Goal: Check status: Check status

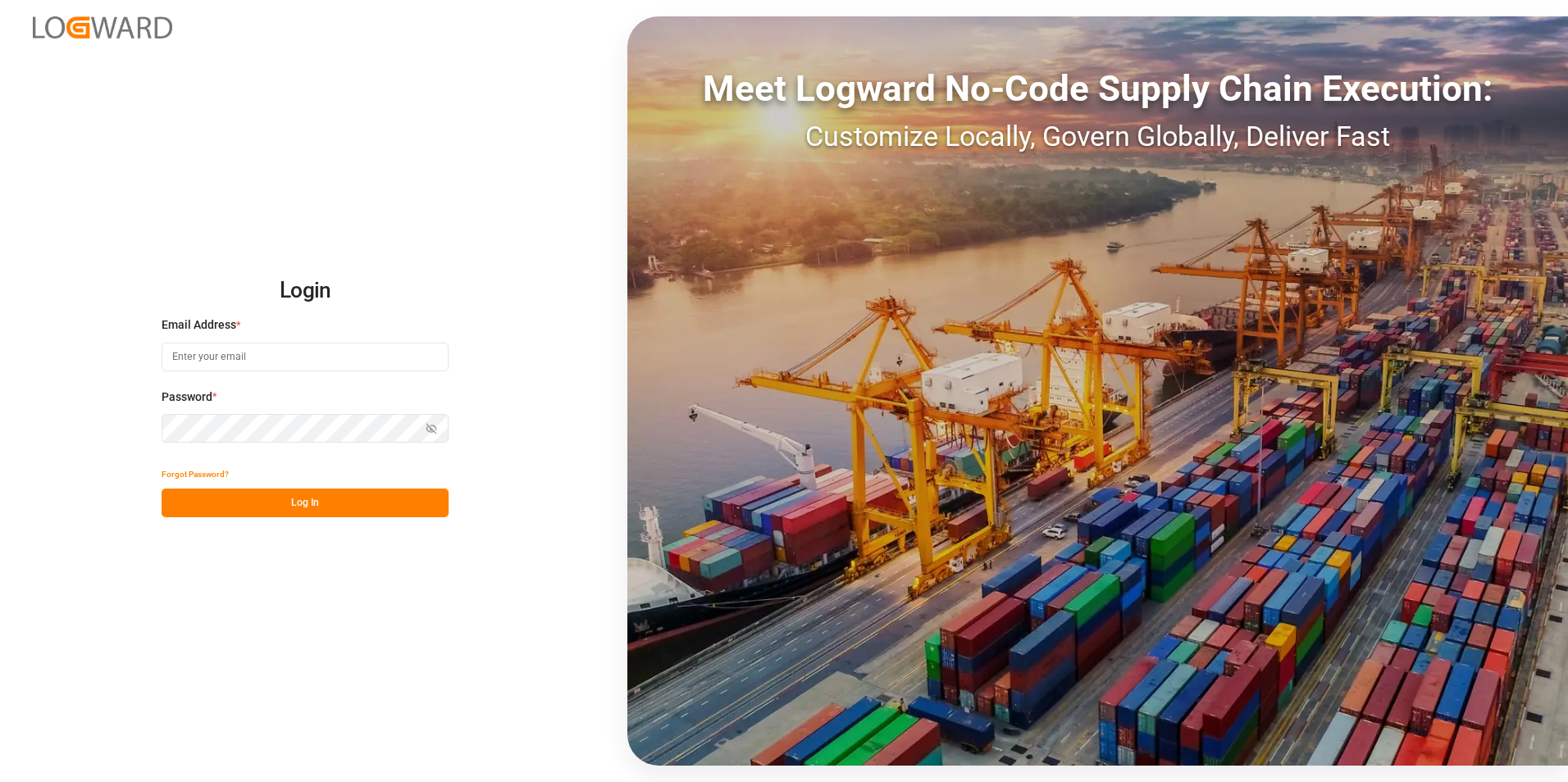
type input "[PERSON_NAME][EMAIL_ADDRESS][PERSON_NAME][DOMAIN_NAME]"
click at [352, 489] on button "Log In" at bounding box center [304, 503] width 287 height 29
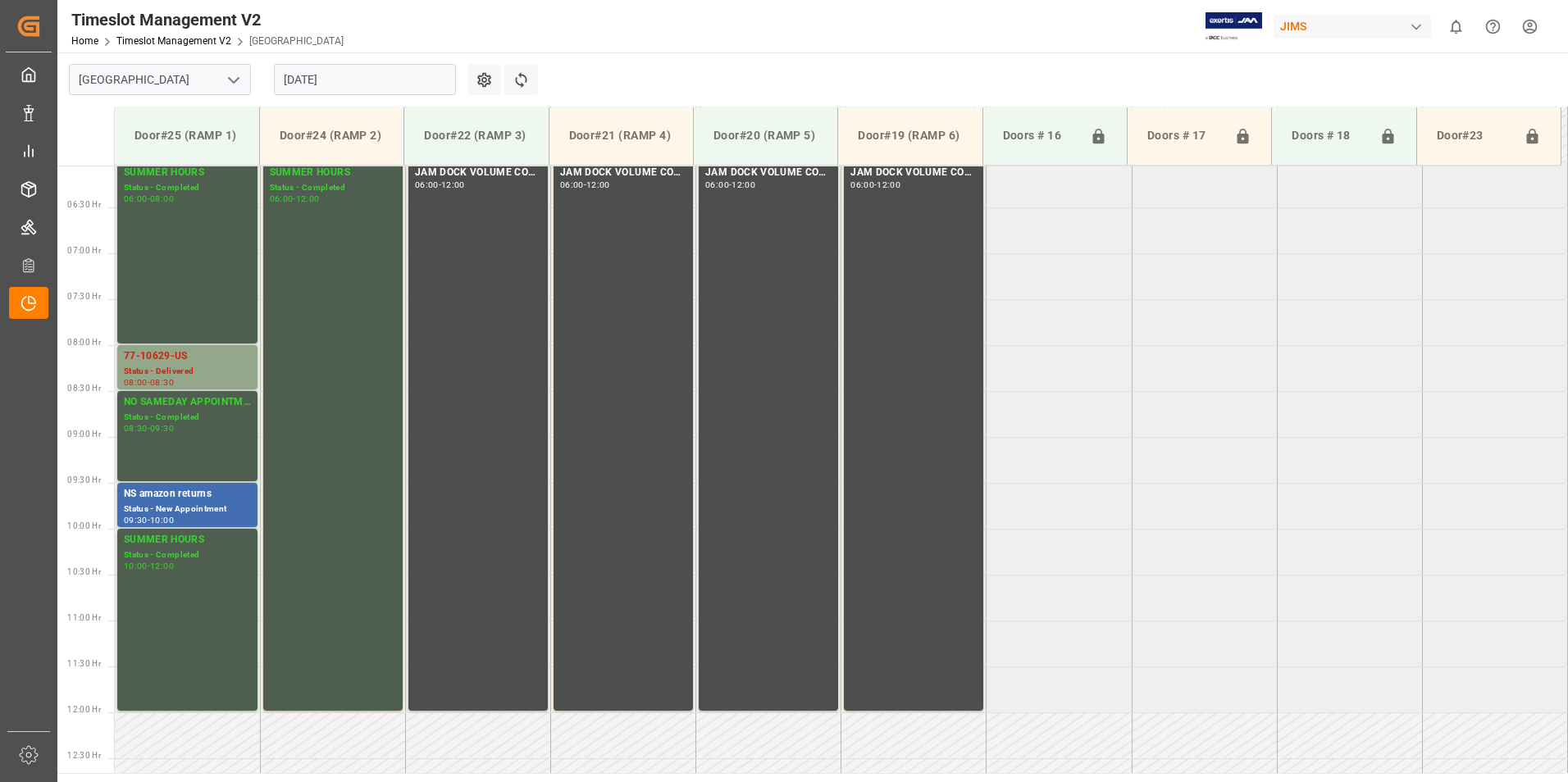
scroll to position [633, 0]
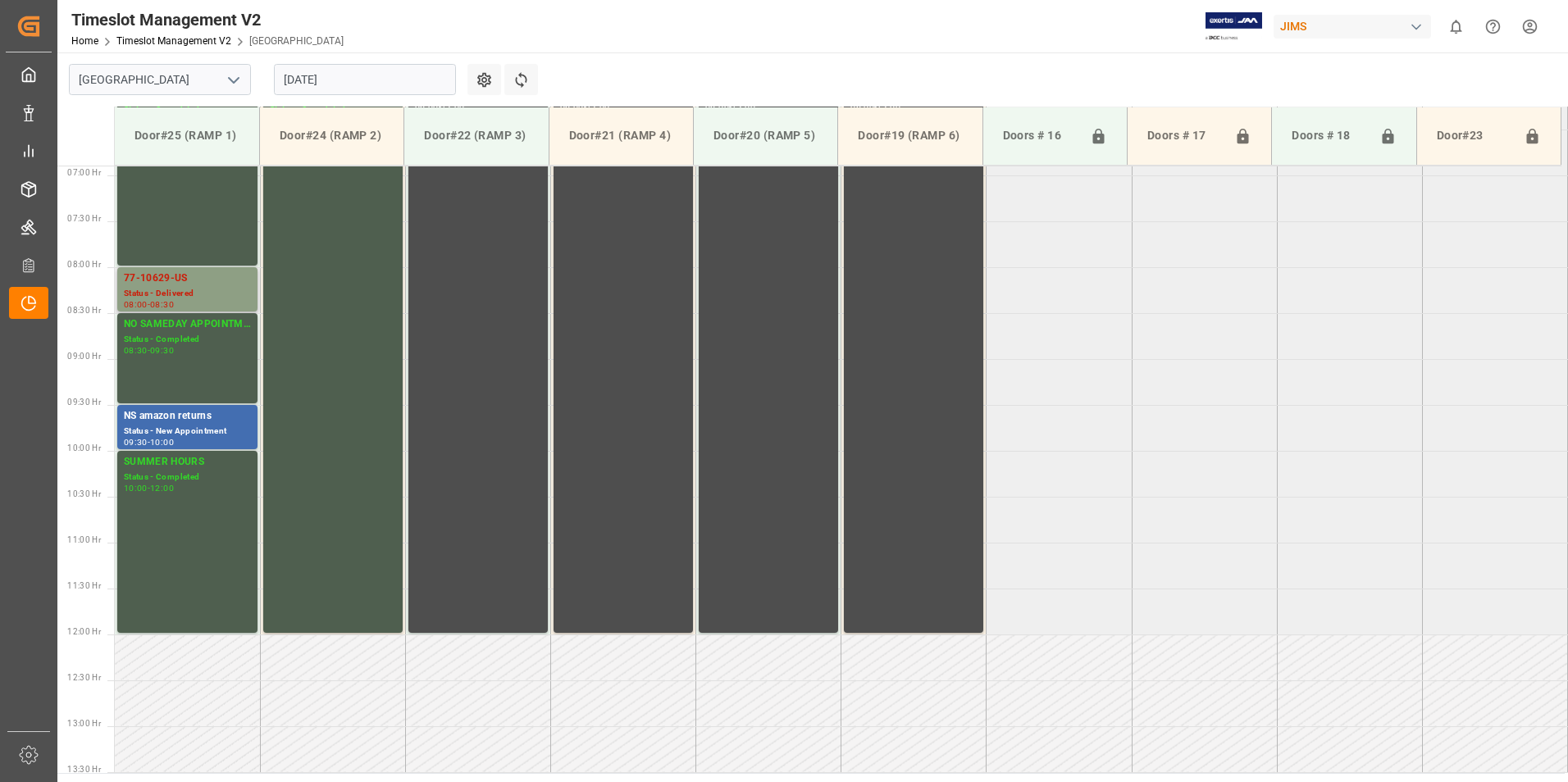
click at [167, 288] on div "Status - Delivered" at bounding box center [187, 293] width 127 height 14
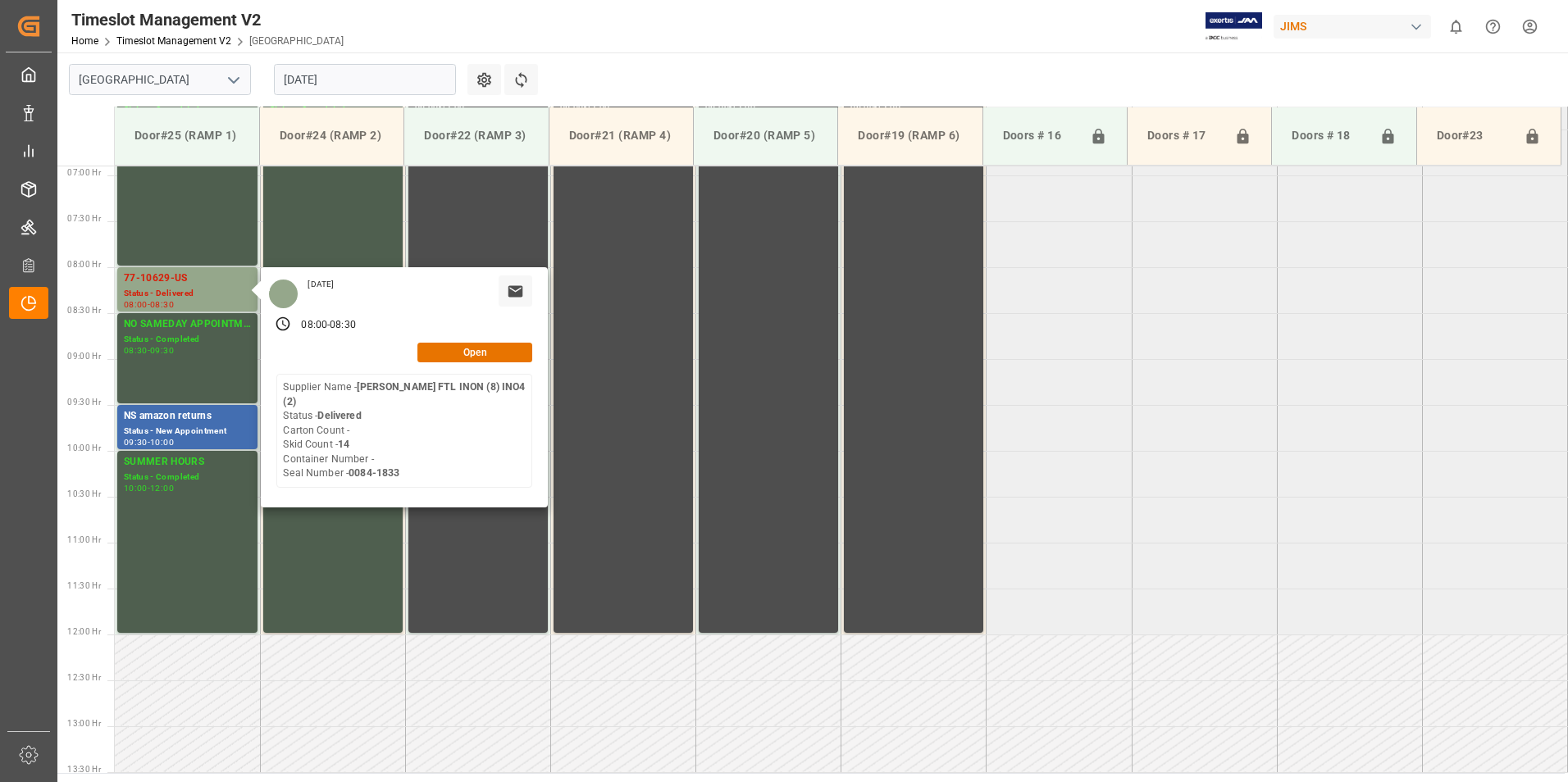
click at [327, 74] on input "[DATE]" at bounding box center [365, 79] width 182 height 31
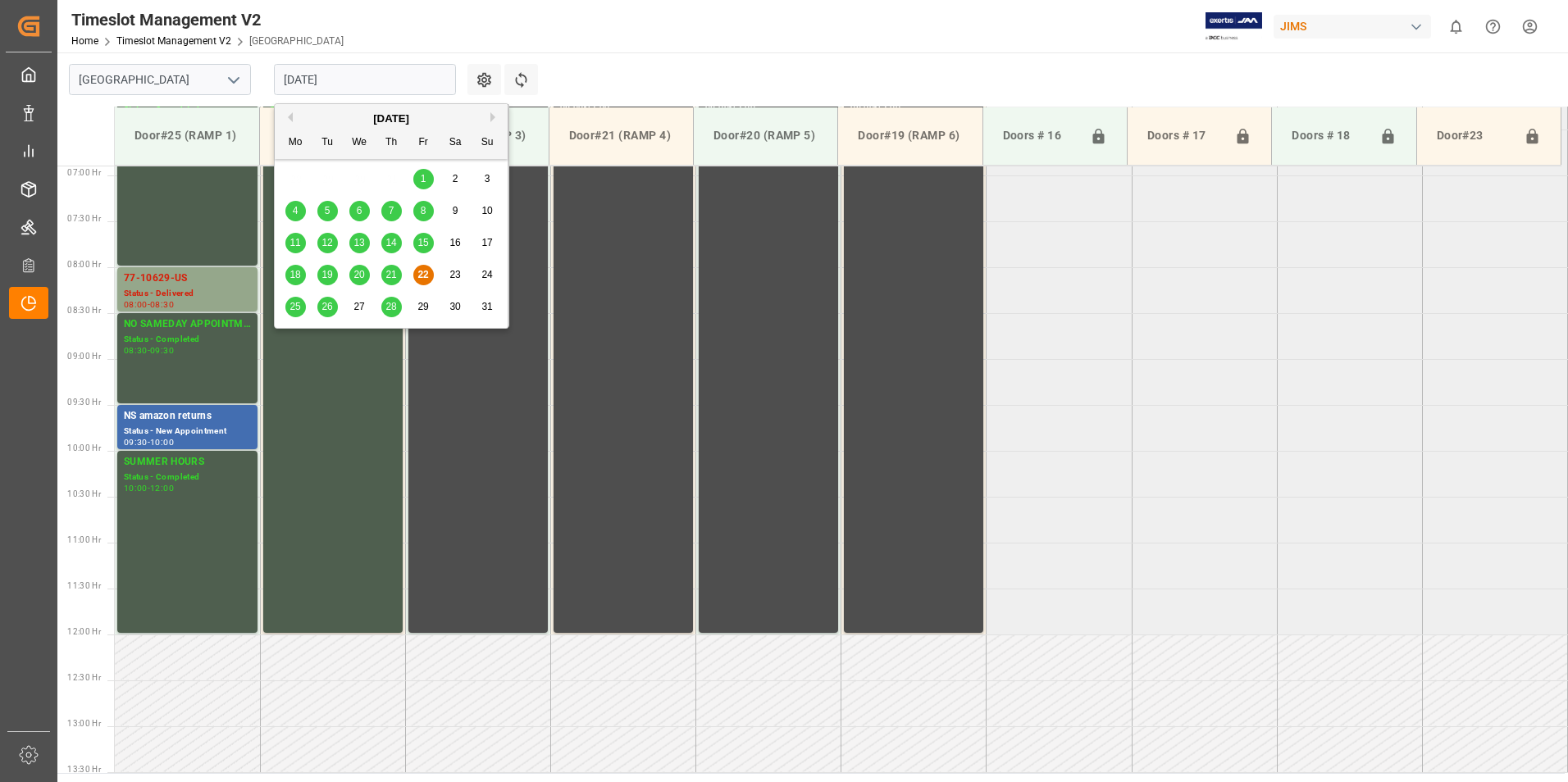
click at [297, 303] on span "25" at bounding box center [294, 307] width 11 height 12
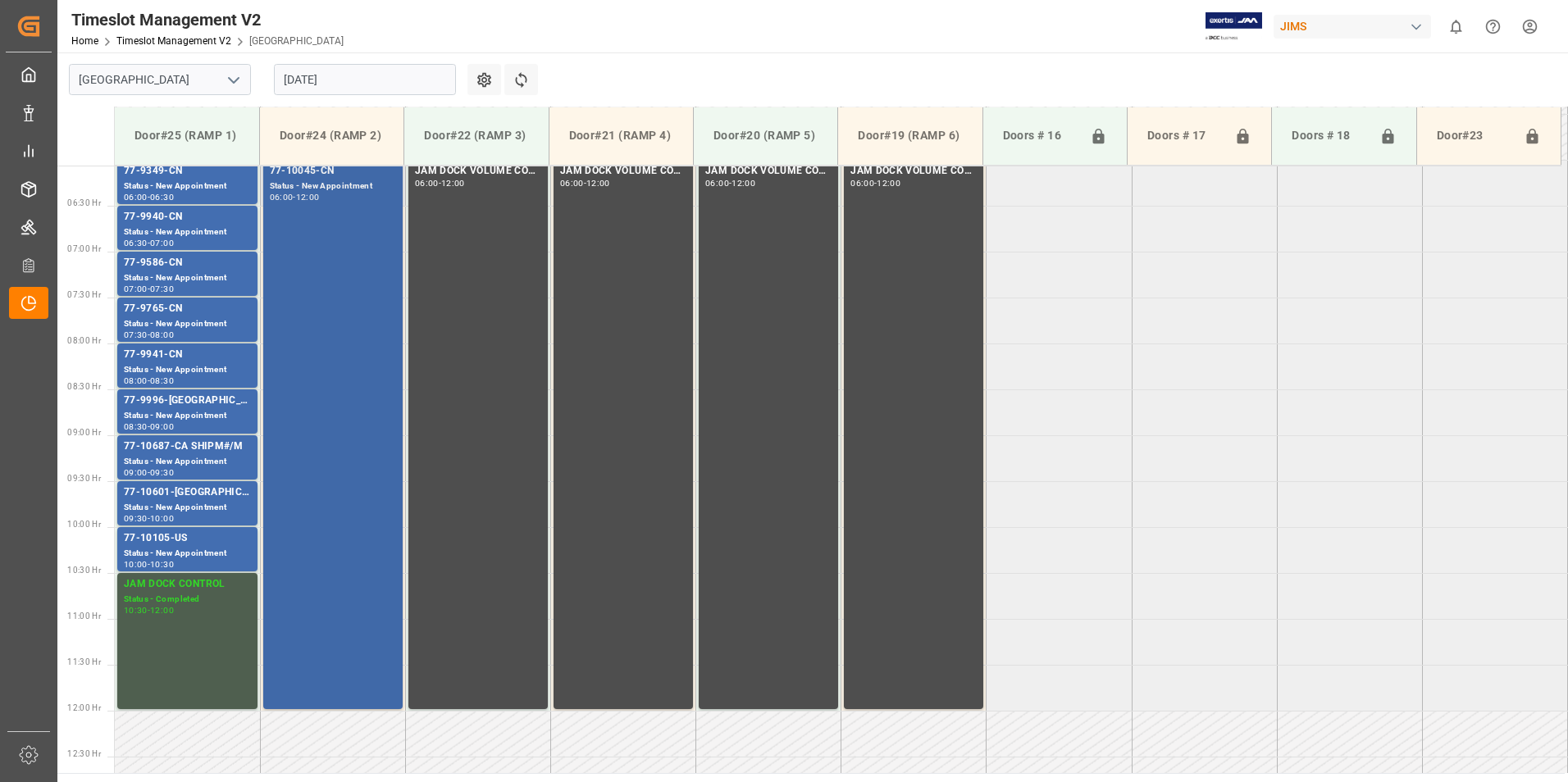
scroll to position [387, 0]
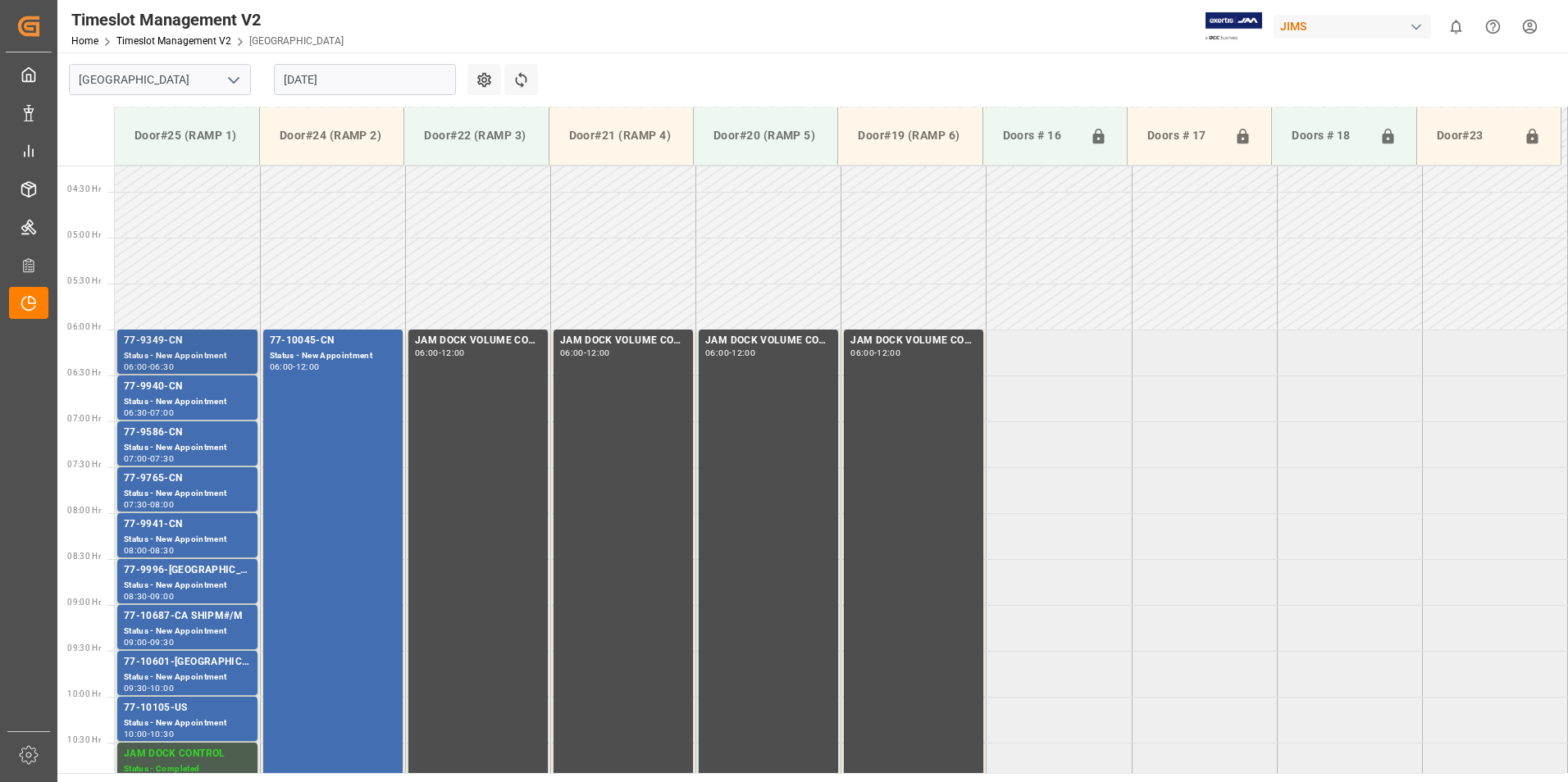
click at [175, 347] on div "77-9349-CN" at bounding box center [187, 342] width 127 height 17
click at [172, 392] on div "77-9940-CN" at bounding box center [187, 387] width 127 height 17
click at [175, 448] on div "Status - New Appointment" at bounding box center [187, 448] width 127 height 14
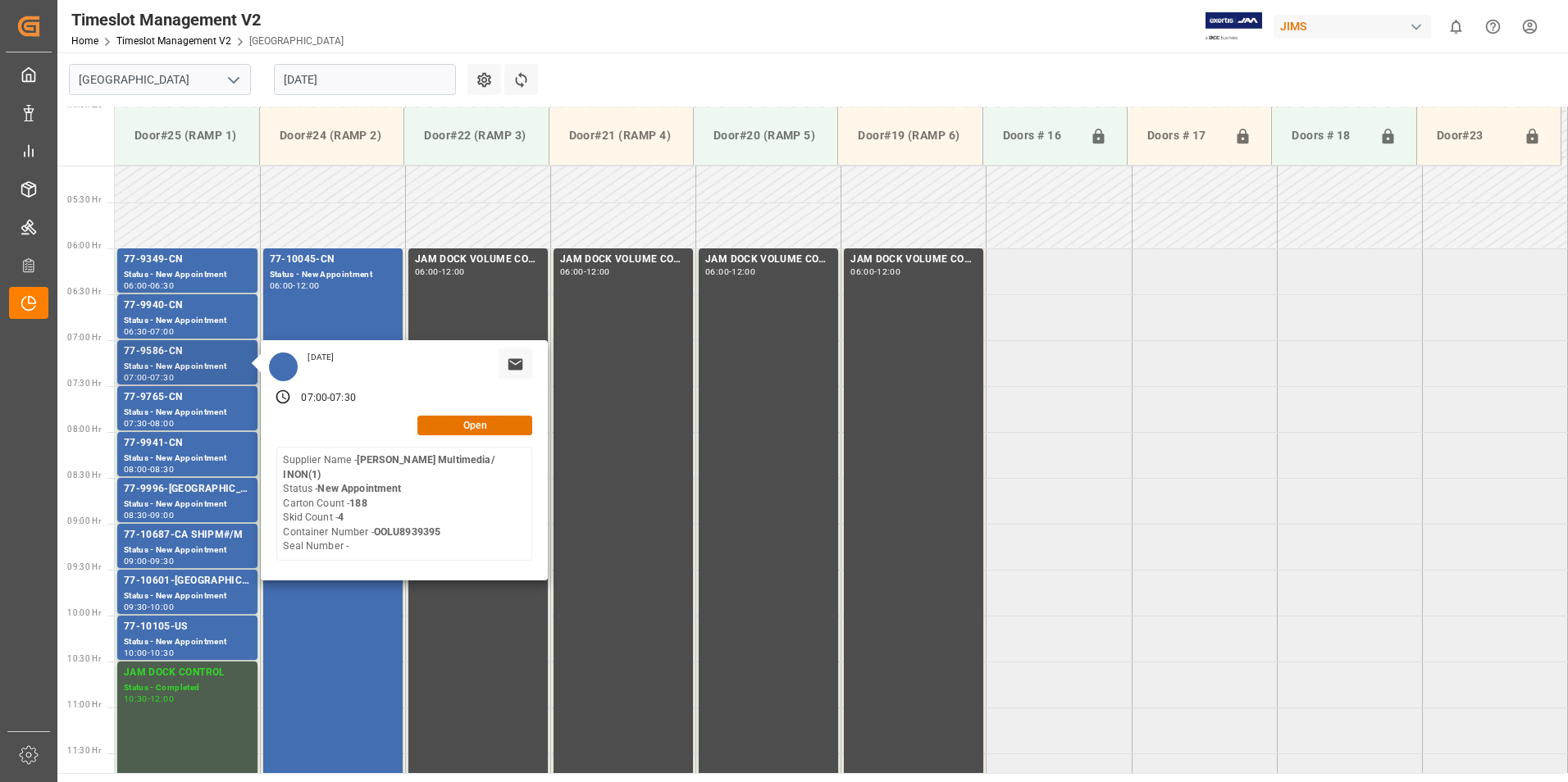
scroll to position [469, 0]
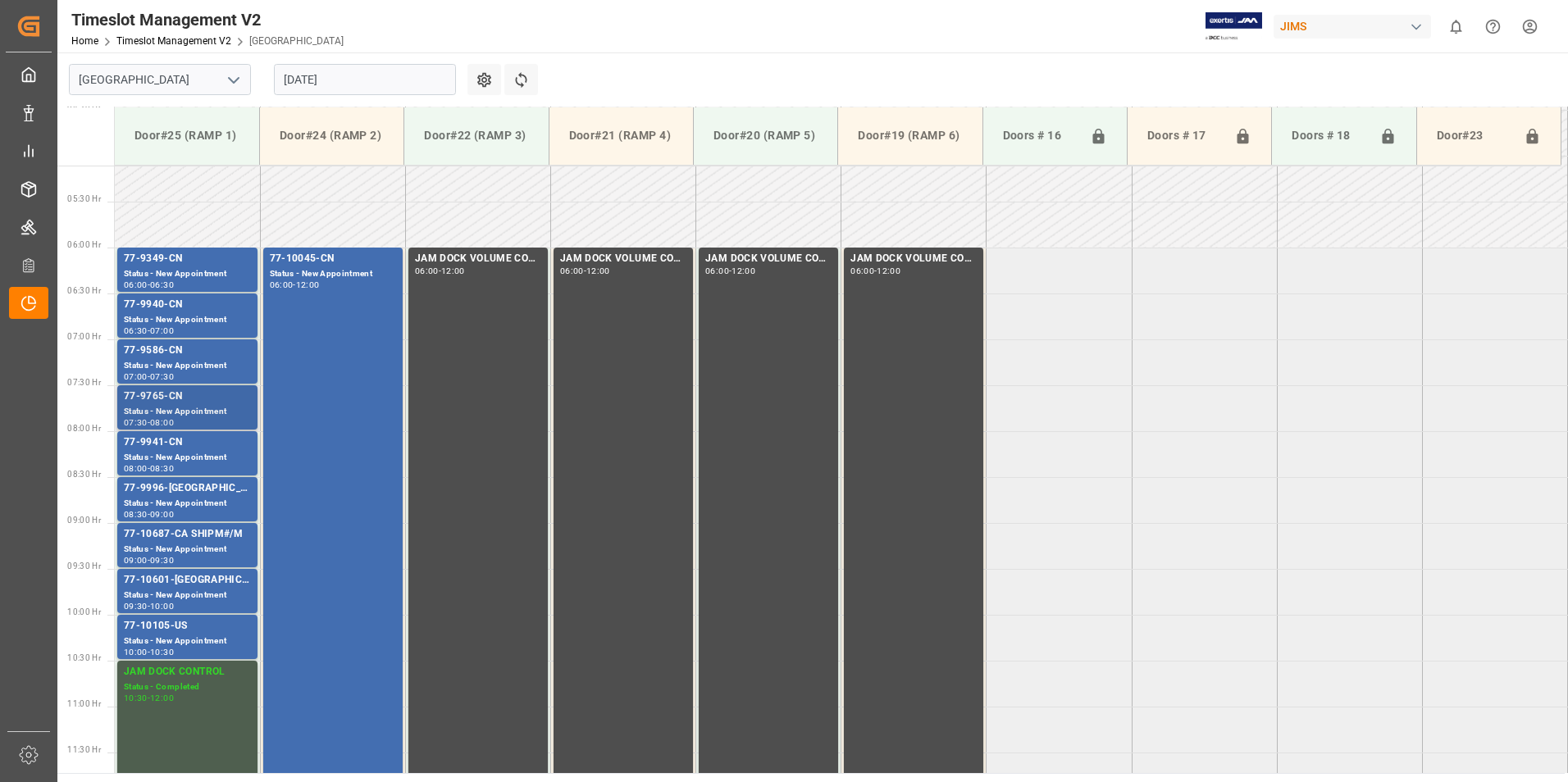
click at [179, 401] on div "77-9765-CN" at bounding box center [187, 397] width 127 height 17
click at [173, 442] on div "77-9941-CN" at bounding box center [187, 443] width 127 height 17
click at [167, 500] on div "Status - New Appointment" at bounding box center [187, 504] width 127 height 14
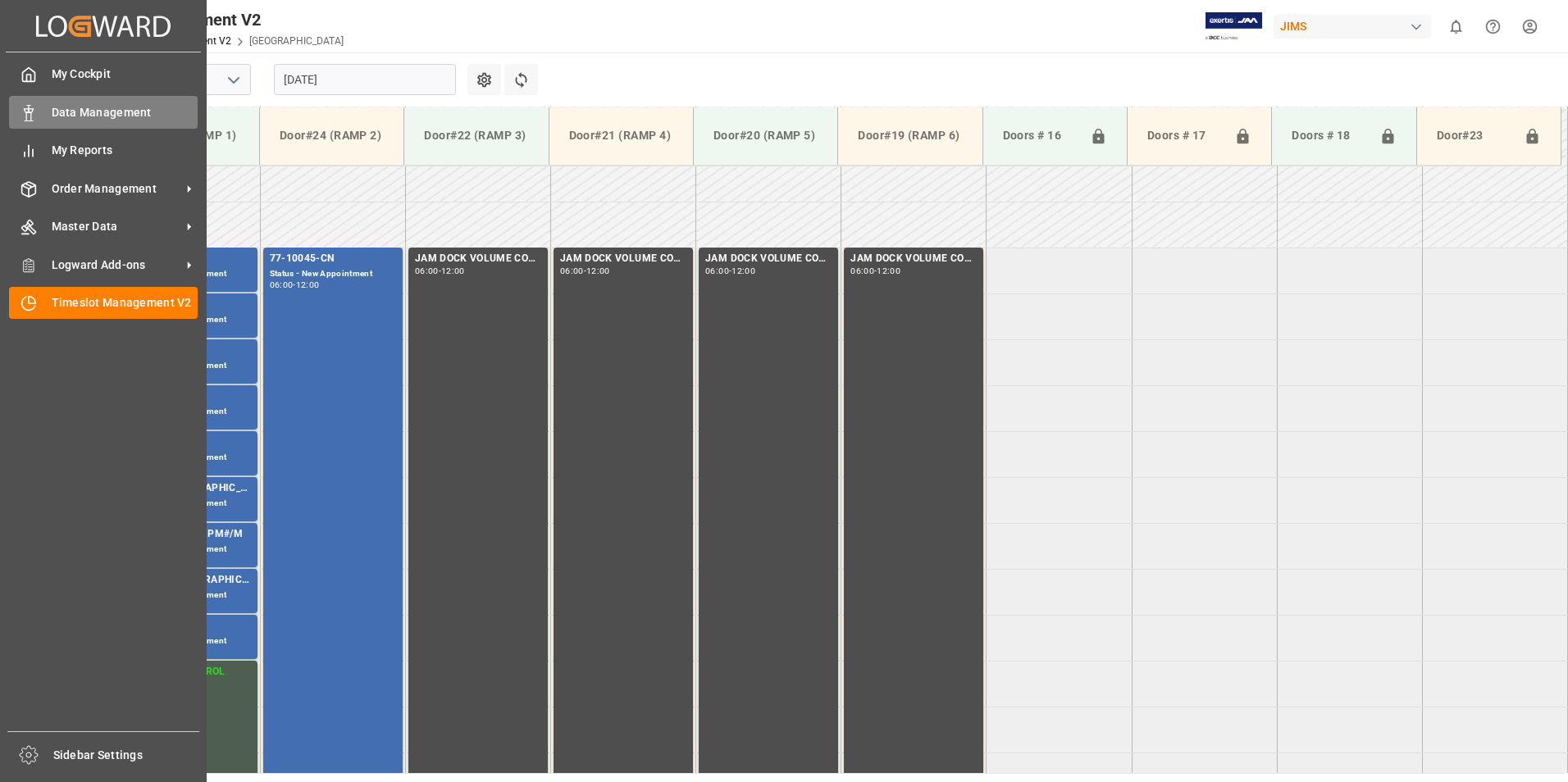
click at [72, 106] on span "Data Management" at bounding box center [125, 112] width 147 height 17
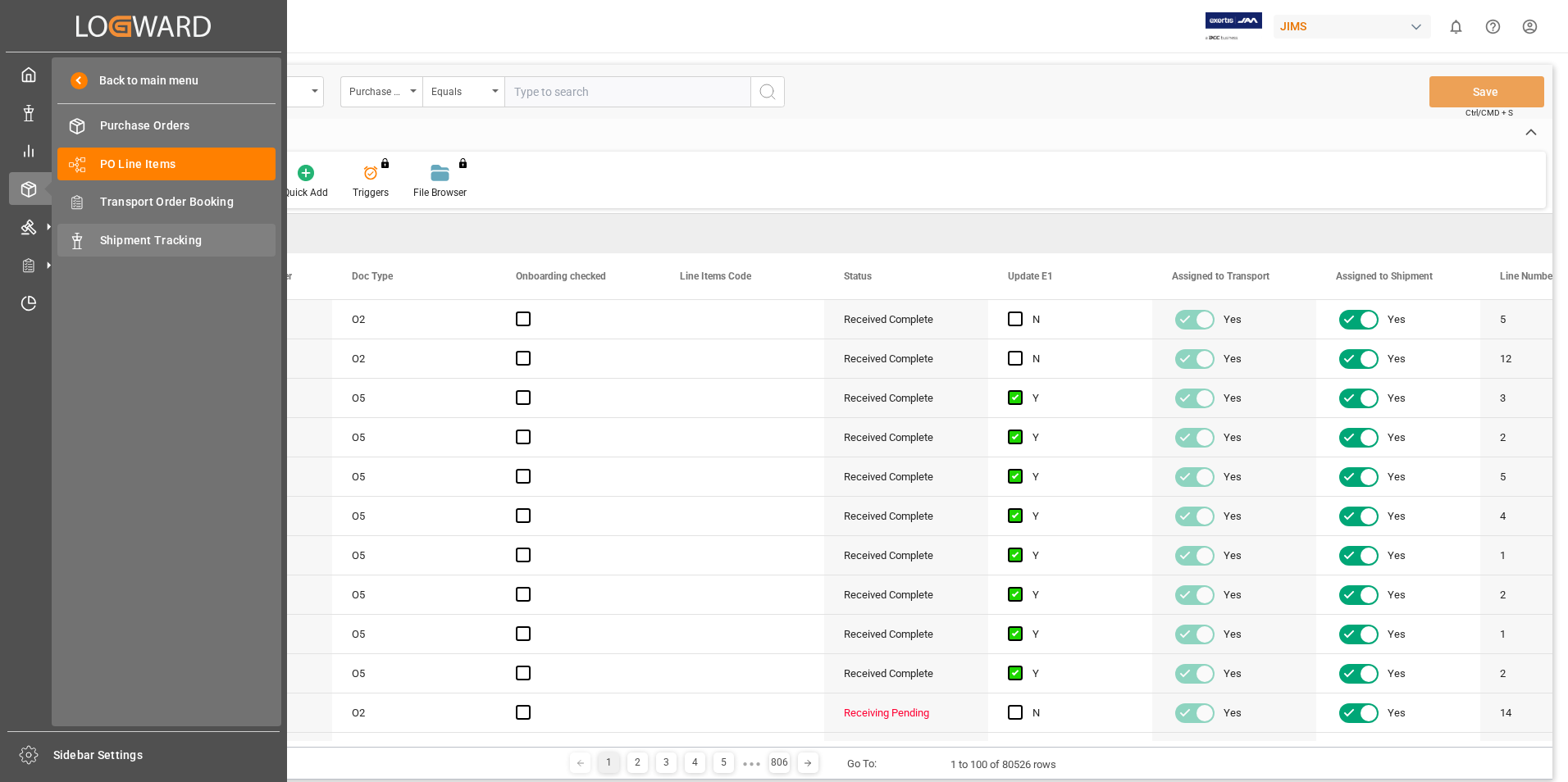
click at [154, 246] on span "Shipment Tracking" at bounding box center [188, 240] width 176 height 17
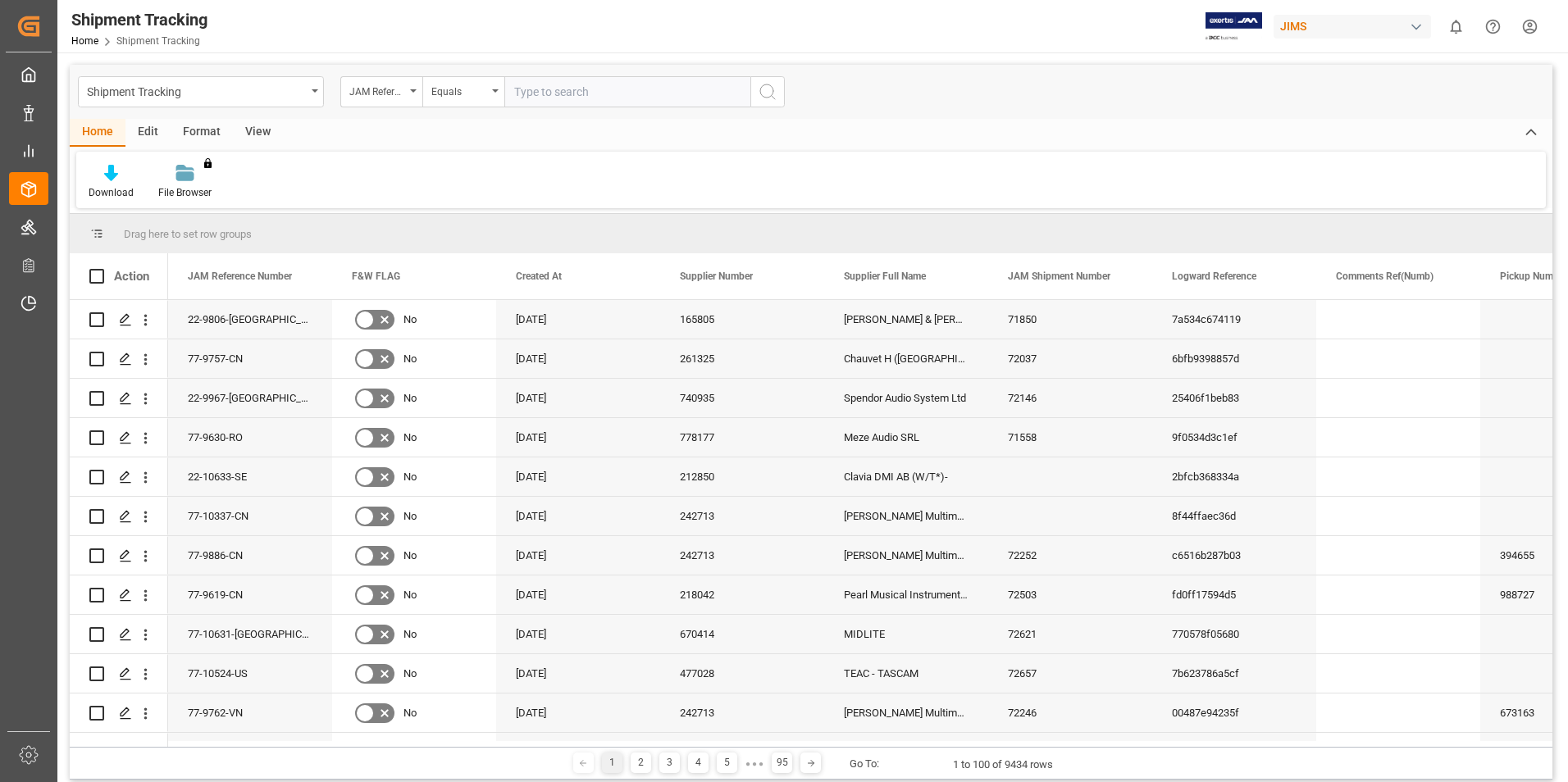
click at [548, 87] on input "text" at bounding box center [628, 91] width 246 height 31
paste input "77-9996-[GEOGRAPHIC_DATA]"
type input "77-9996-[GEOGRAPHIC_DATA]"
click at [778, 87] on button "search button" at bounding box center [767, 91] width 34 height 31
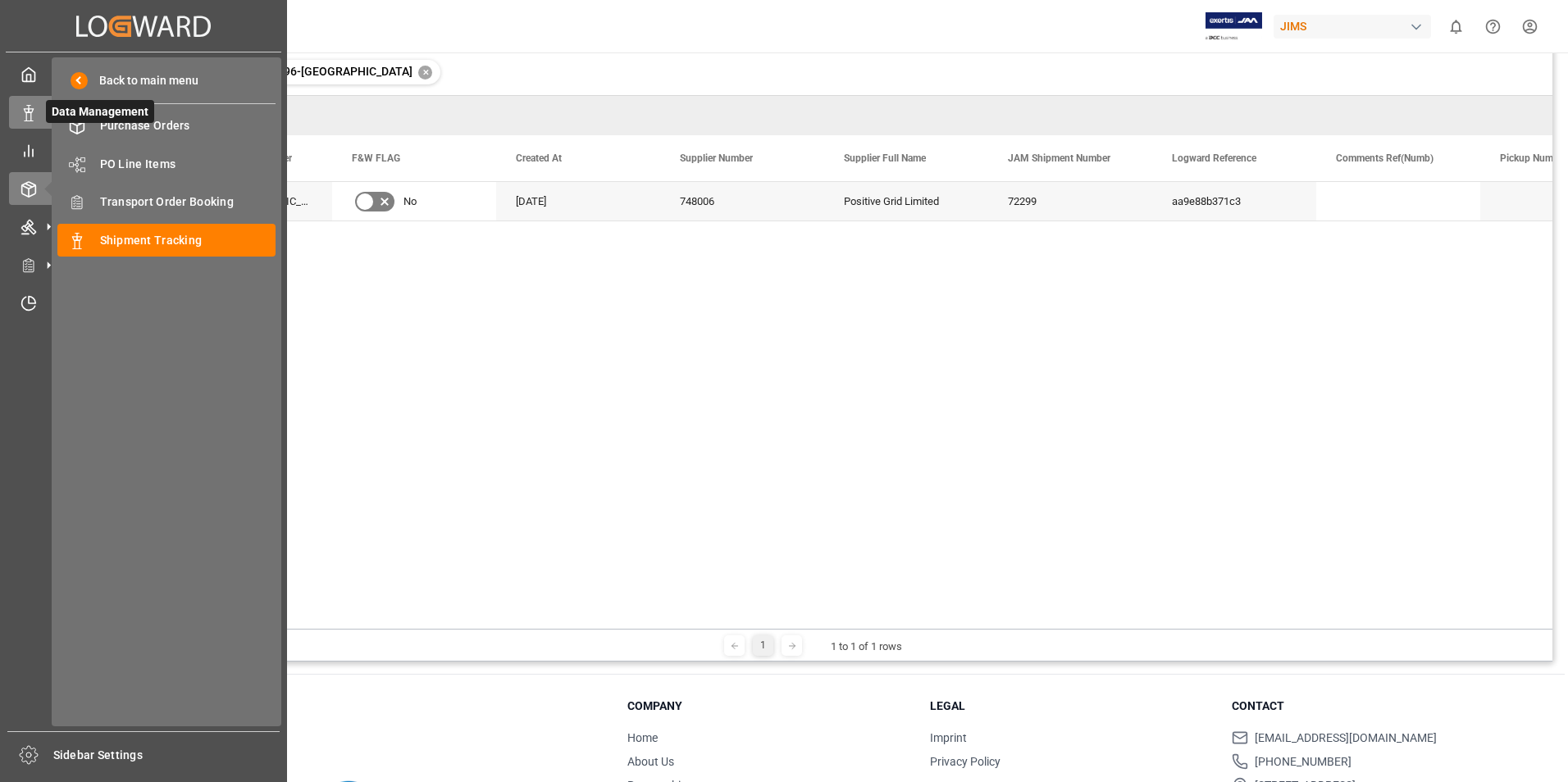
click at [25, 118] on icon at bounding box center [29, 113] width 17 height 17
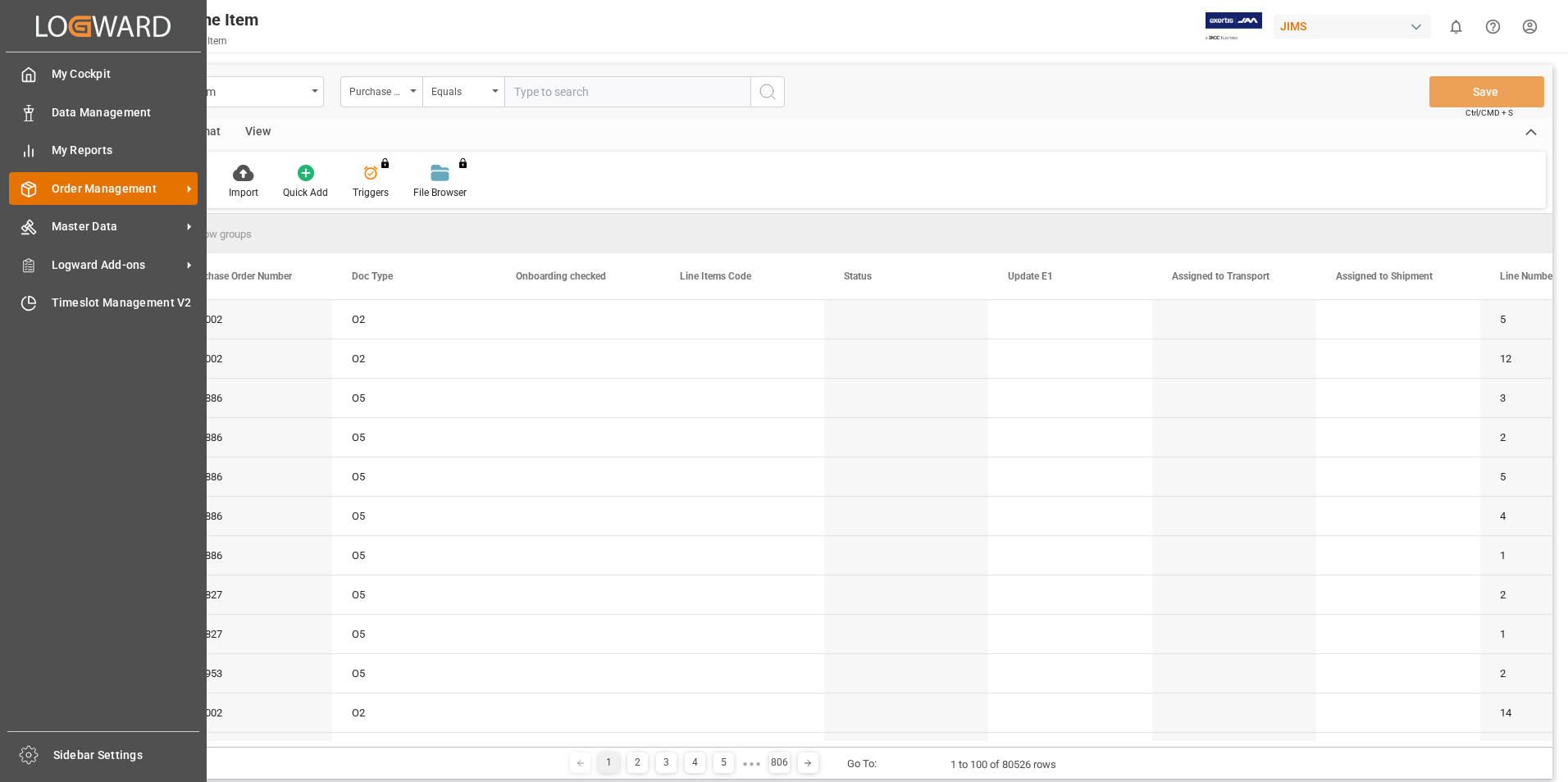
click at [77, 186] on span "Order Management" at bounding box center [116, 189] width 130 height 17
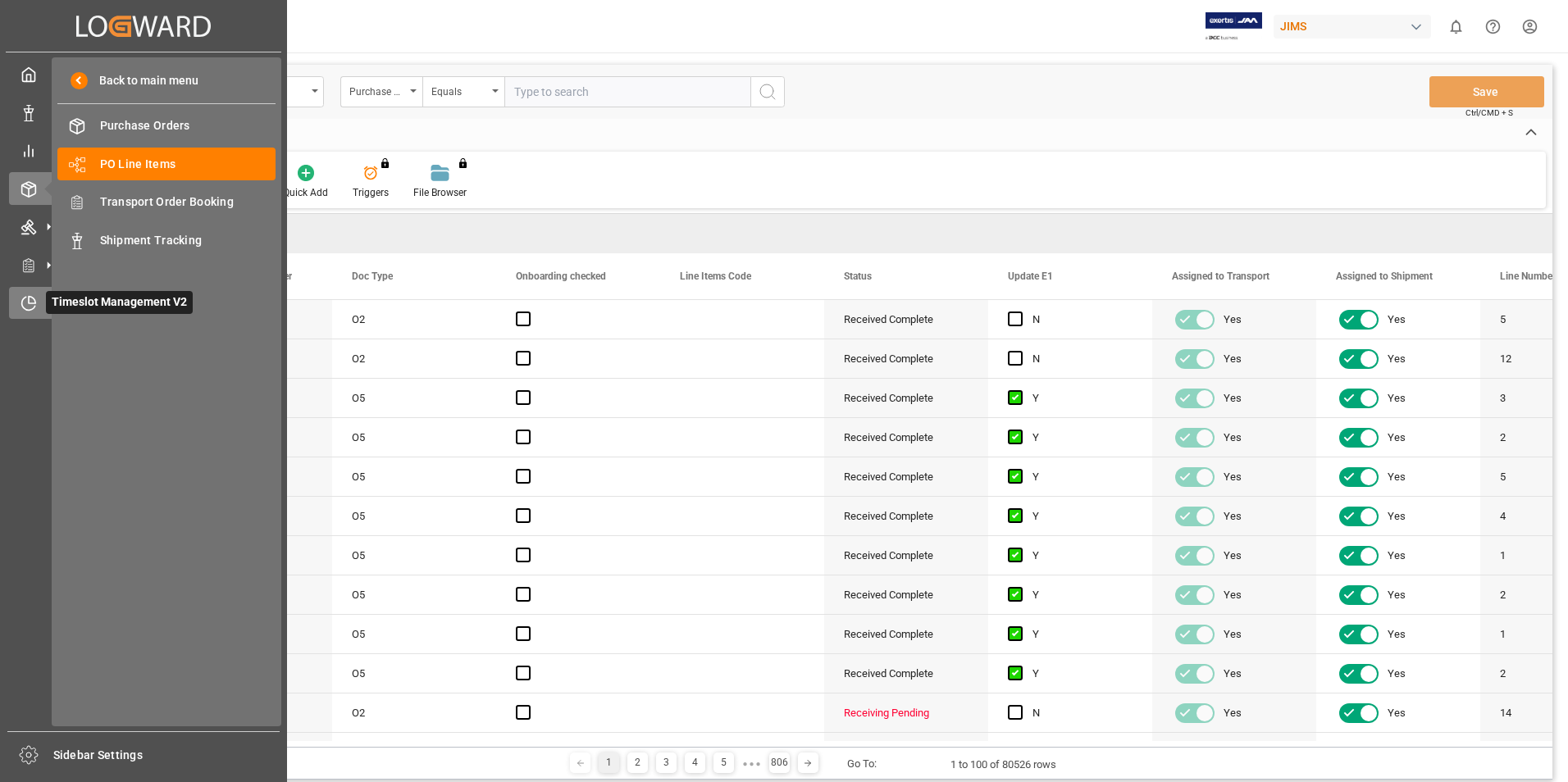
click at [29, 305] on icon at bounding box center [29, 303] width 17 height 17
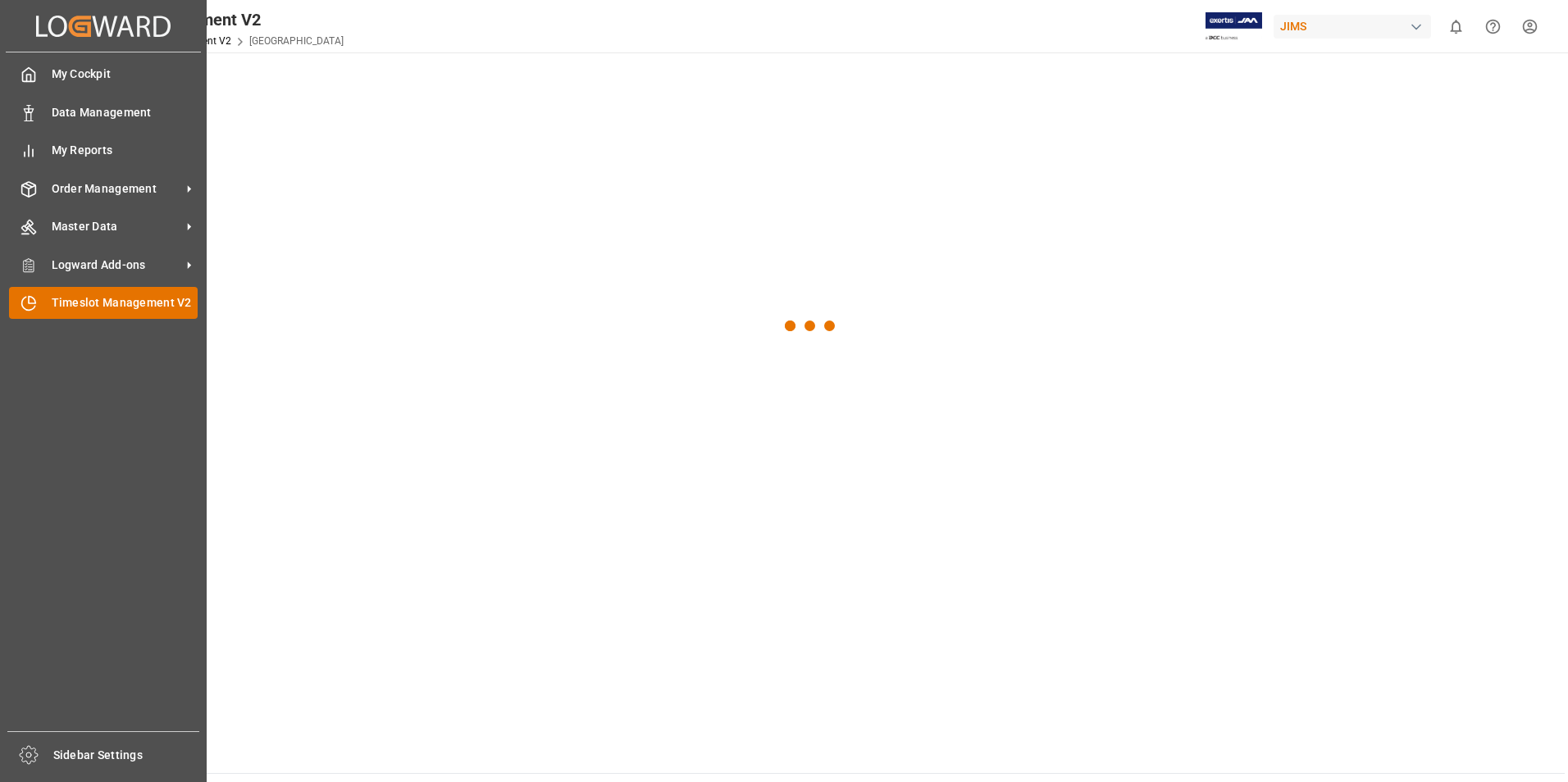
click at [118, 310] on span "Timeslot Management V2" at bounding box center [125, 302] width 147 height 17
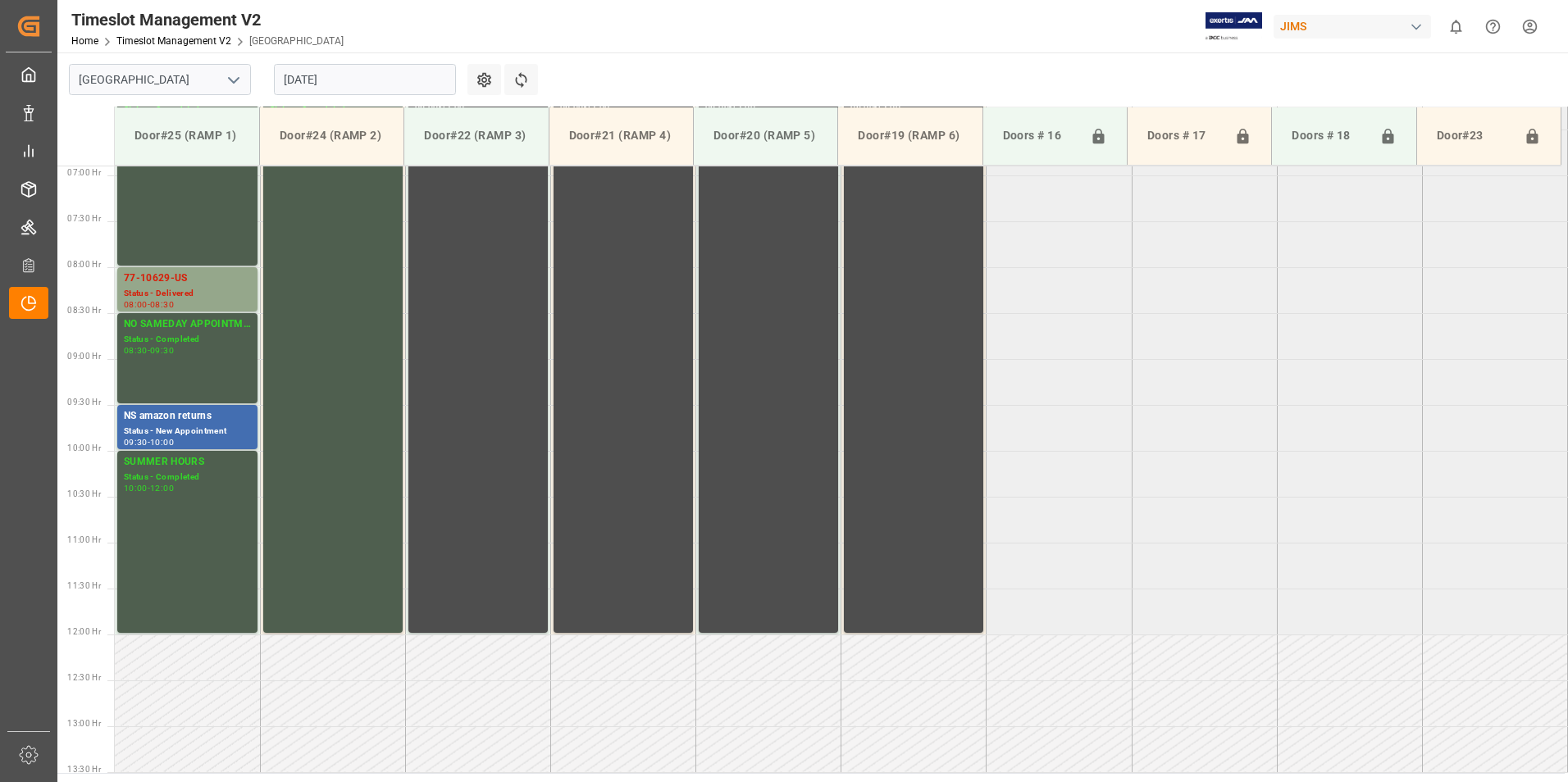
click at [334, 76] on input "[DATE]" at bounding box center [365, 79] width 182 height 31
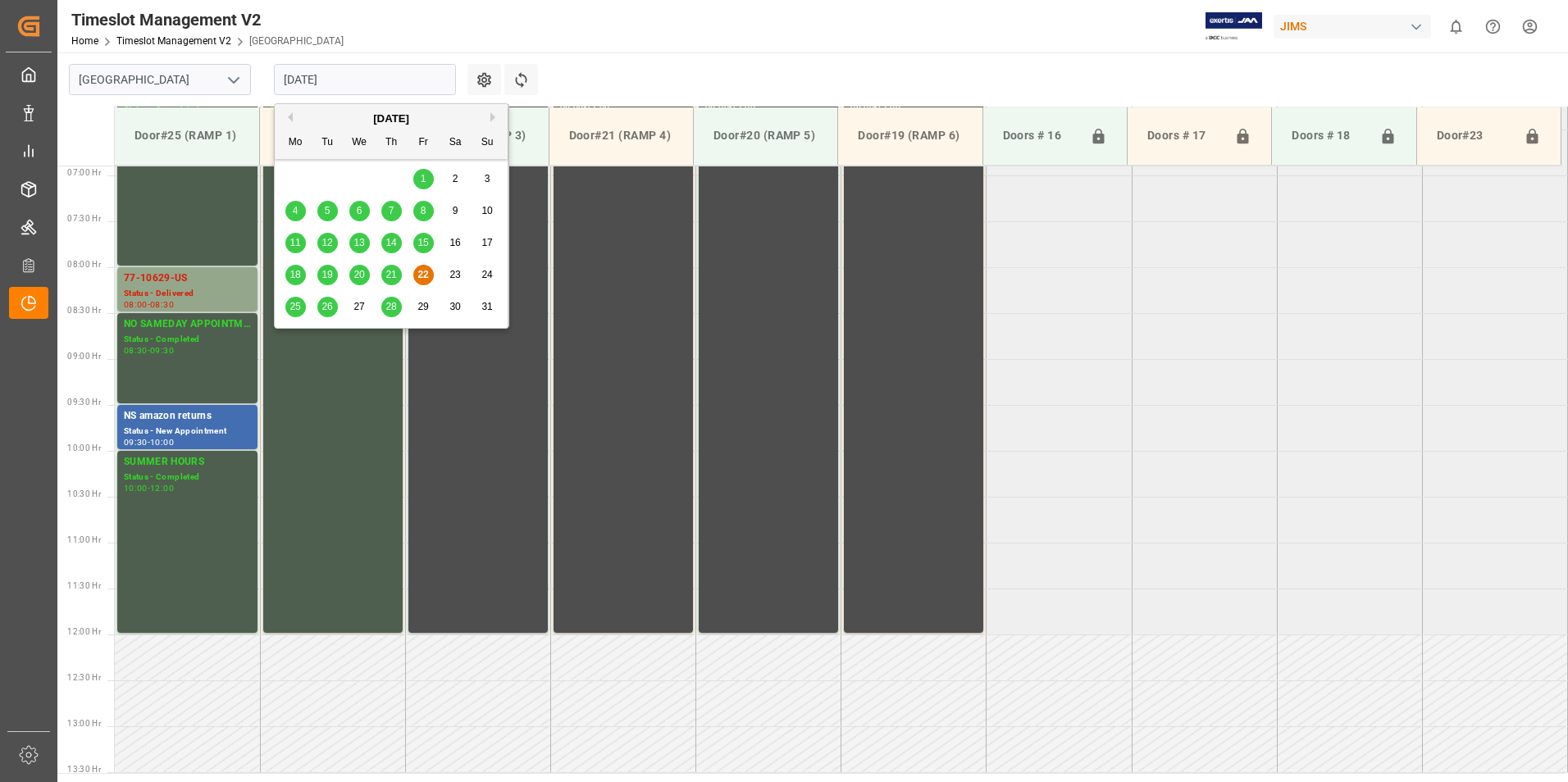
click at [296, 310] on span "25" at bounding box center [294, 307] width 11 height 12
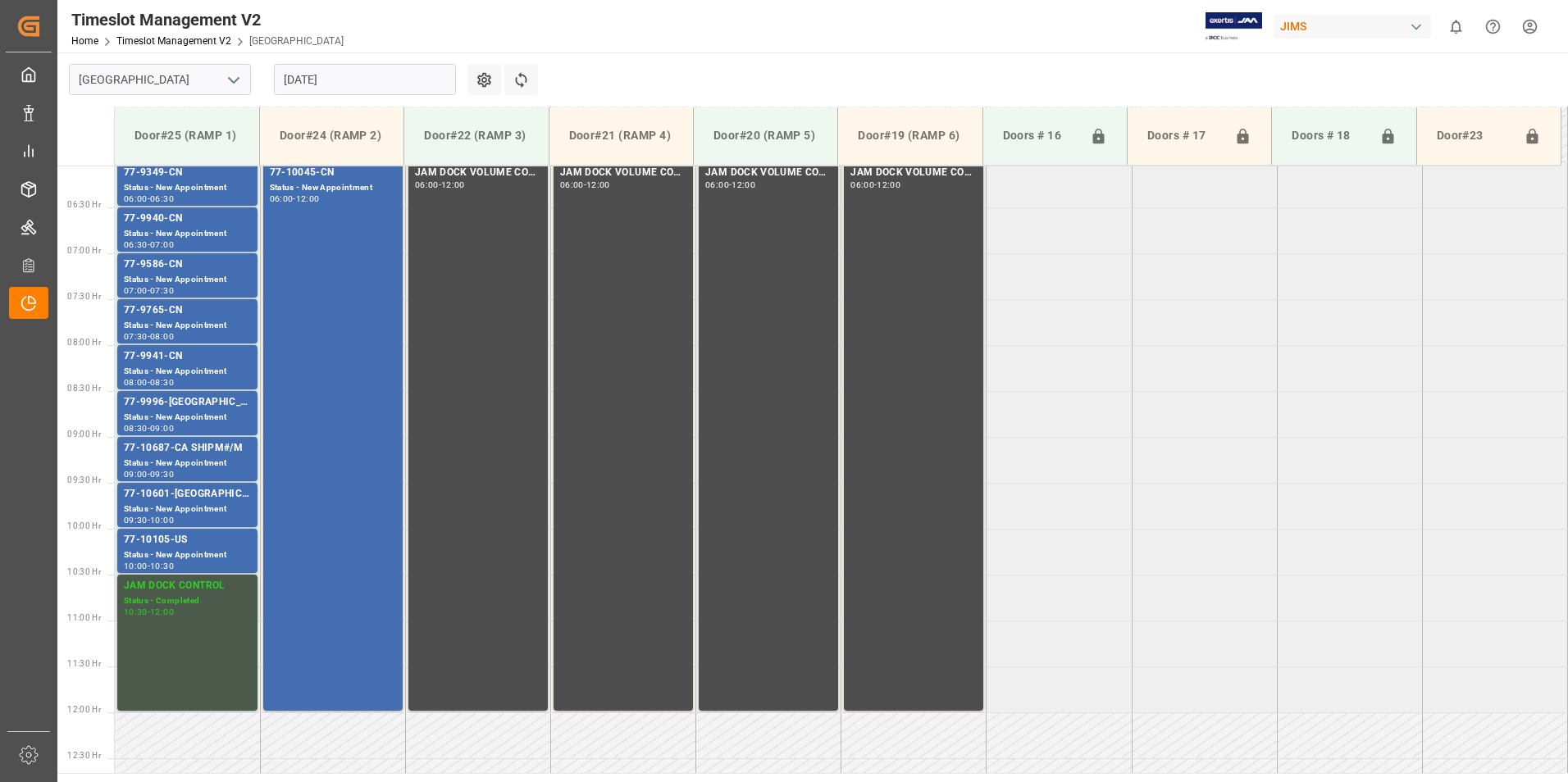
scroll to position [633, 0]
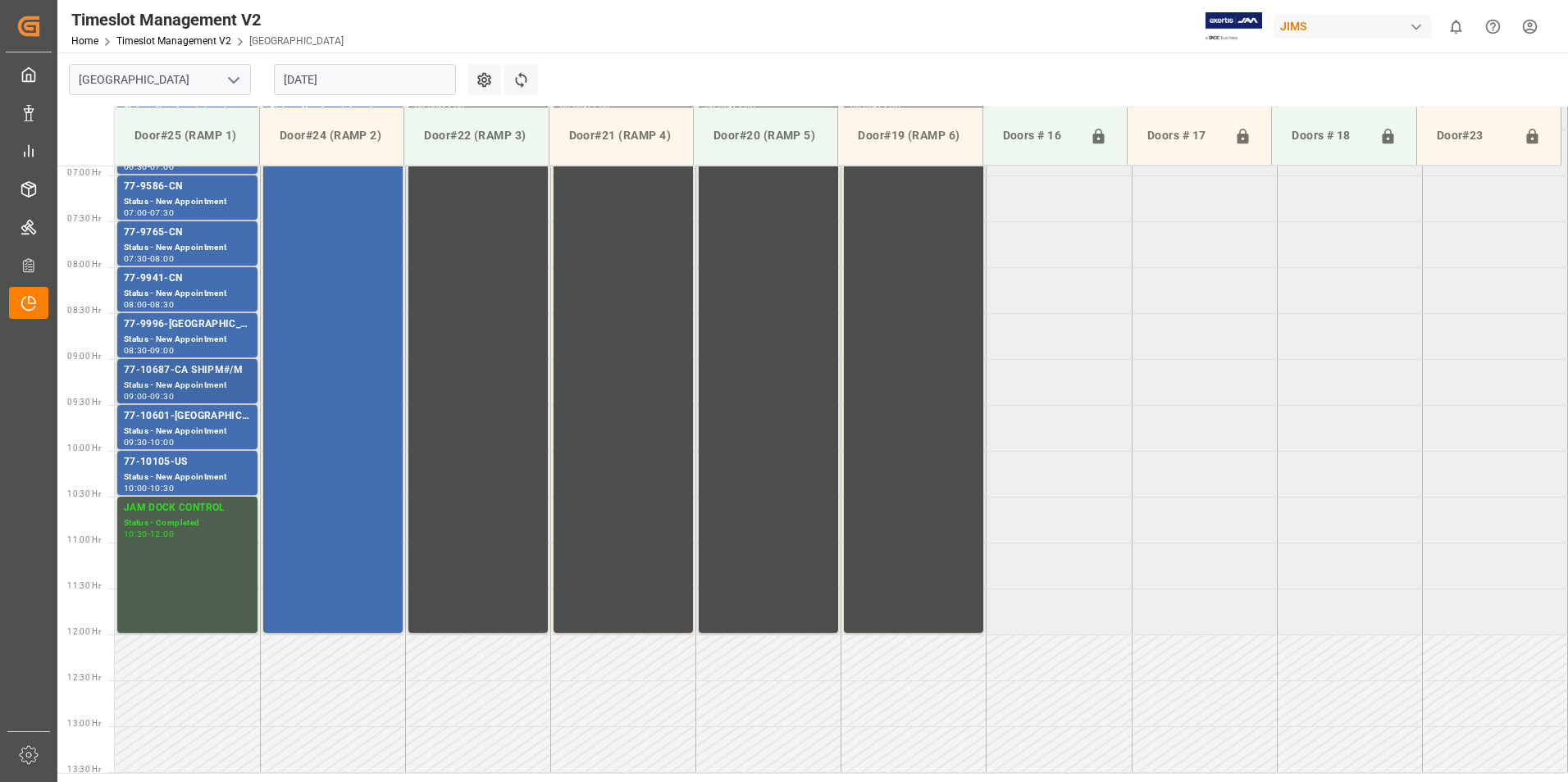
click at [185, 379] on div "Status - New Appointment" at bounding box center [187, 386] width 127 height 14
click at [185, 431] on div "Status - New Appointment" at bounding box center [187, 431] width 127 height 14
click at [187, 474] on div "Status - New Appointment" at bounding box center [187, 477] width 127 height 14
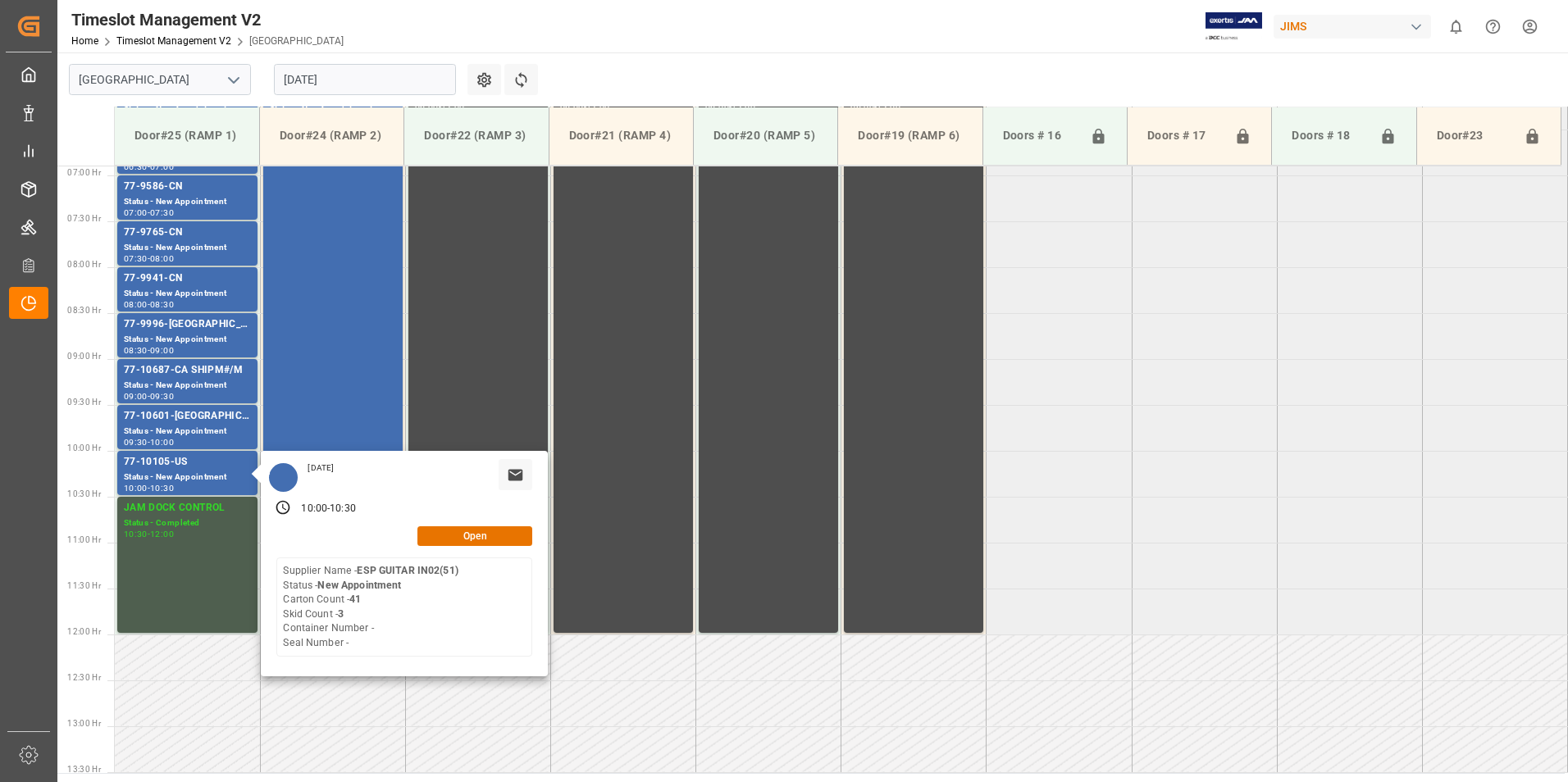
click at [328, 72] on input "[DATE]" at bounding box center [365, 79] width 182 height 31
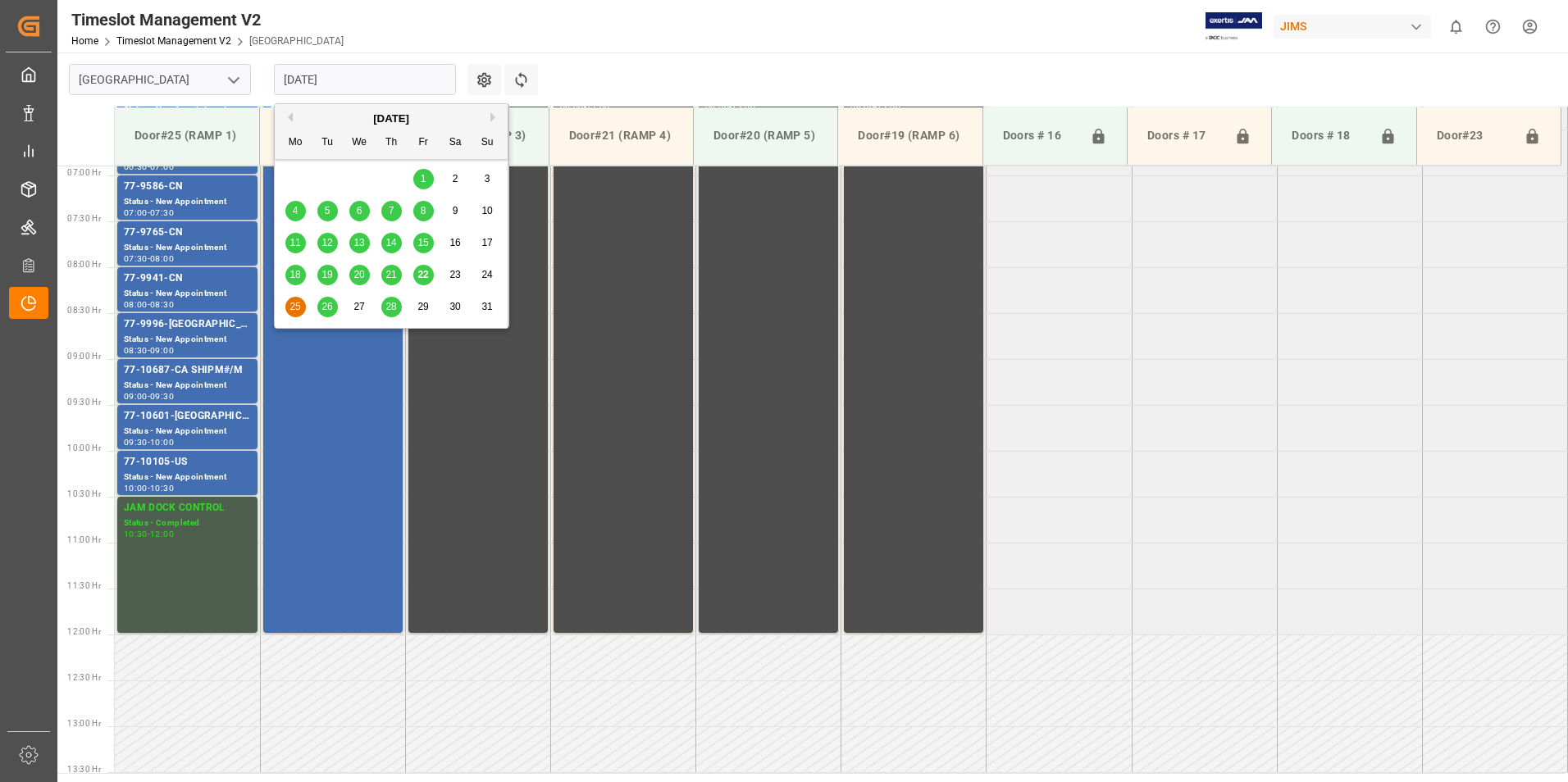
click at [327, 311] on span "26" at bounding box center [327, 307] width 11 height 12
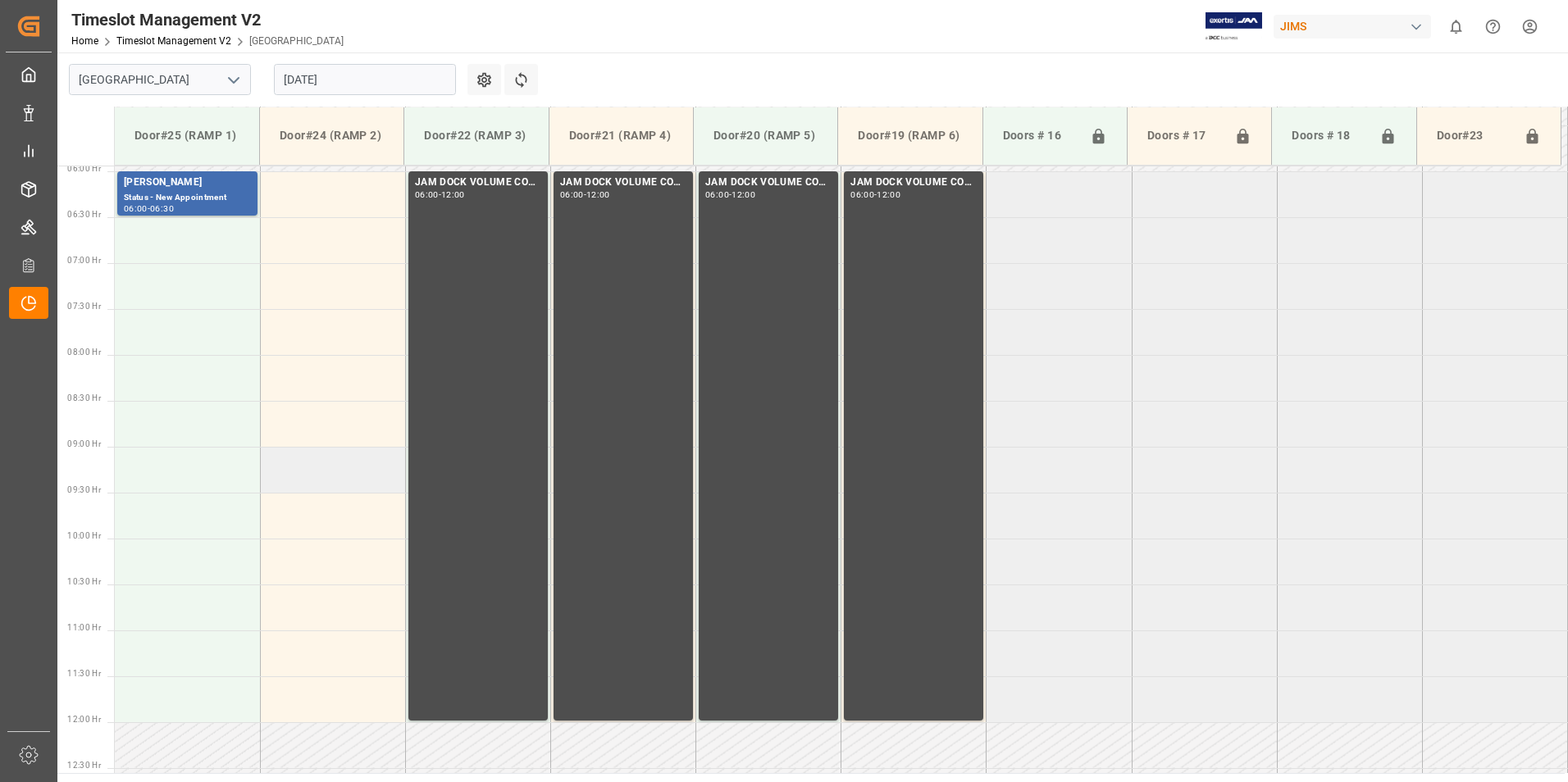
scroll to position [551, 0]
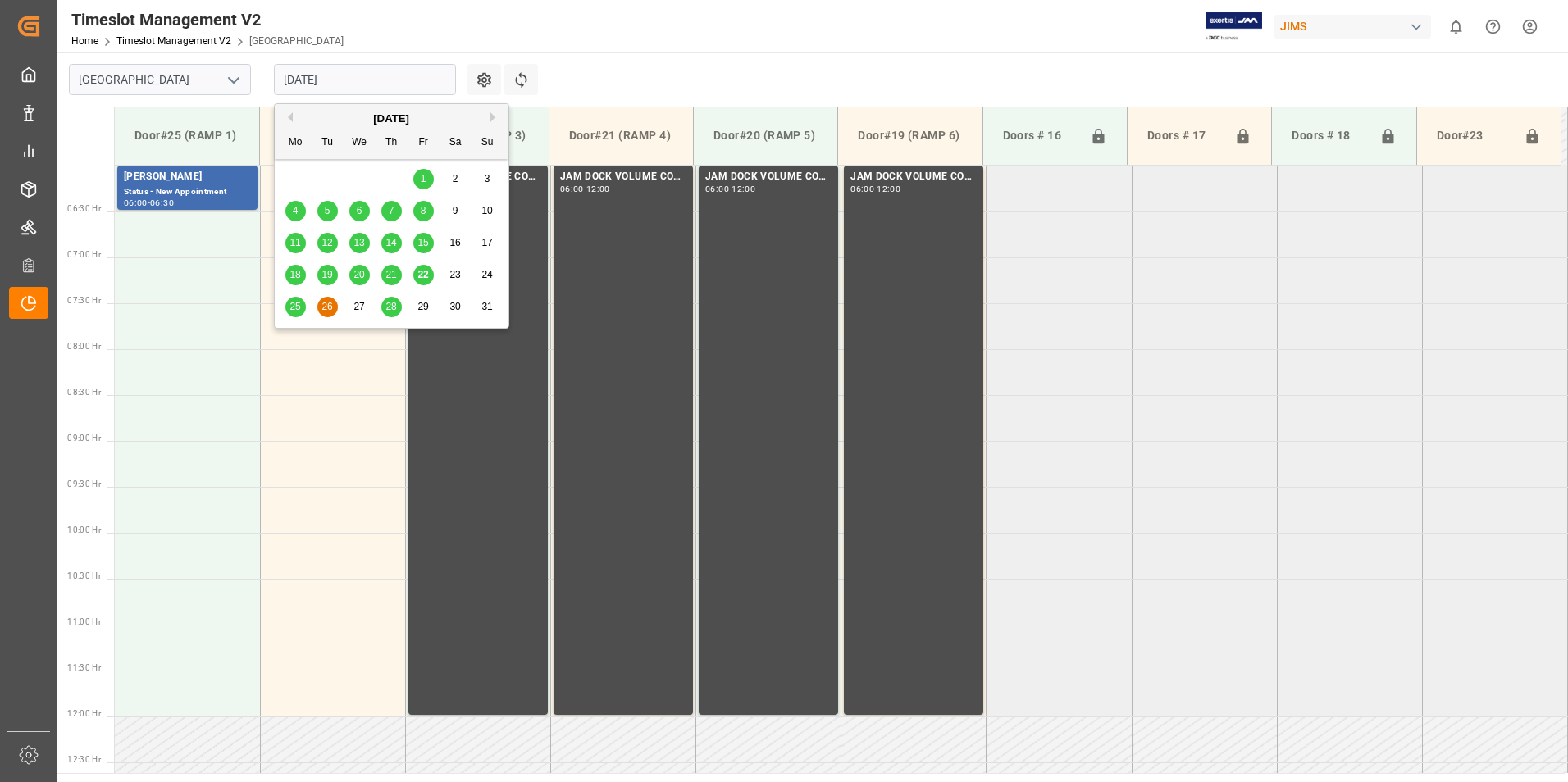
click at [363, 82] on input "[DATE]" at bounding box center [365, 79] width 182 height 31
click at [392, 303] on span "28" at bounding box center [391, 307] width 11 height 12
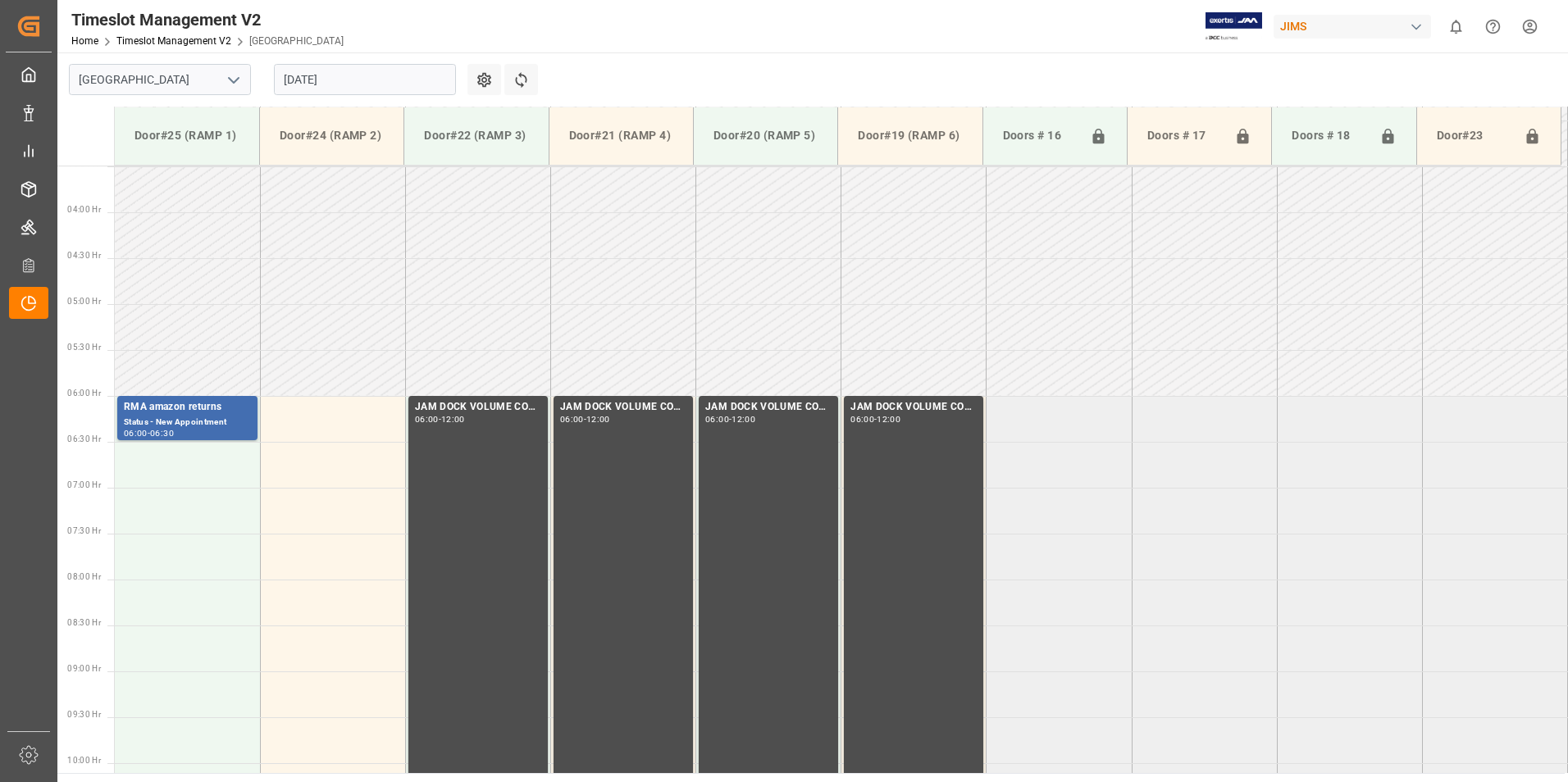
scroll to position [633, 0]
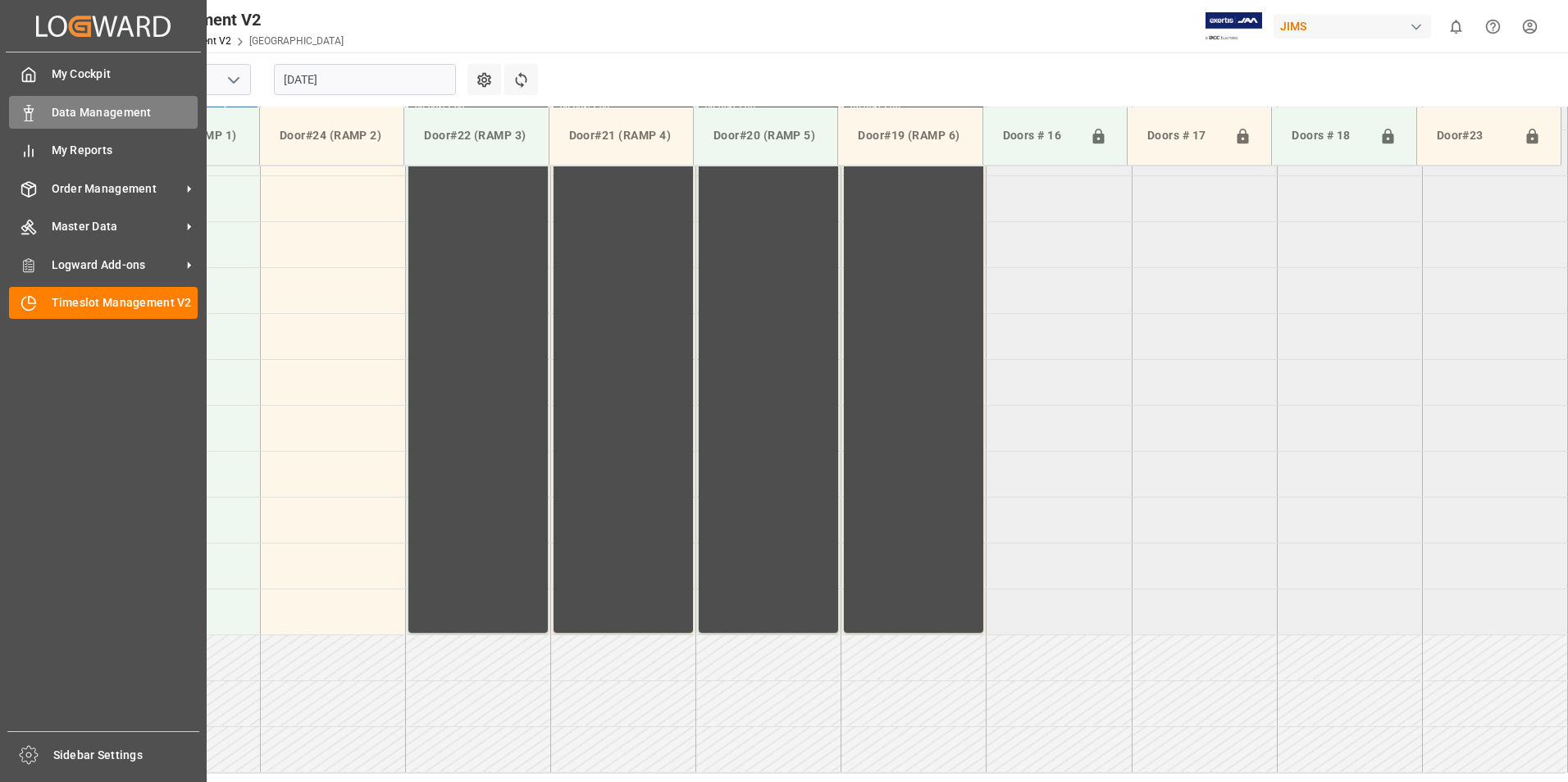
click at [86, 118] on span "Data Management" at bounding box center [125, 112] width 147 height 17
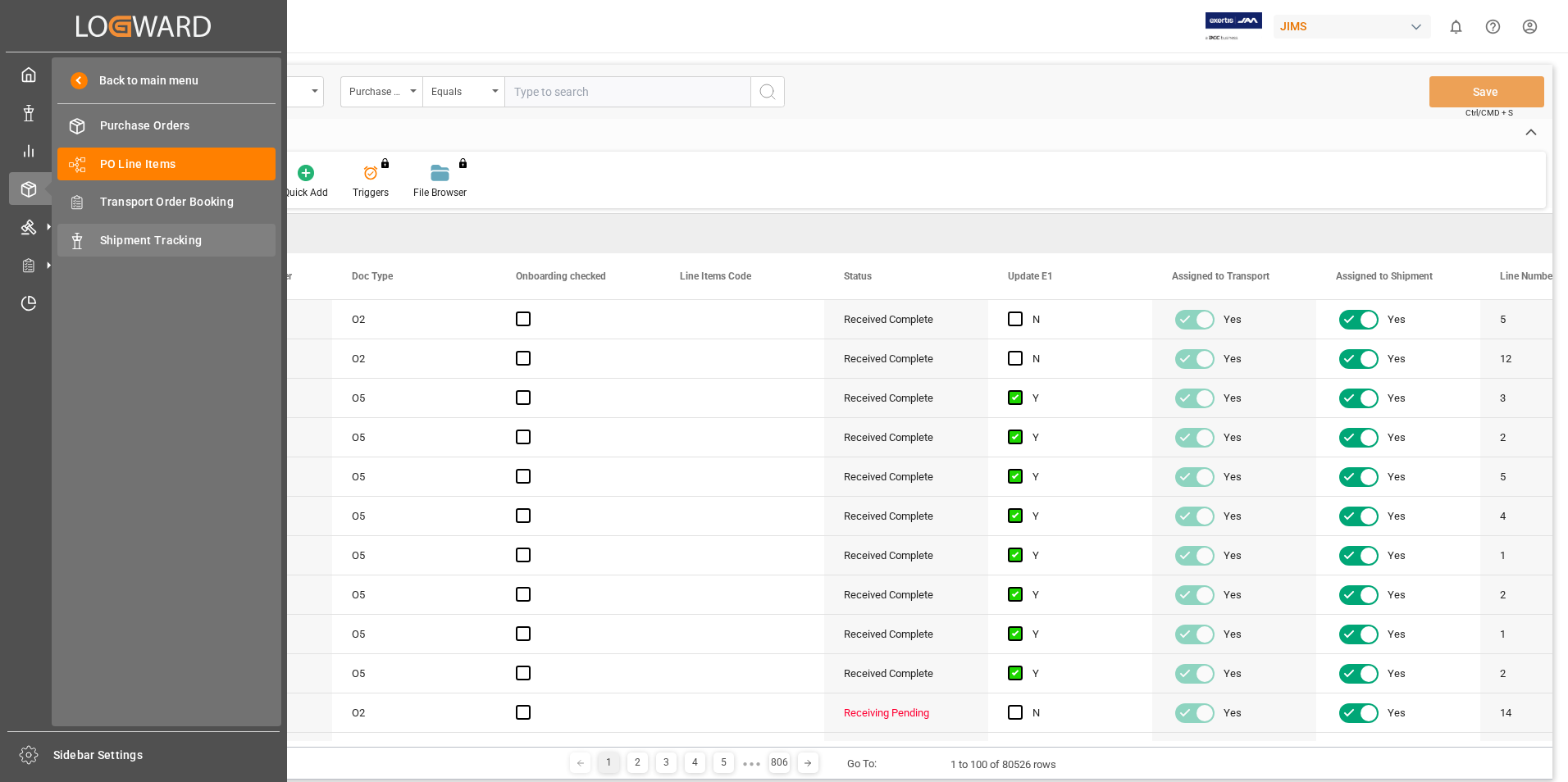
click at [128, 244] on span "Shipment Tracking" at bounding box center [188, 240] width 176 height 17
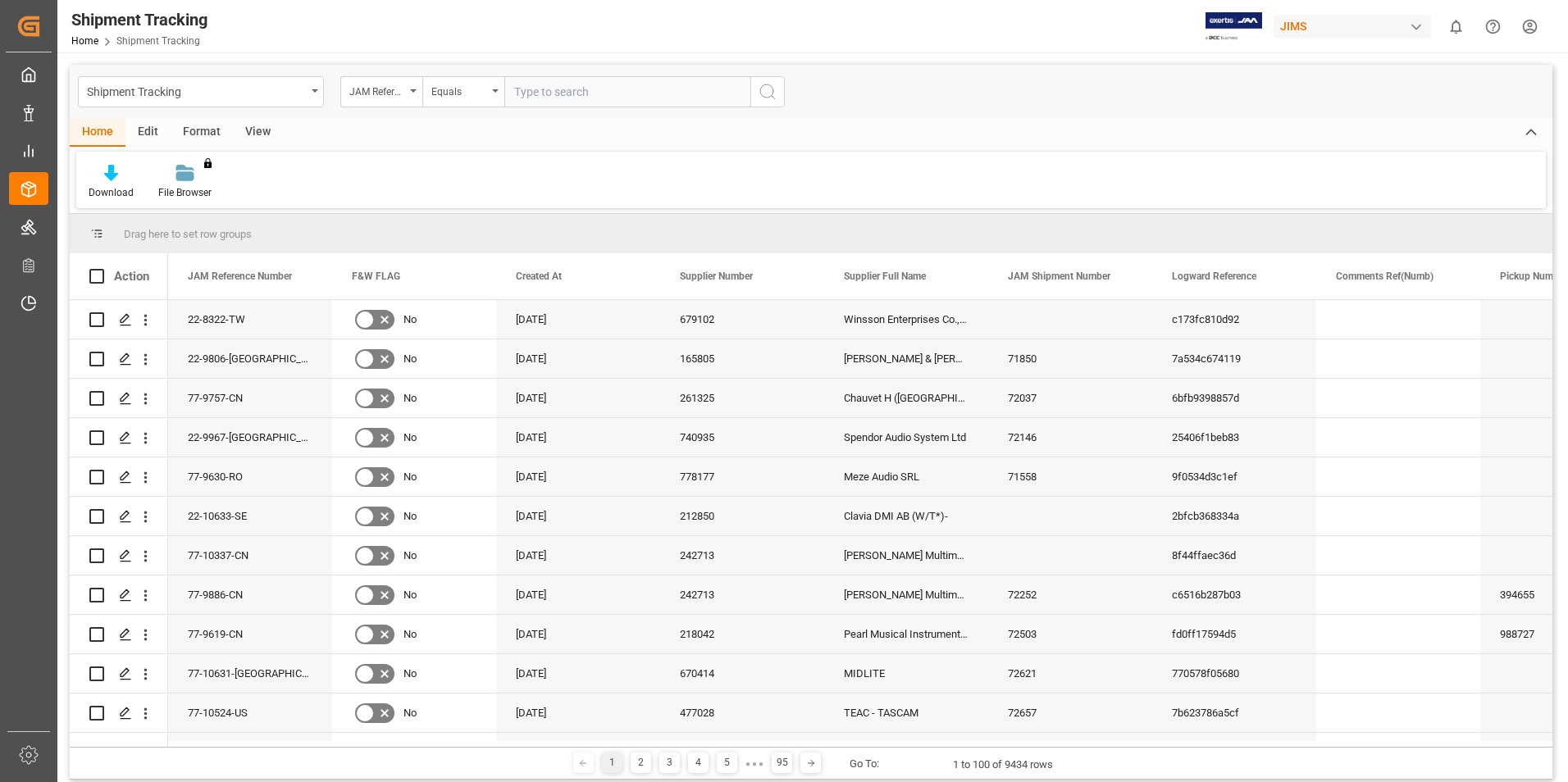
click at [546, 86] on input "text" at bounding box center [628, 91] width 246 height 31
type input "77-10105-us"
click at [770, 89] on icon "search button" at bounding box center [768, 92] width 20 height 20
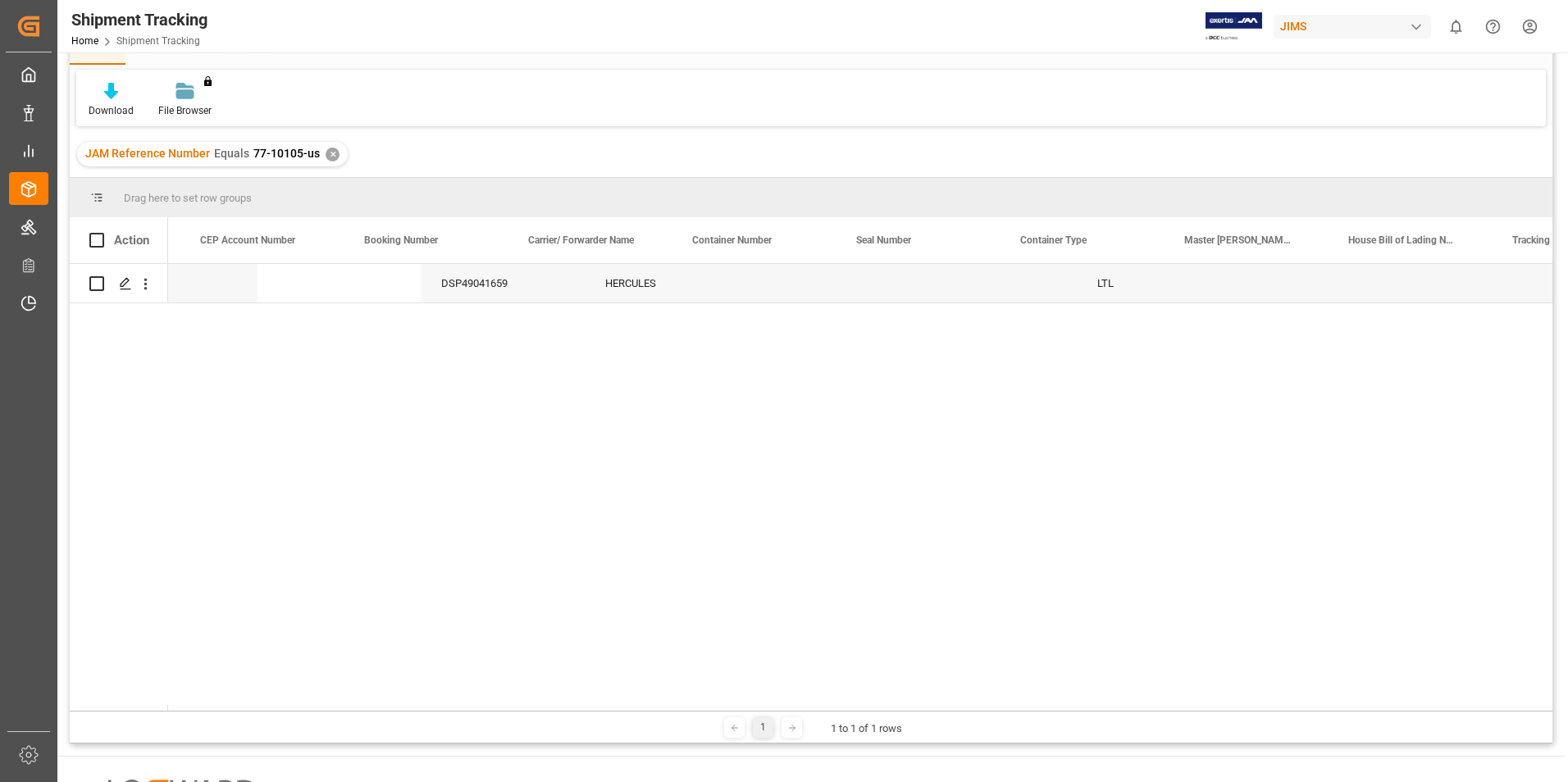
scroll to position [0, 3014]
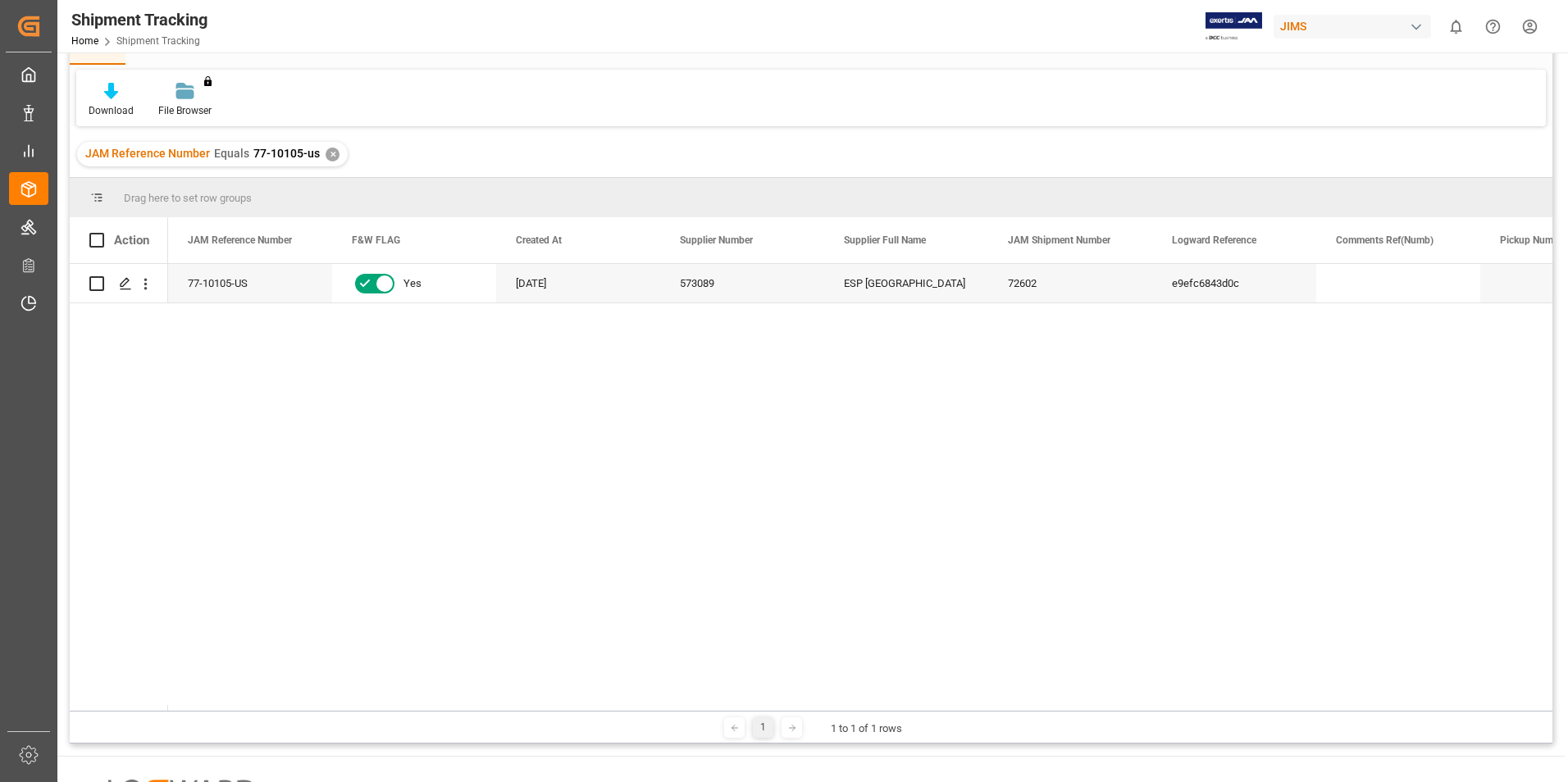
click at [335, 153] on div "✕" at bounding box center [333, 155] width 14 height 14
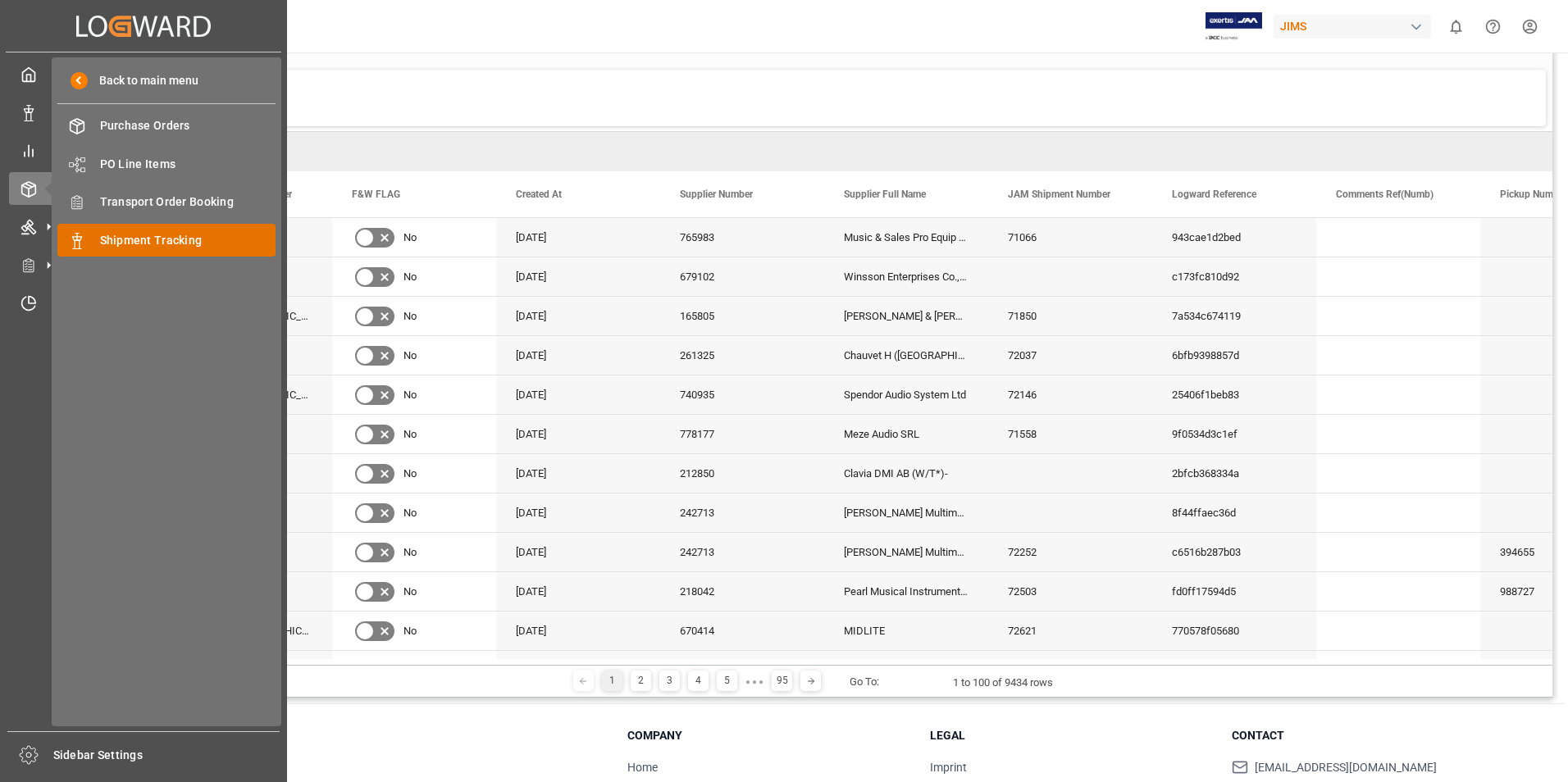
click at [162, 242] on span "Shipment Tracking" at bounding box center [188, 240] width 176 height 17
click at [34, 119] on icon at bounding box center [29, 113] width 17 height 17
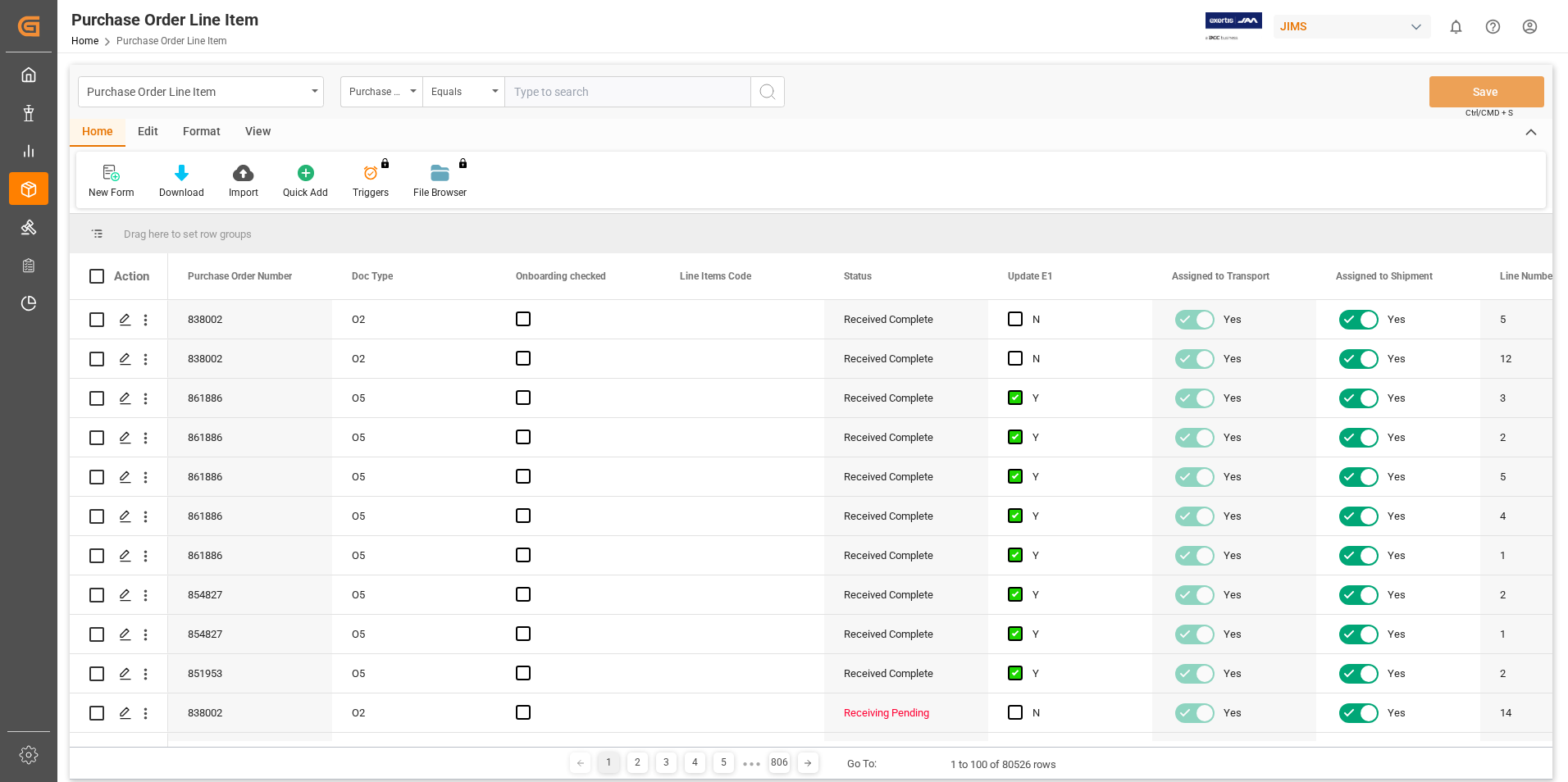
click at [553, 88] on input "text" at bounding box center [628, 91] width 246 height 31
type input "77-9376-ID"
click at [762, 94] on circle "search button" at bounding box center [767, 91] width 13 height 13
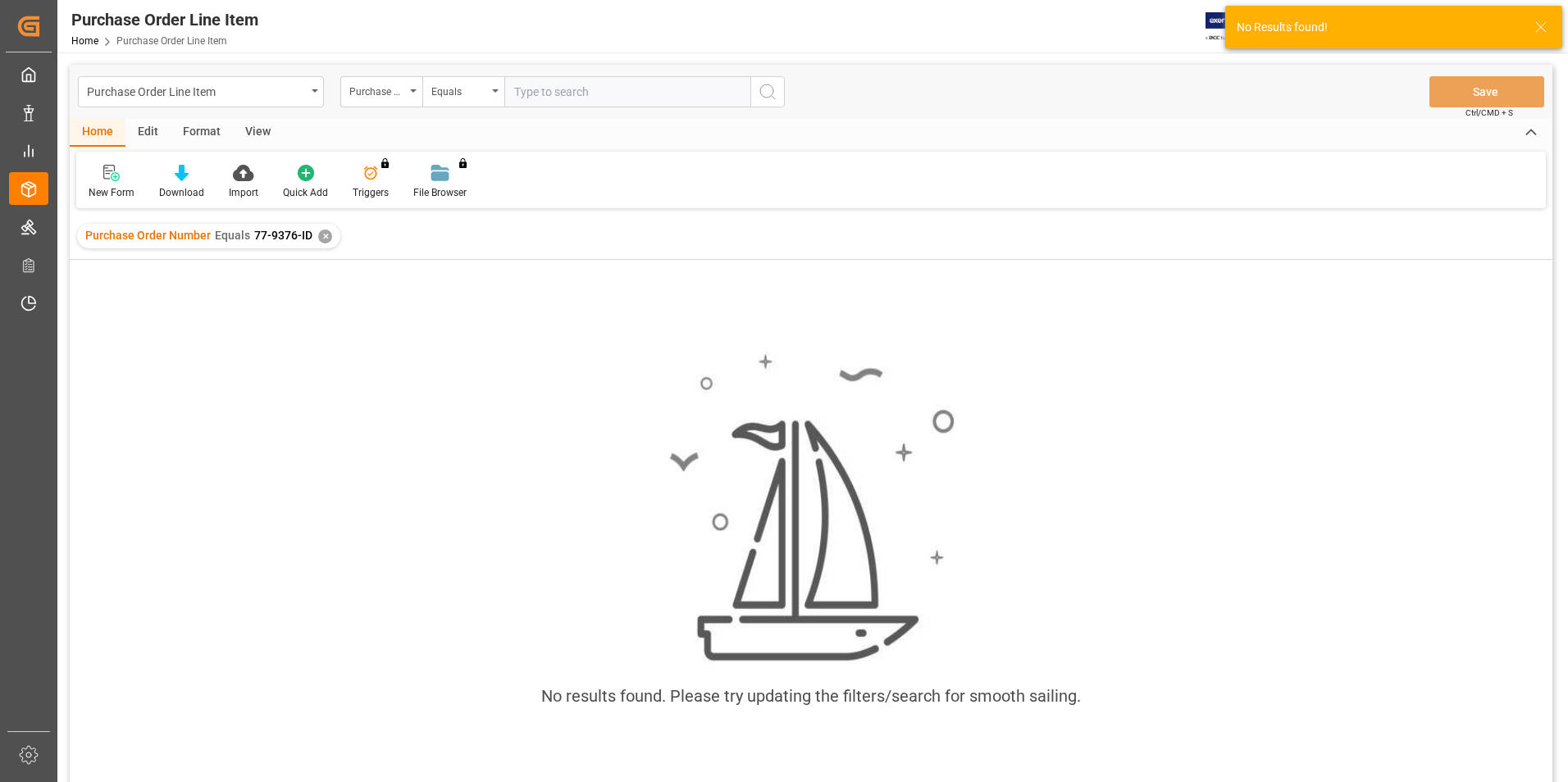
click at [326, 240] on div "✕" at bounding box center [325, 236] width 14 height 14
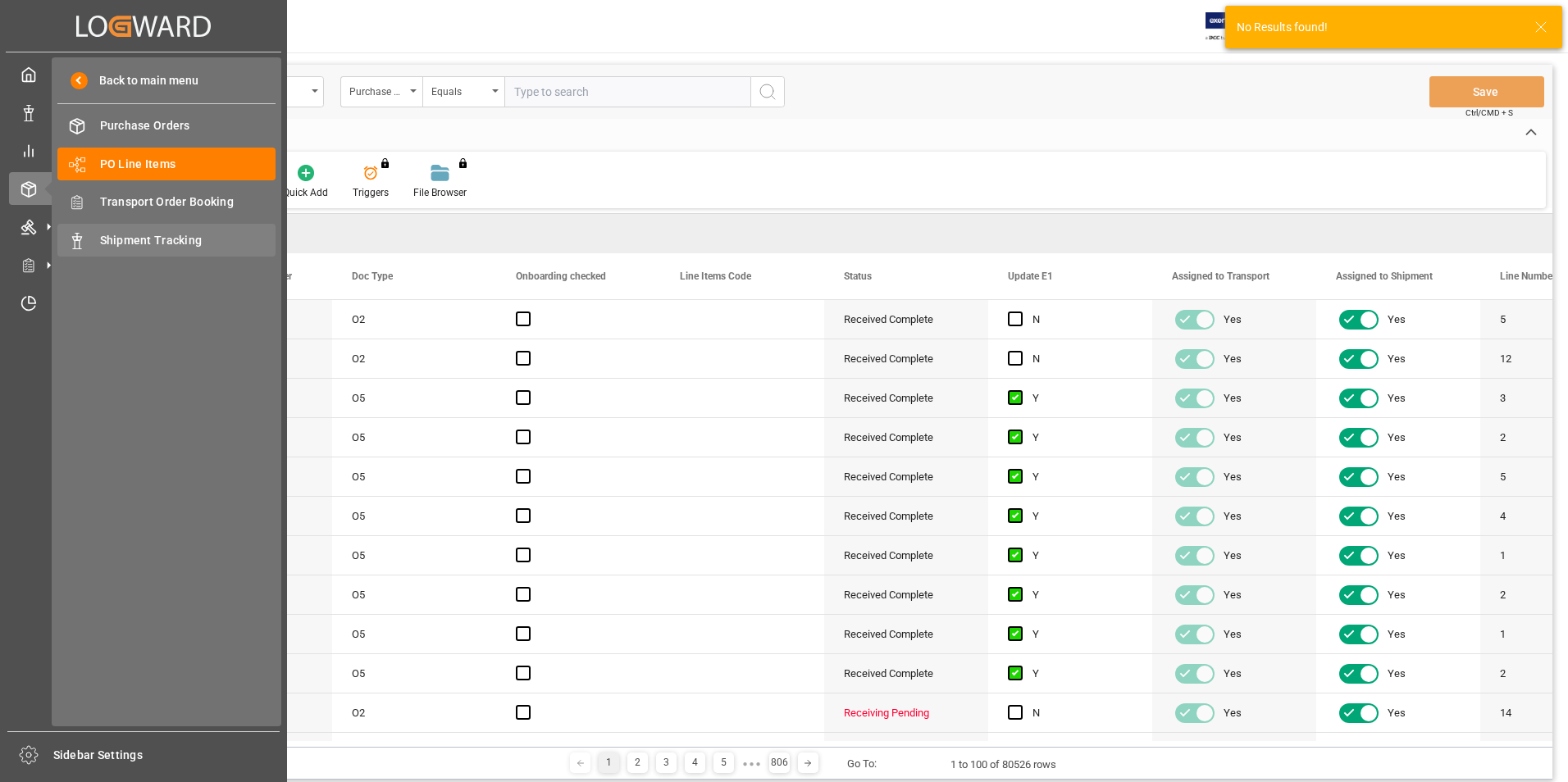
click at [100, 235] on span "Shipment Tracking" at bounding box center [188, 240] width 176 height 17
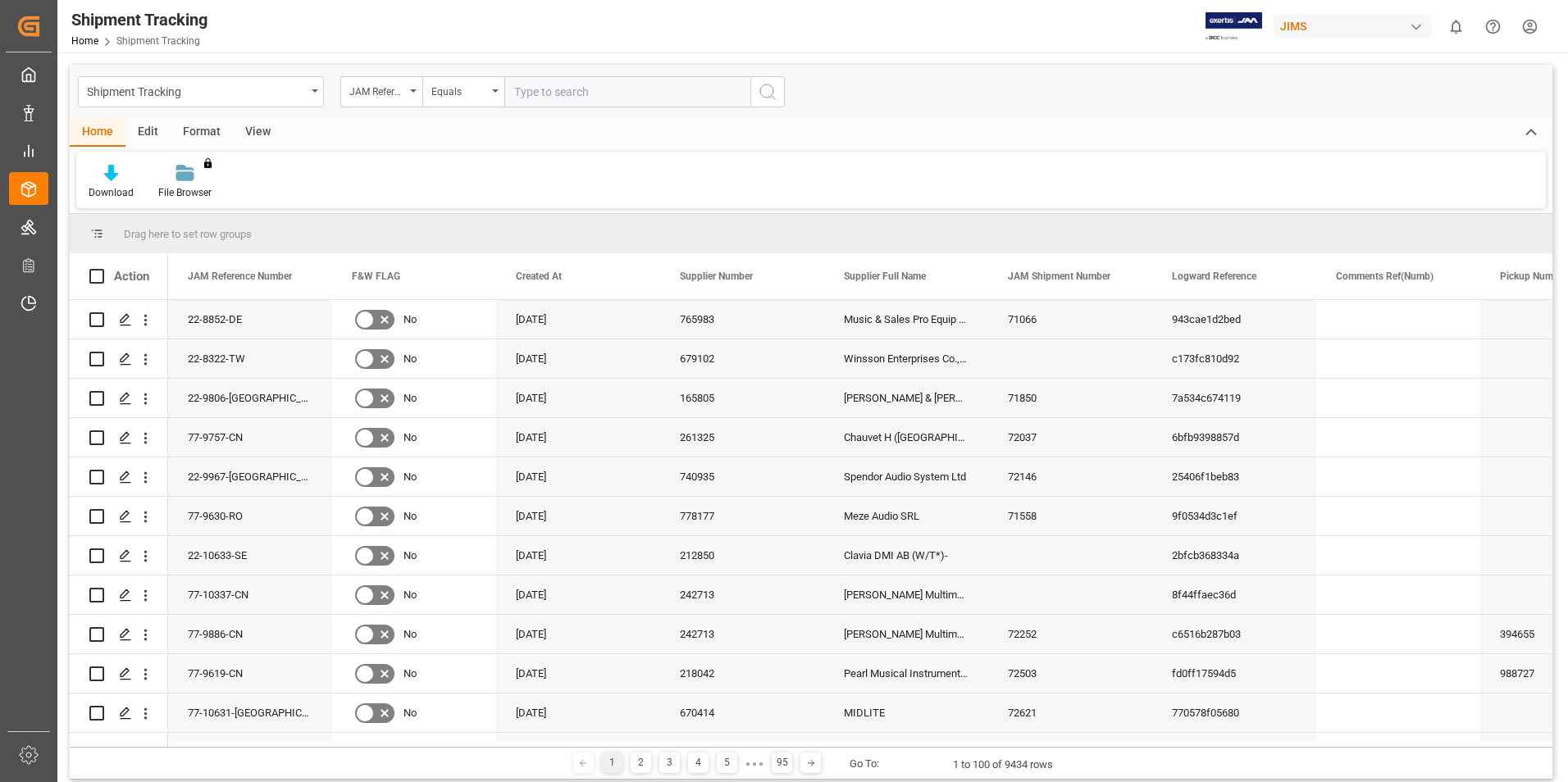
click at [544, 88] on input "text" at bounding box center [628, 91] width 246 height 31
paste input "77-9376-ID"
type input "77-9376-ID"
click at [767, 89] on icon "search button" at bounding box center [768, 92] width 20 height 20
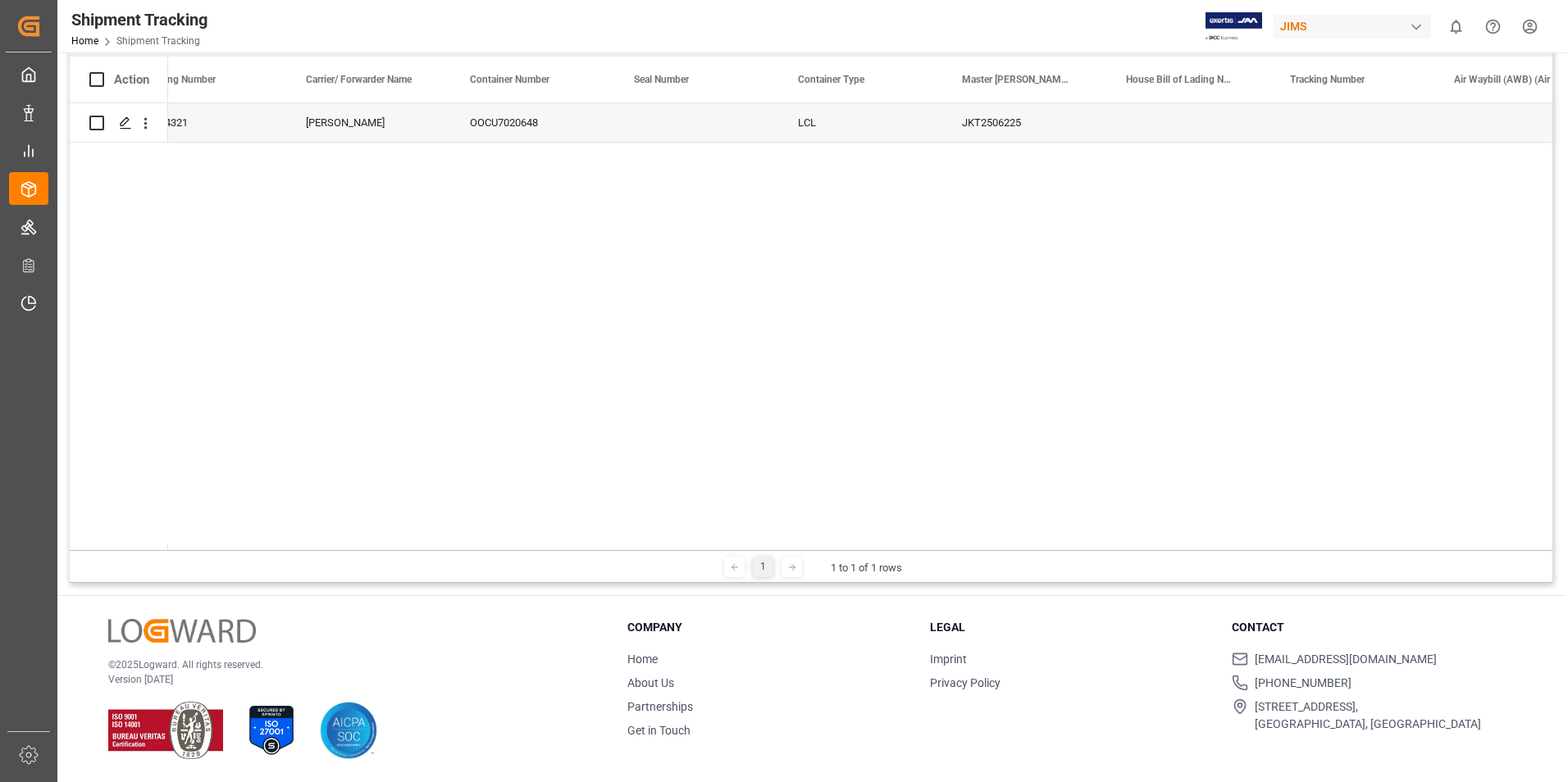
scroll to position [0, 3179]
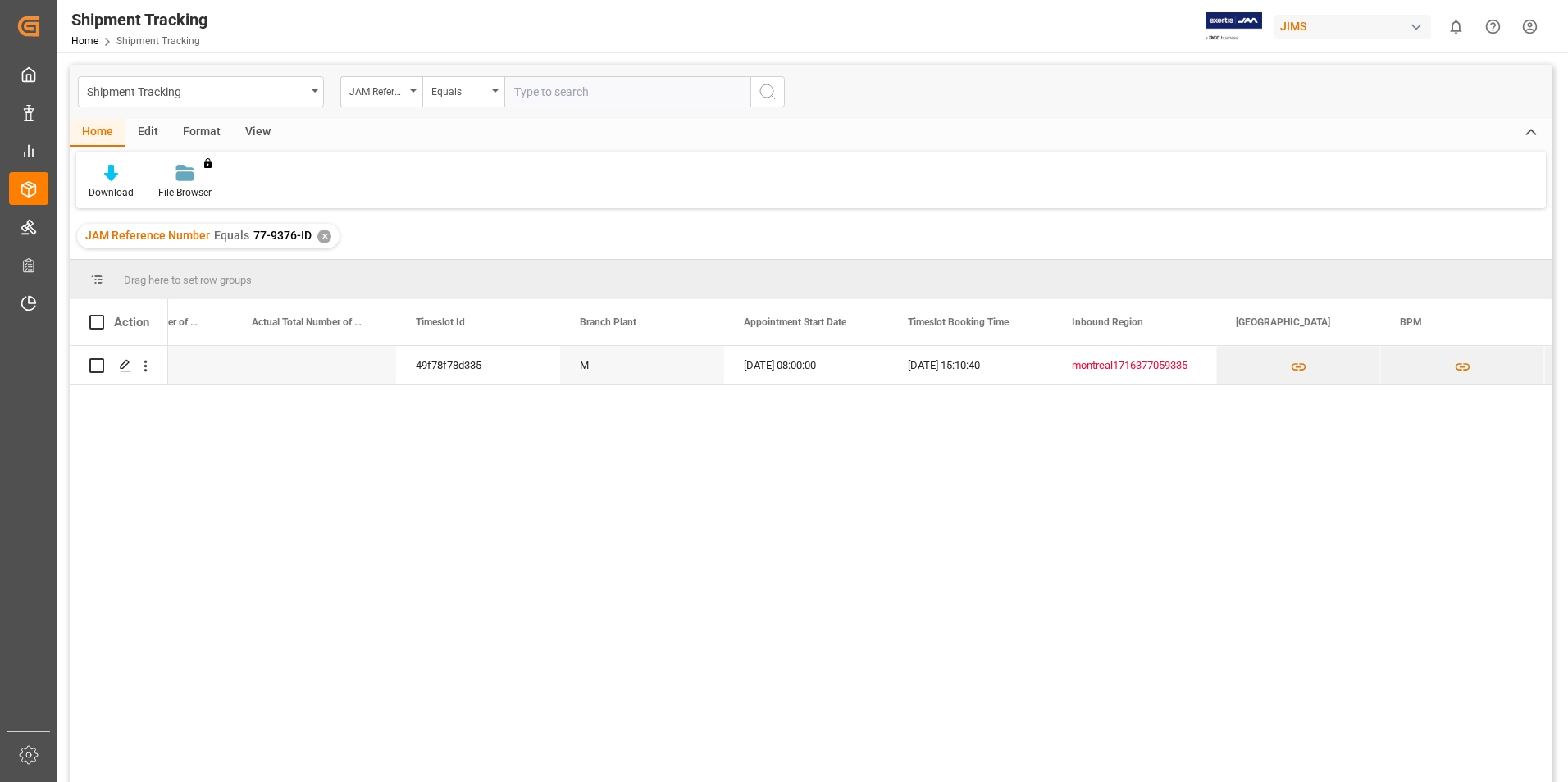
click at [318, 234] on div "✕" at bounding box center [324, 236] width 14 height 14
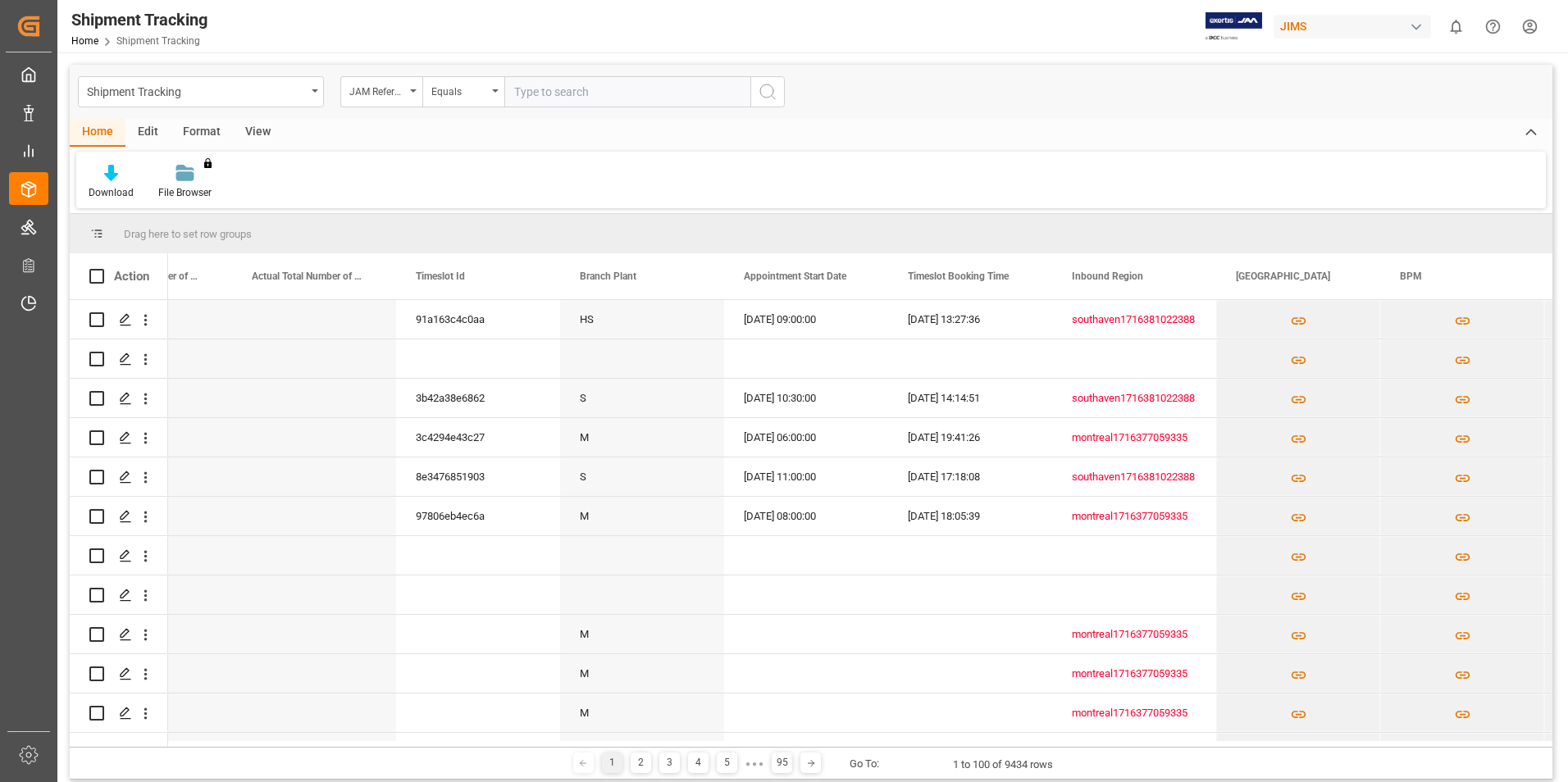
click at [550, 94] on input "text" at bounding box center [628, 91] width 246 height 31
paste input "77-9608-CN"
type input "77-9608-CN"
click at [761, 94] on icon "search button" at bounding box center [768, 92] width 20 height 20
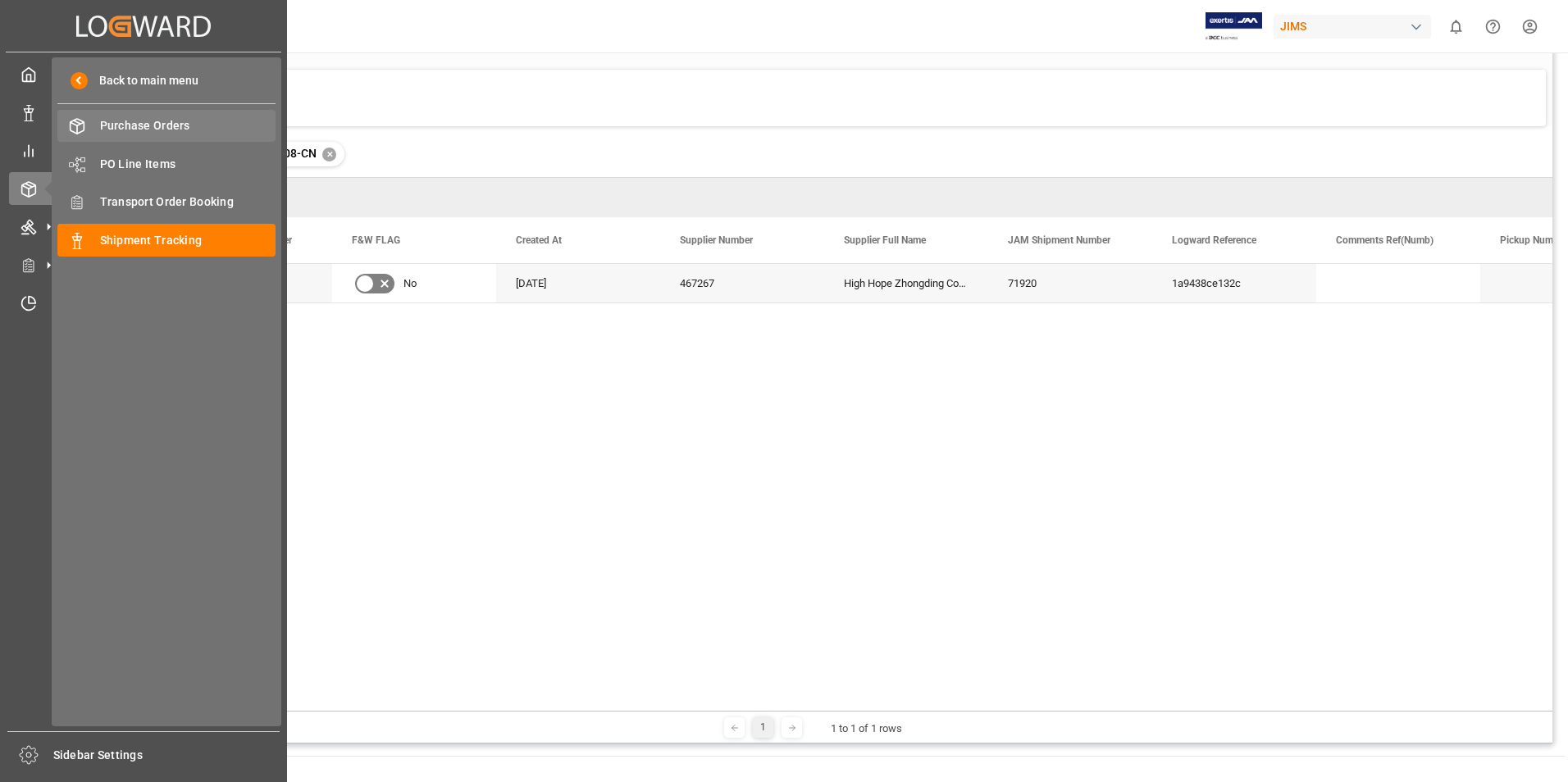
click at [163, 124] on span "Purchase Orders" at bounding box center [188, 125] width 176 height 17
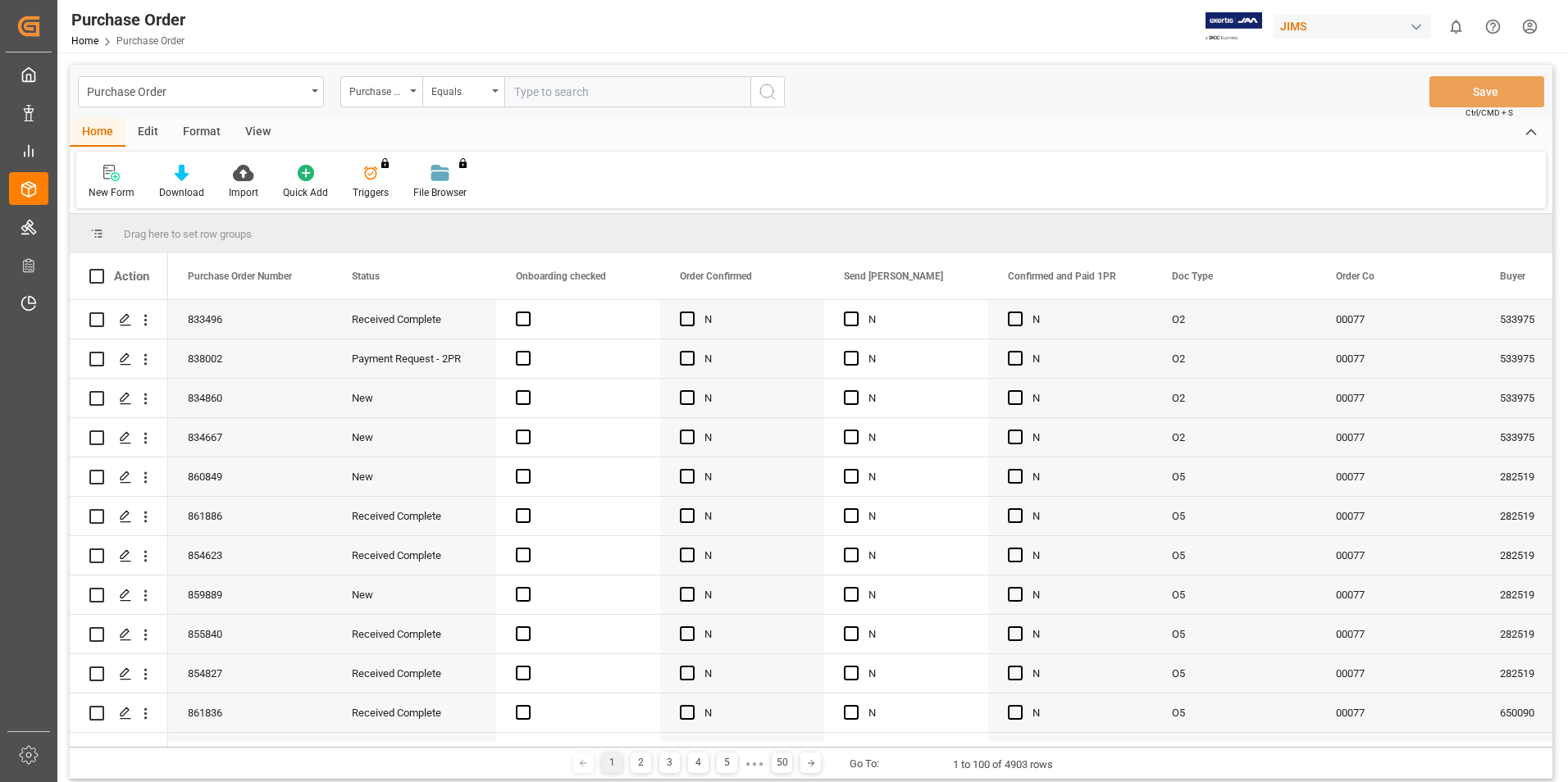
click at [540, 87] on input "text" at bounding box center [628, 91] width 246 height 31
paste input "77-9608-CN"
type input "77-9608-CN"
click at [770, 92] on icon "search button" at bounding box center [768, 92] width 20 height 20
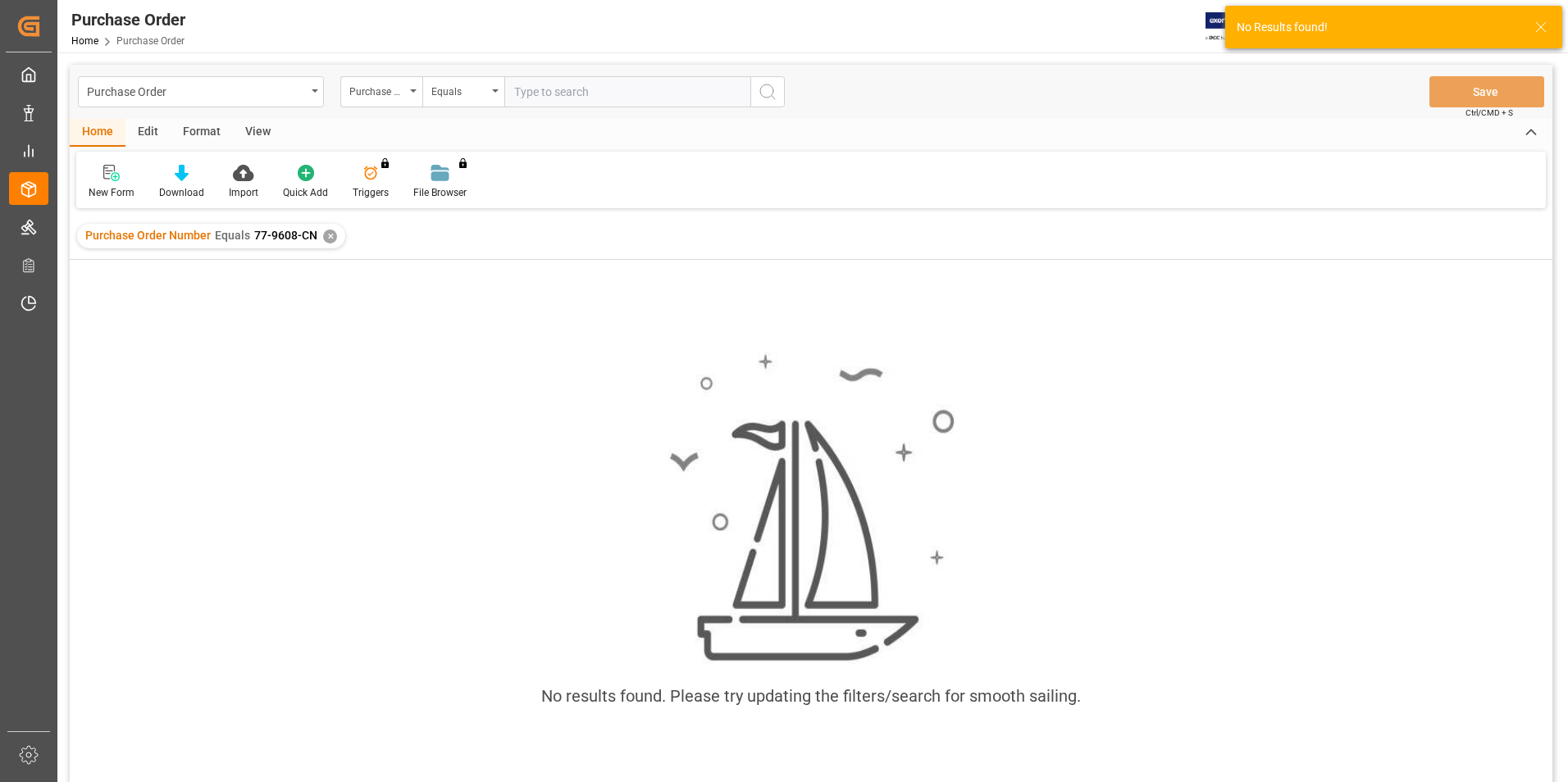
click at [329, 238] on div "✕" at bounding box center [330, 236] width 14 height 14
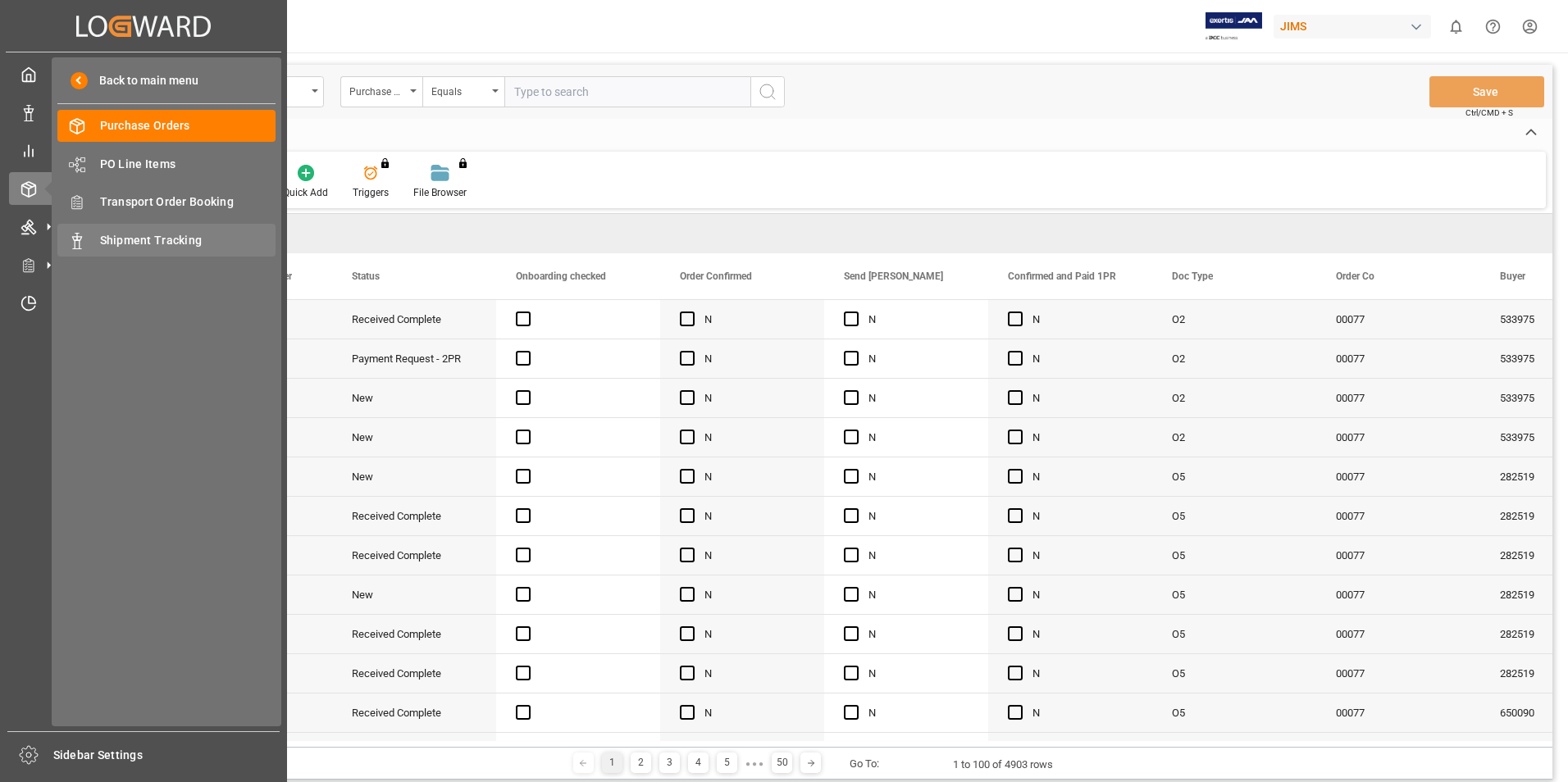
click at [107, 237] on span "Shipment Tracking" at bounding box center [188, 240] width 176 height 17
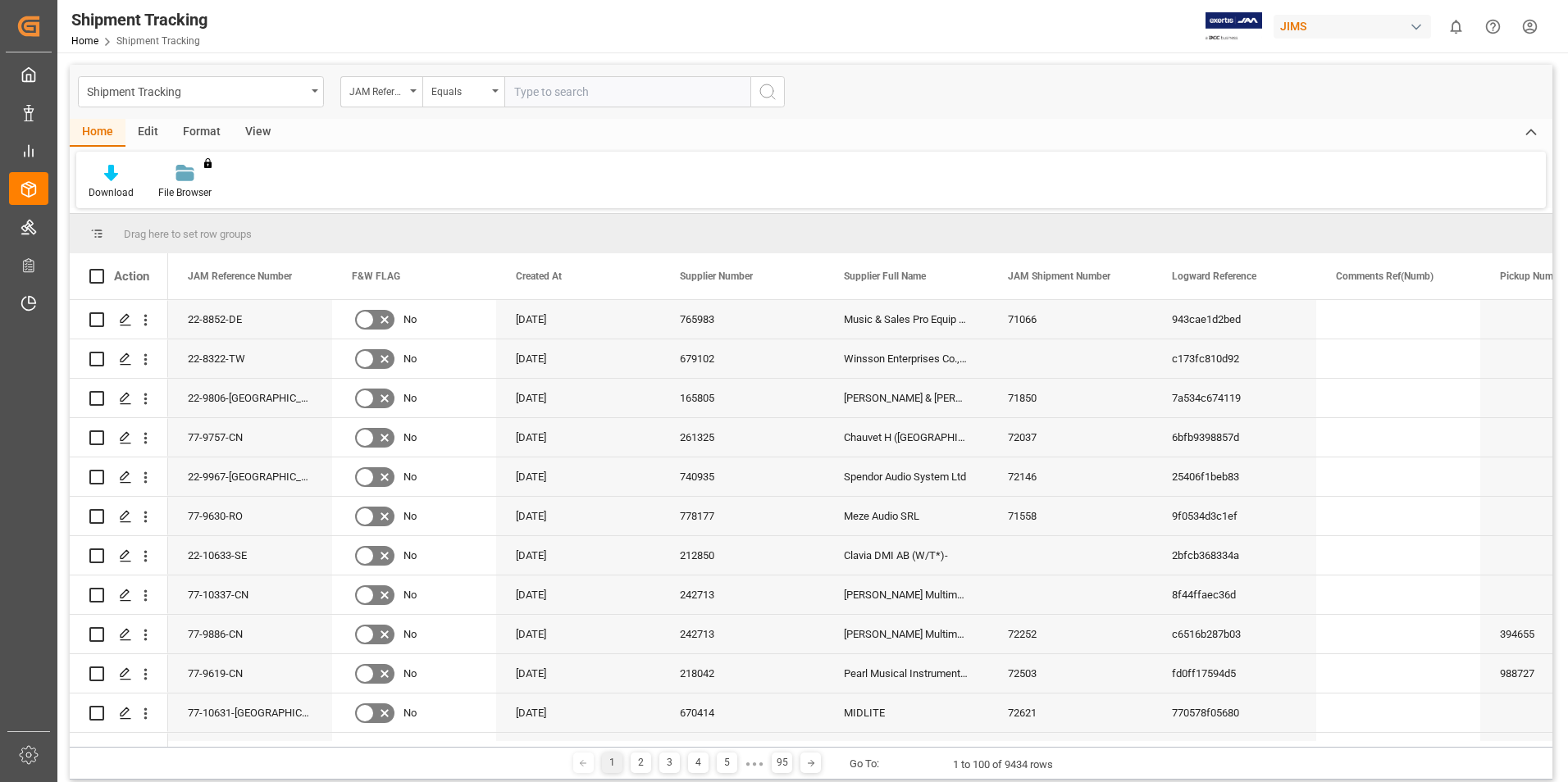
click at [579, 91] on input "text" at bounding box center [628, 91] width 246 height 31
paste input "77-9608-CN"
type input "77-9608-CN"
click at [770, 96] on icon "search button" at bounding box center [768, 92] width 20 height 20
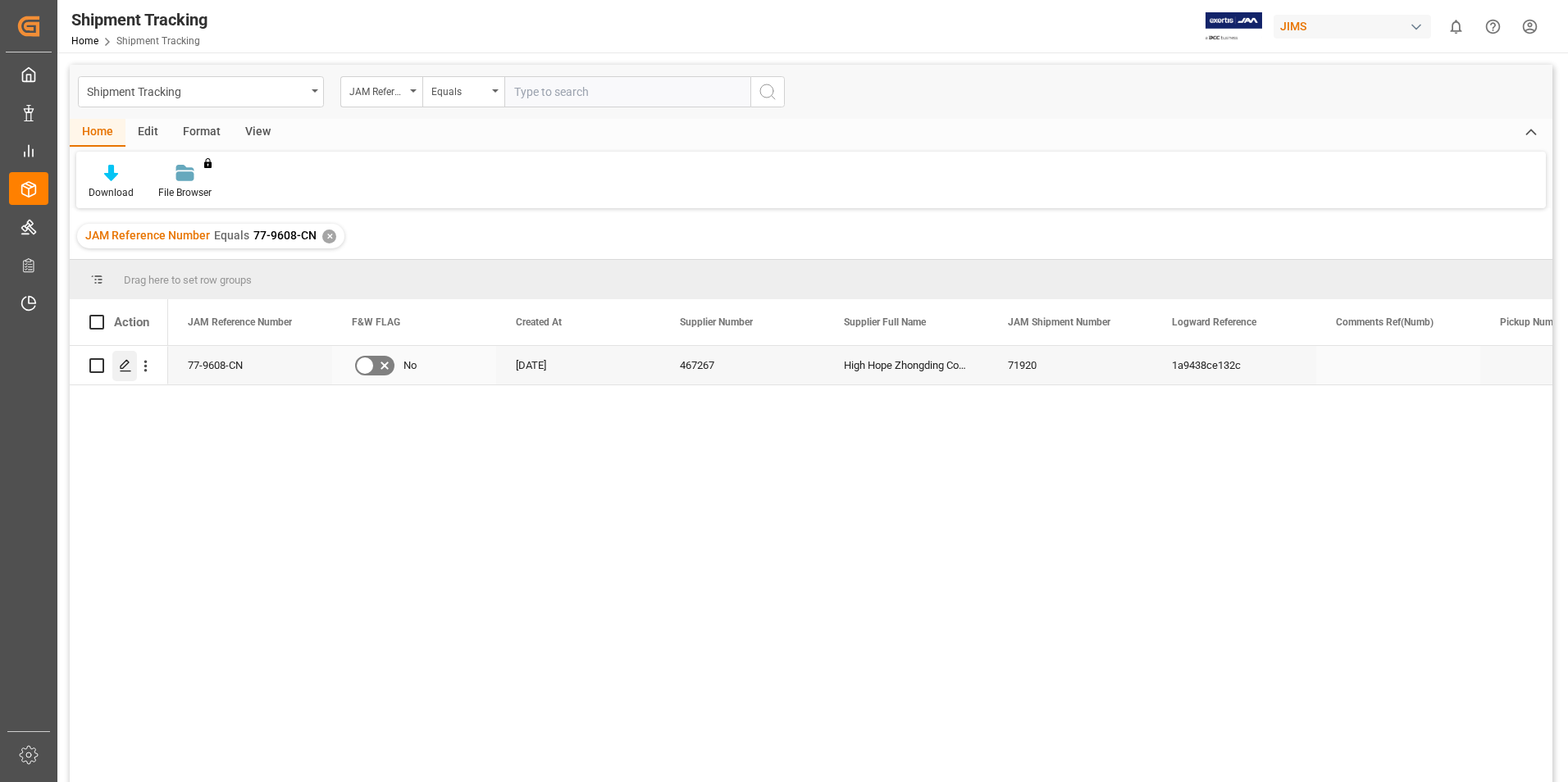
click at [128, 370] on icon "Press SPACE to select this row." at bounding box center [126, 366] width 13 height 13
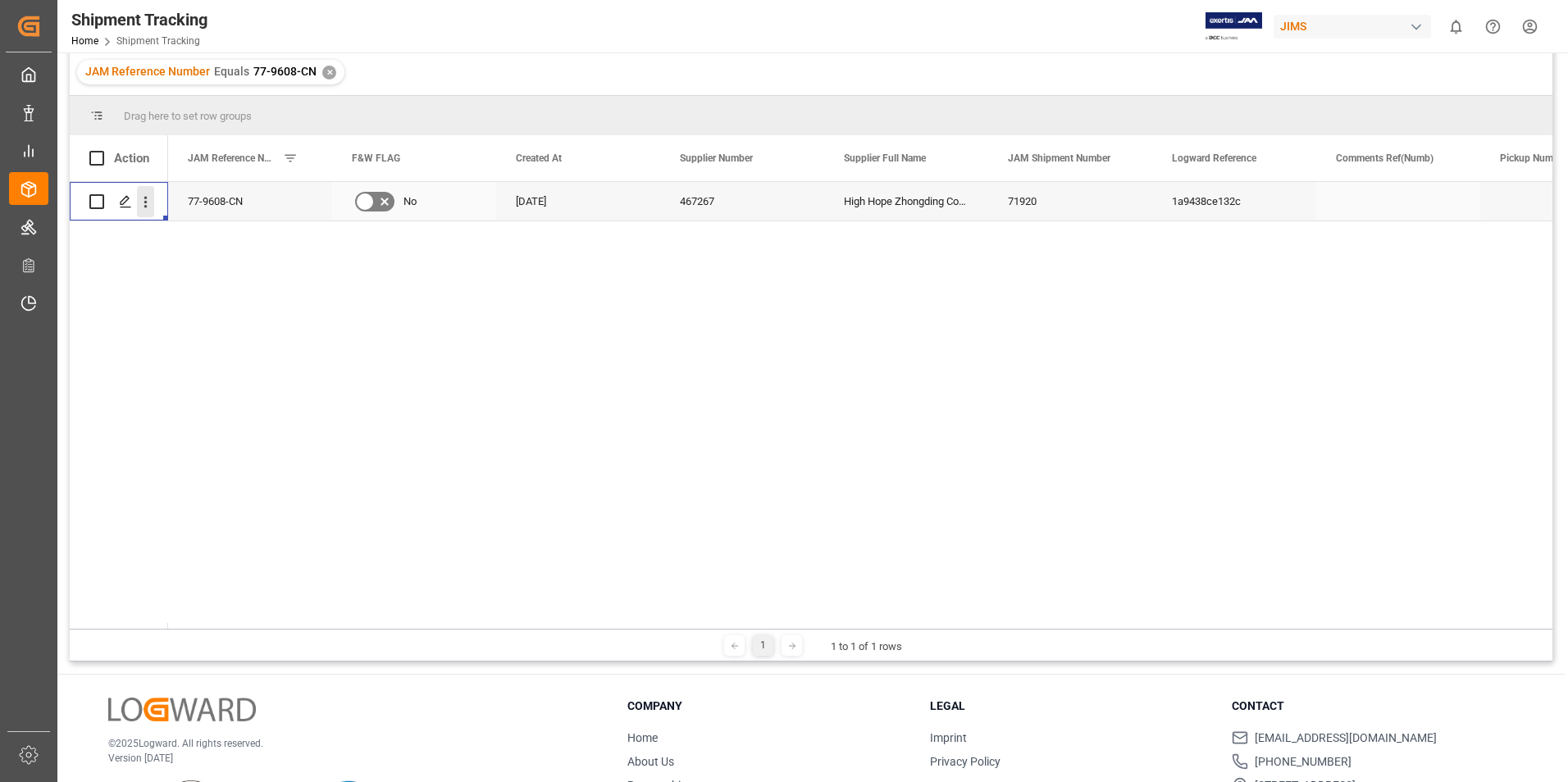
click at [144, 201] on icon "open menu" at bounding box center [145, 202] width 17 height 17
click at [95, 201] on input "Press Space to toggle row selection (unchecked)" at bounding box center [97, 202] width 15 height 15
checkbox input "true"
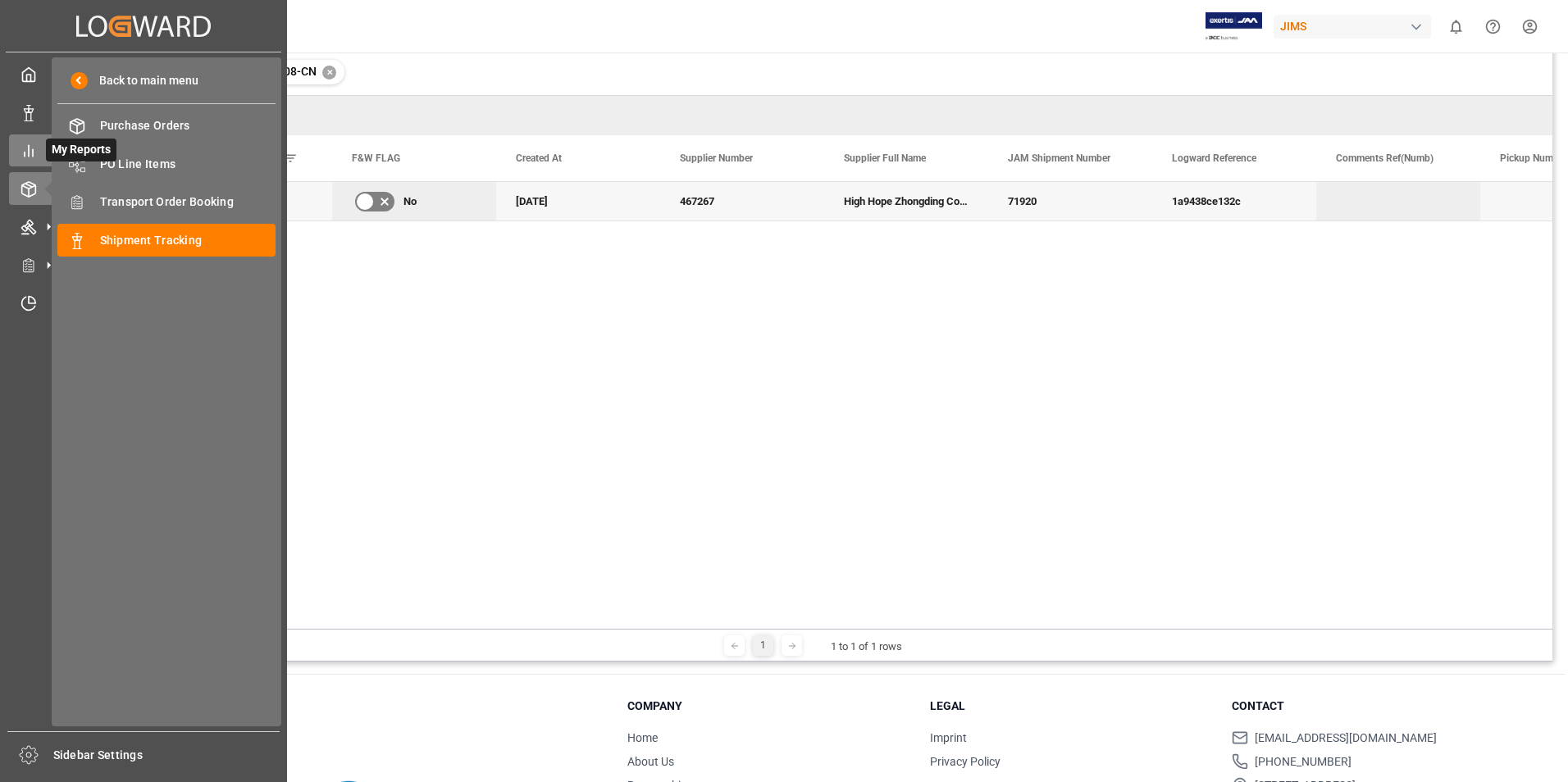
click at [25, 152] on line at bounding box center [25, 154] width 0 height 4
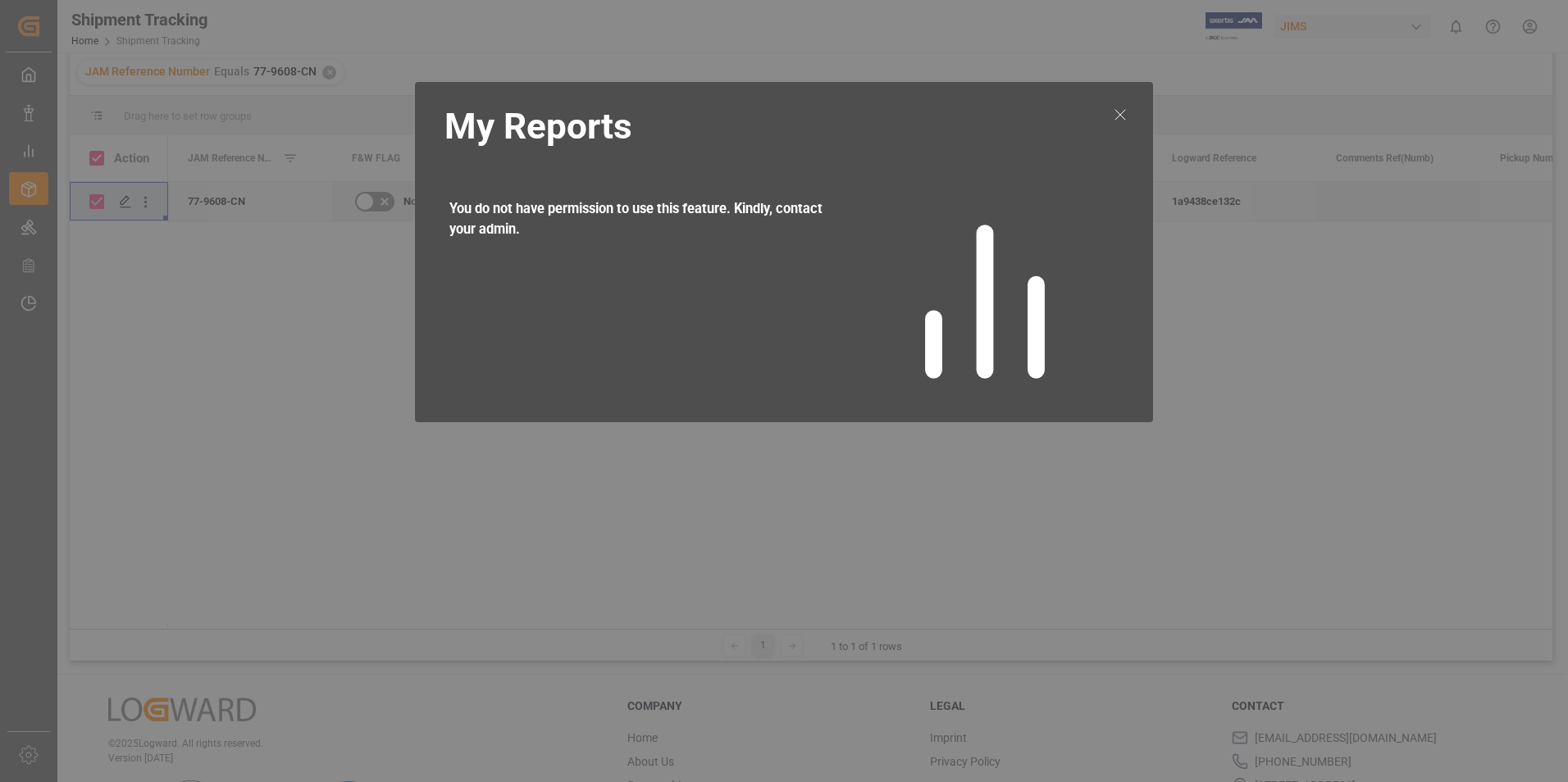
click at [1122, 116] on line at bounding box center [1121, 115] width 10 height 10
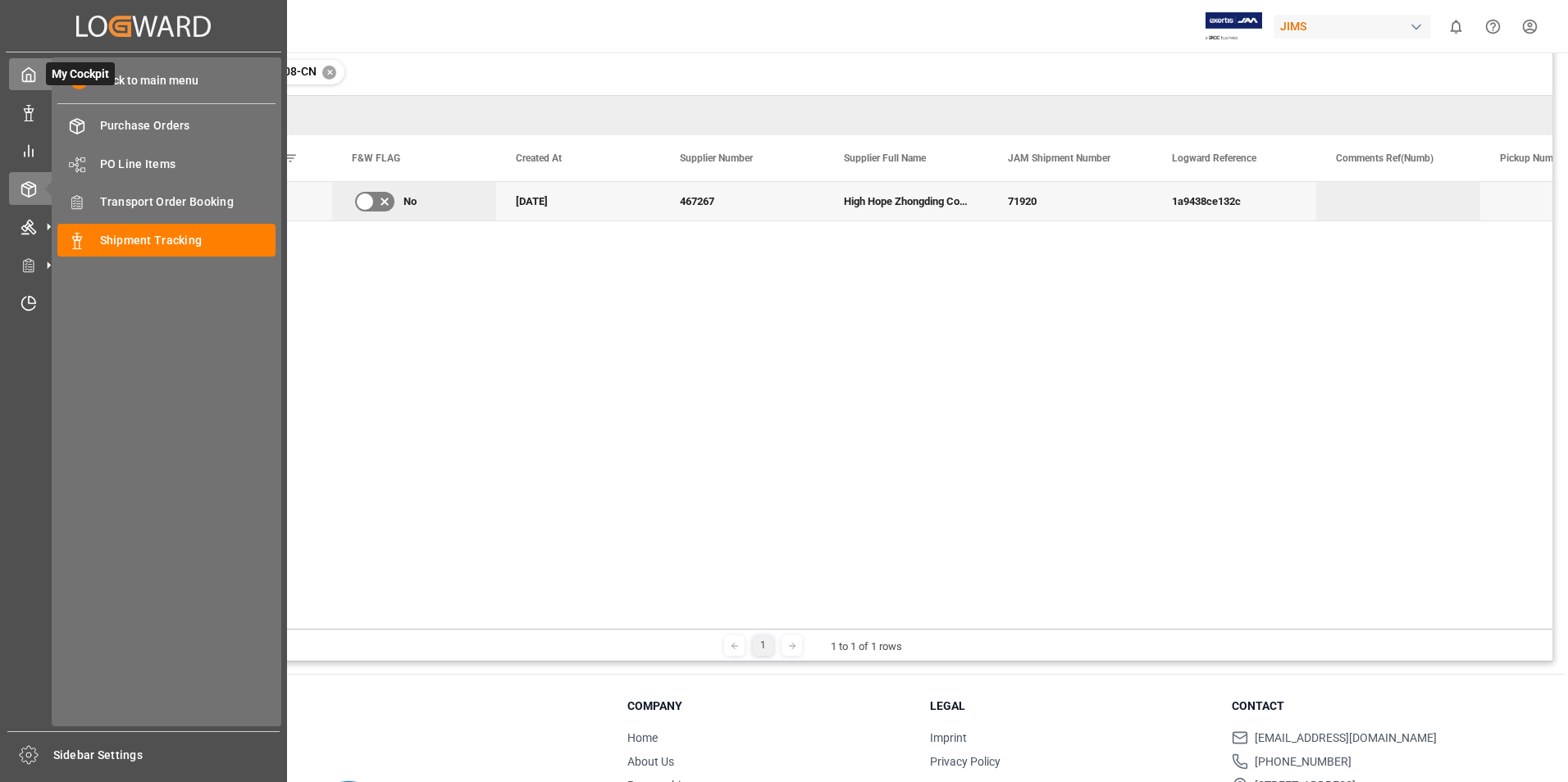
click at [31, 80] on polyline at bounding box center [29, 78] width 4 height 7
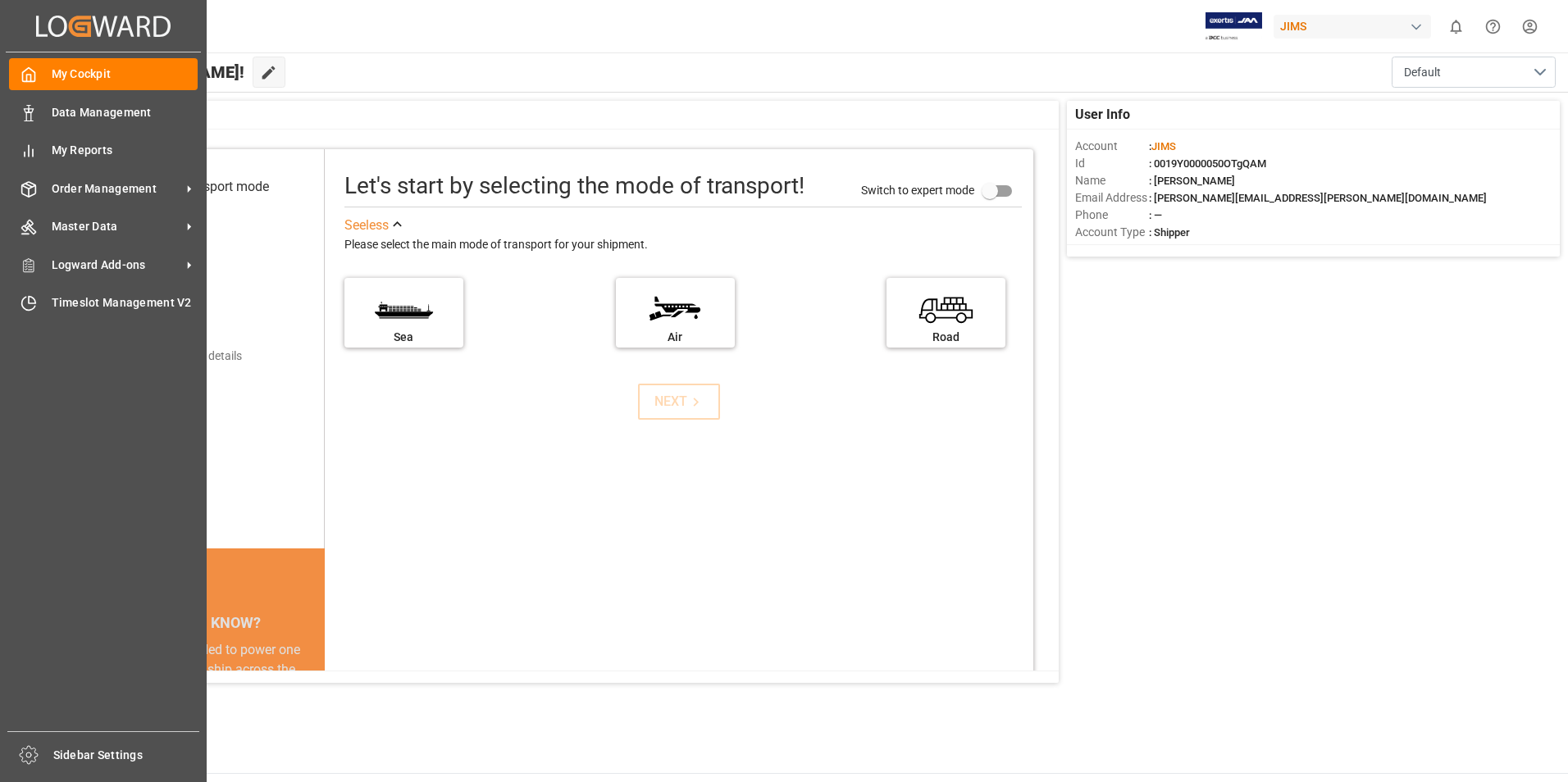
click at [31, 80] on polyline at bounding box center [29, 78] width 4 height 7
click at [31, 110] on icon at bounding box center [29, 113] width 17 height 17
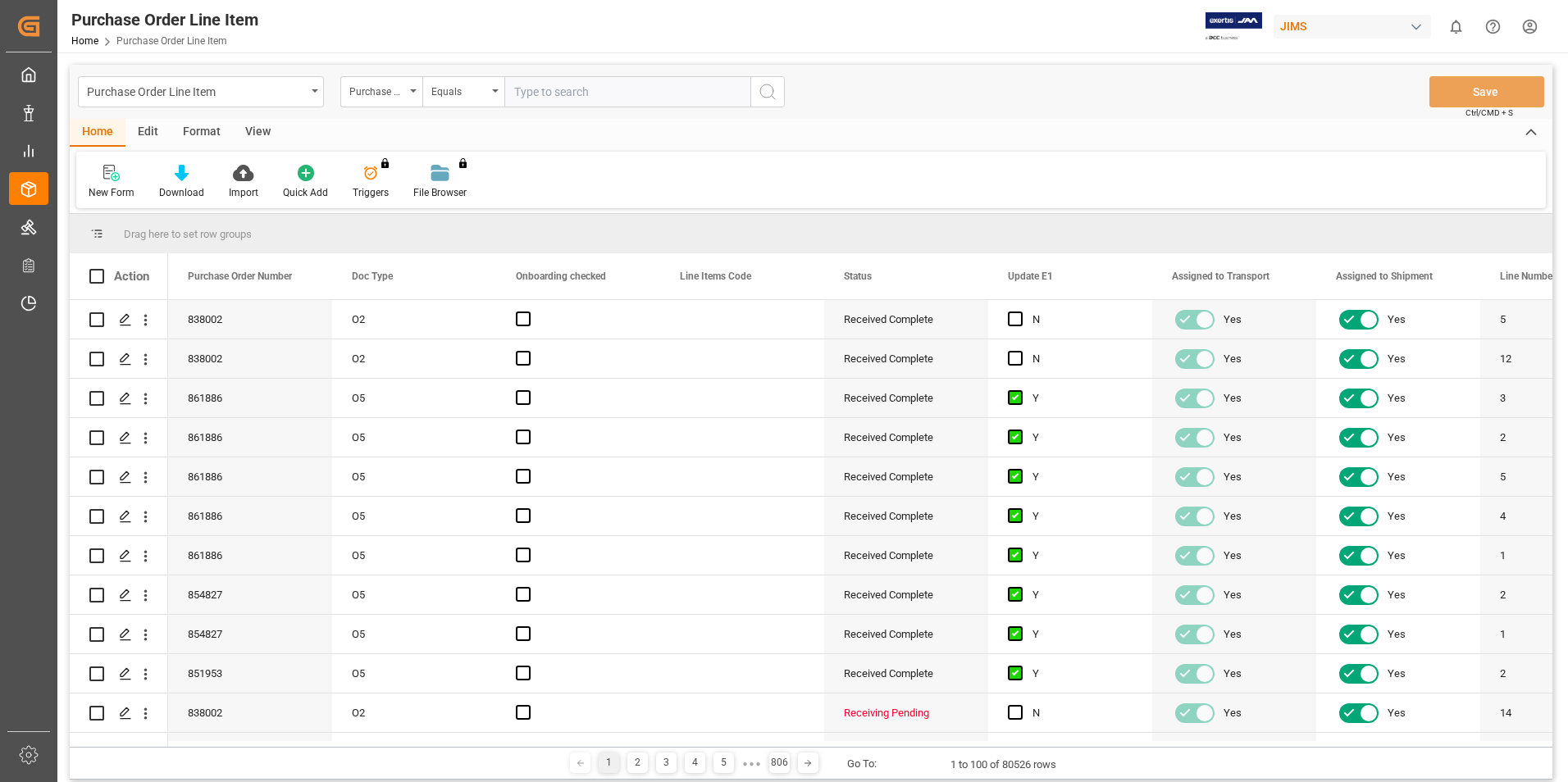
click at [546, 91] on input "text" at bounding box center [628, 91] width 246 height 31
type input "77-9608-CN"
click at [777, 94] on icon "search button" at bounding box center [768, 92] width 20 height 20
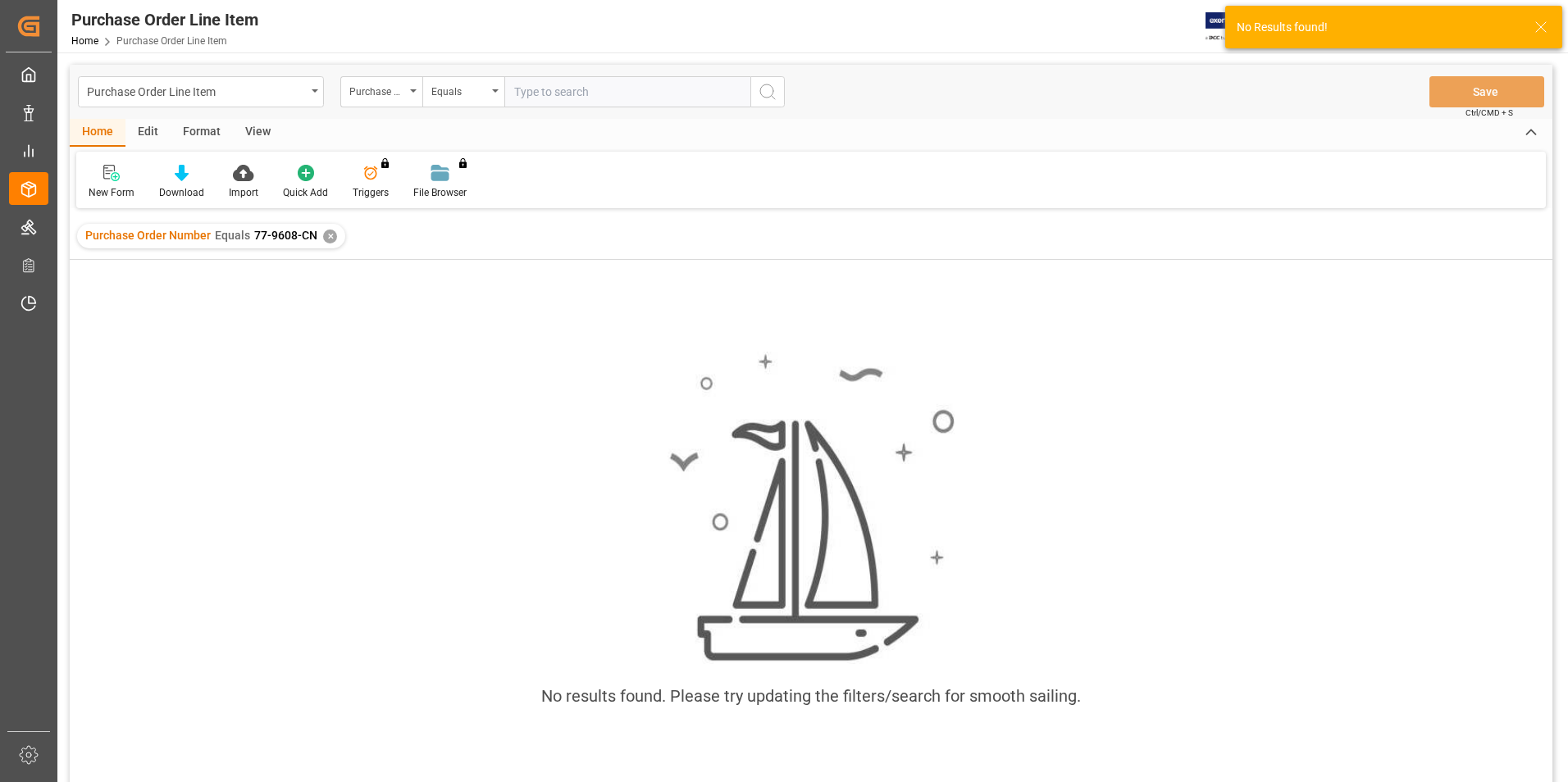
click at [328, 239] on div "✕" at bounding box center [330, 236] width 14 height 14
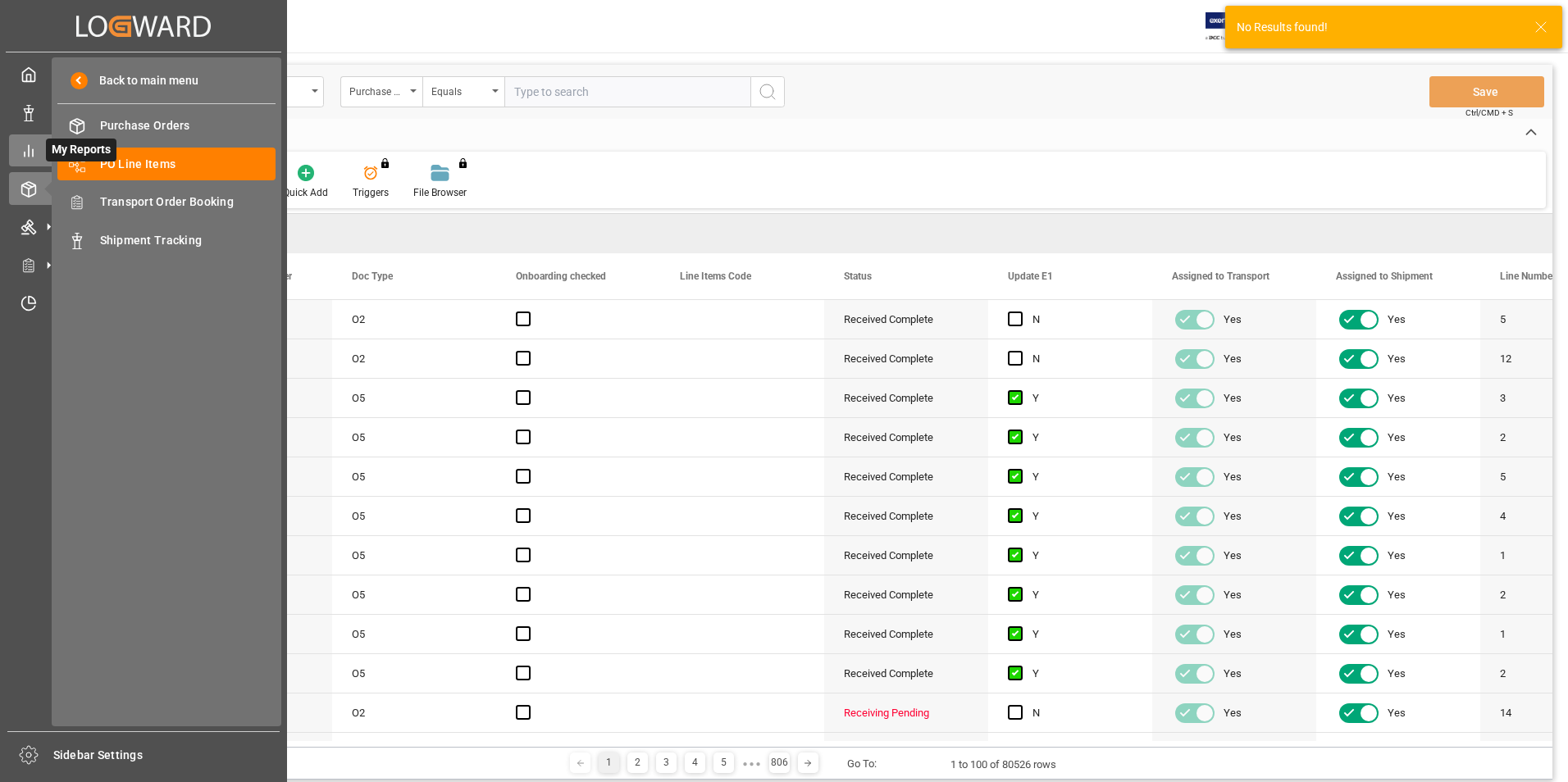
click at [31, 153] on icon at bounding box center [29, 151] width 17 height 17
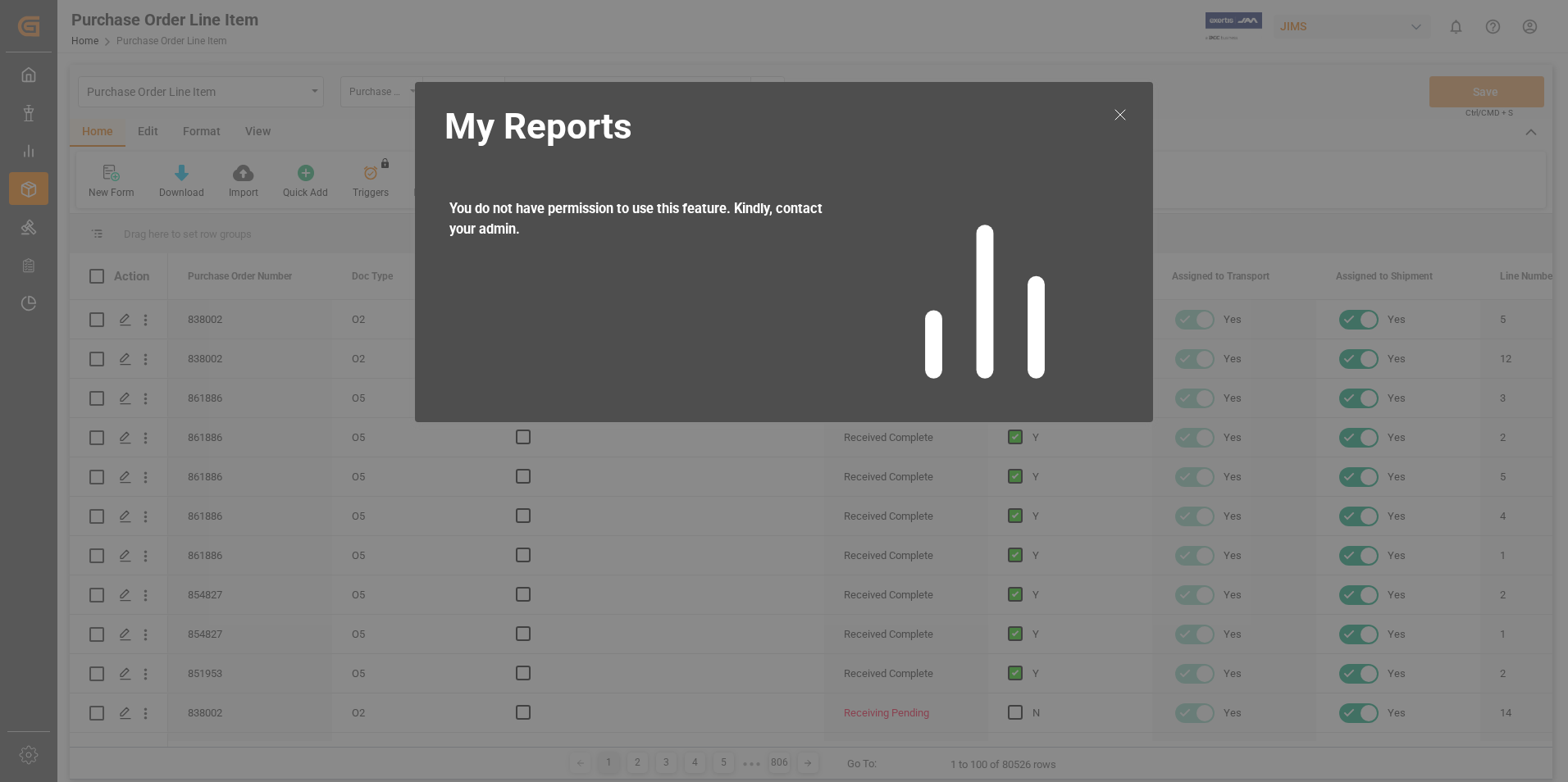
click at [1122, 118] on icon at bounding box center [1121, 115] width 20 height 20
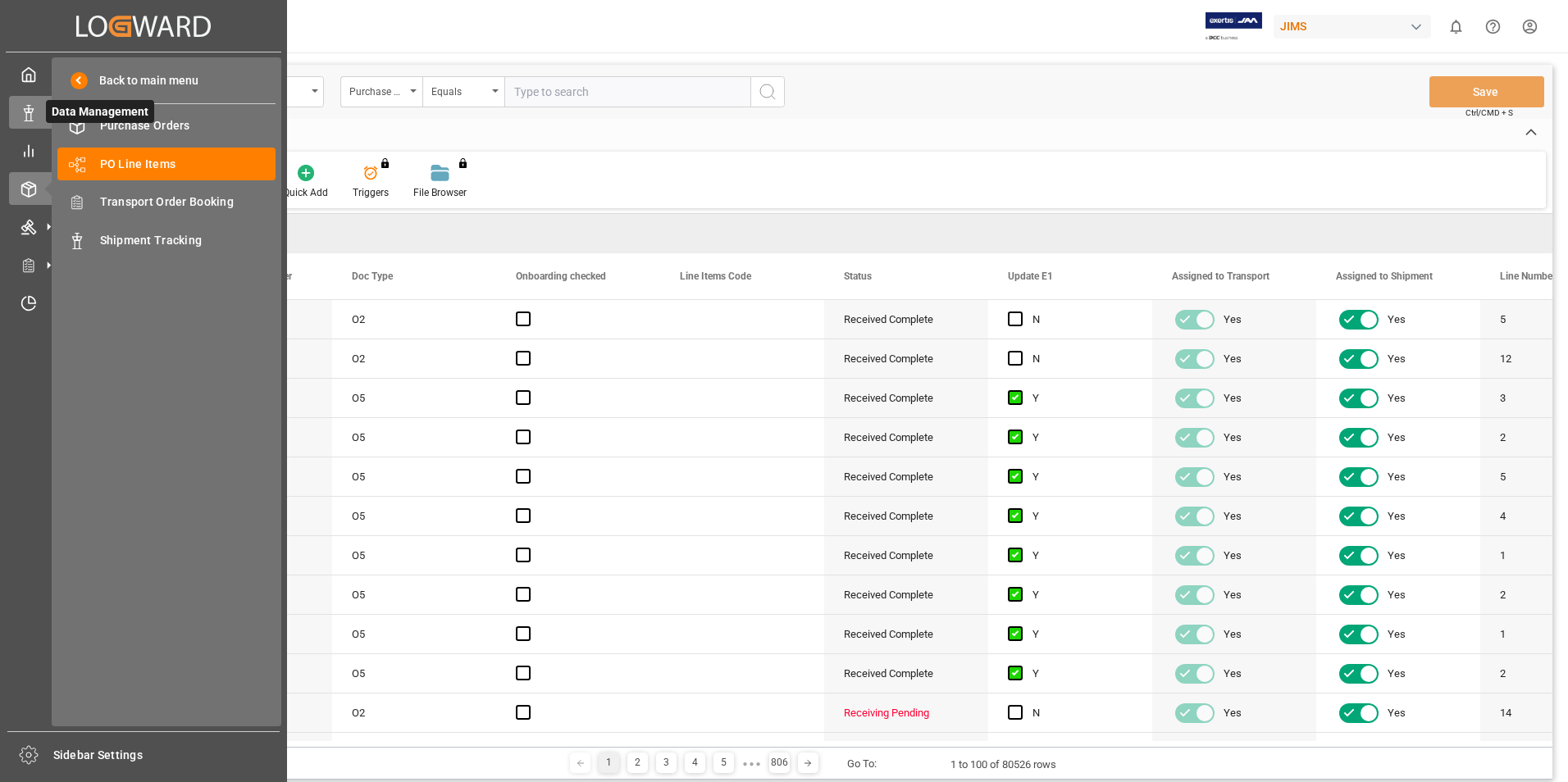
click at [30, 119] on icon at bounding box center [29, 113] width 17 height 17
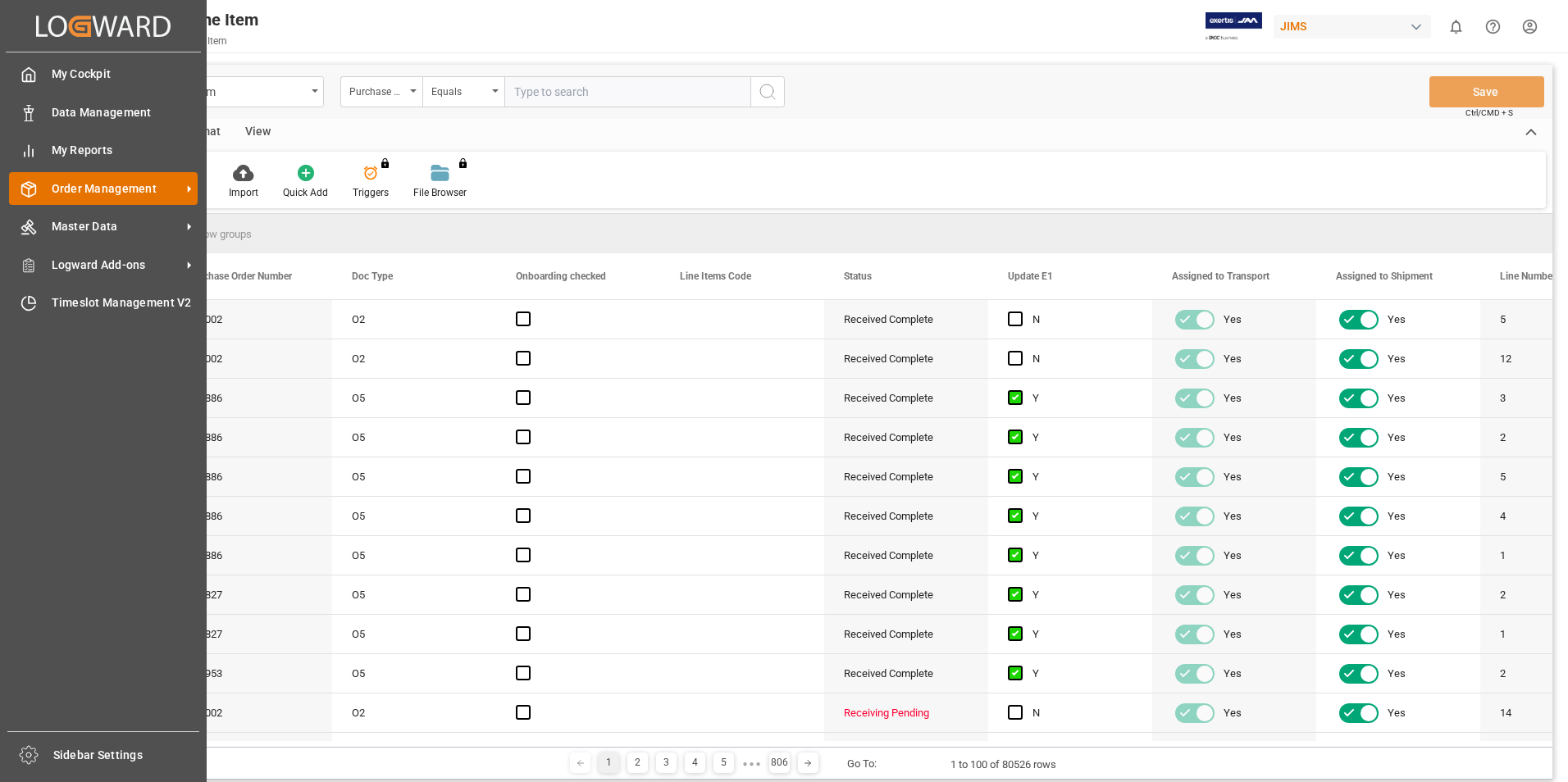
click at [103, 196] on span "Order Management" at bounding box center [116, 189] width 130 height 17
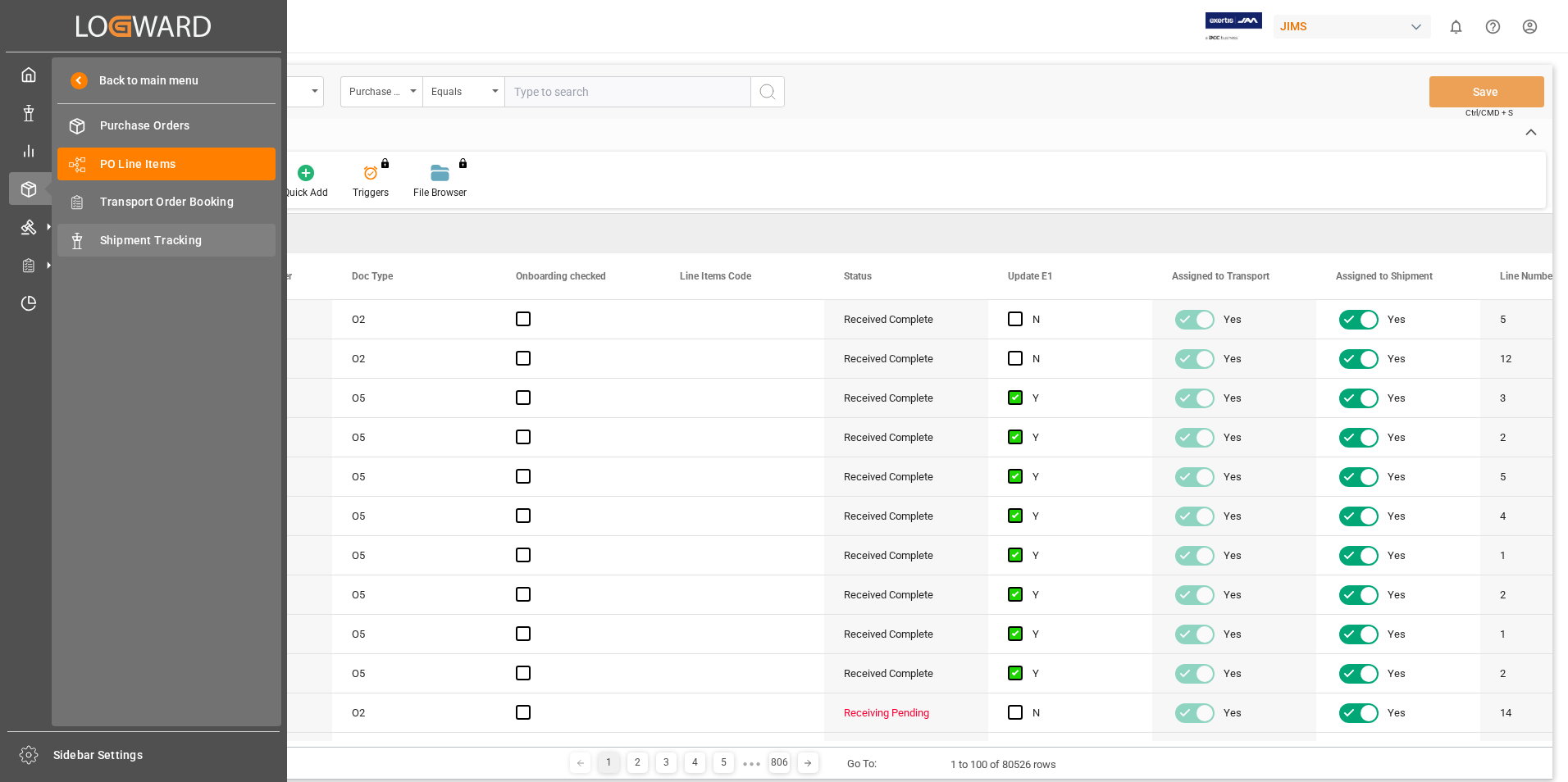
click at [168, 244] on span "Shipment Tracking" at bounding box center [188, 240] width 176 height 17
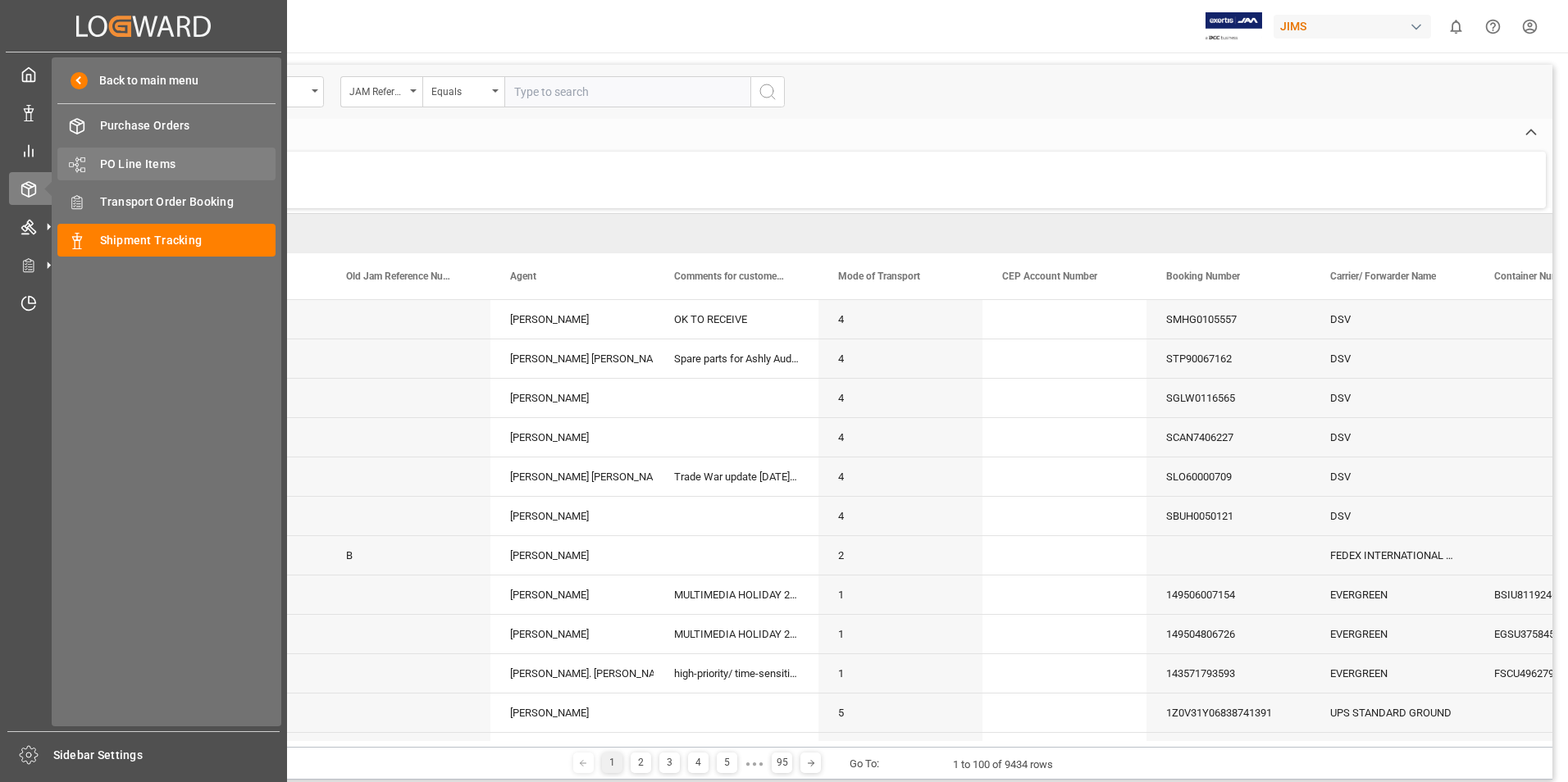
click at [160, 168] on span "PO Line Items" at bounding box center [188, 164] width 176 height 17
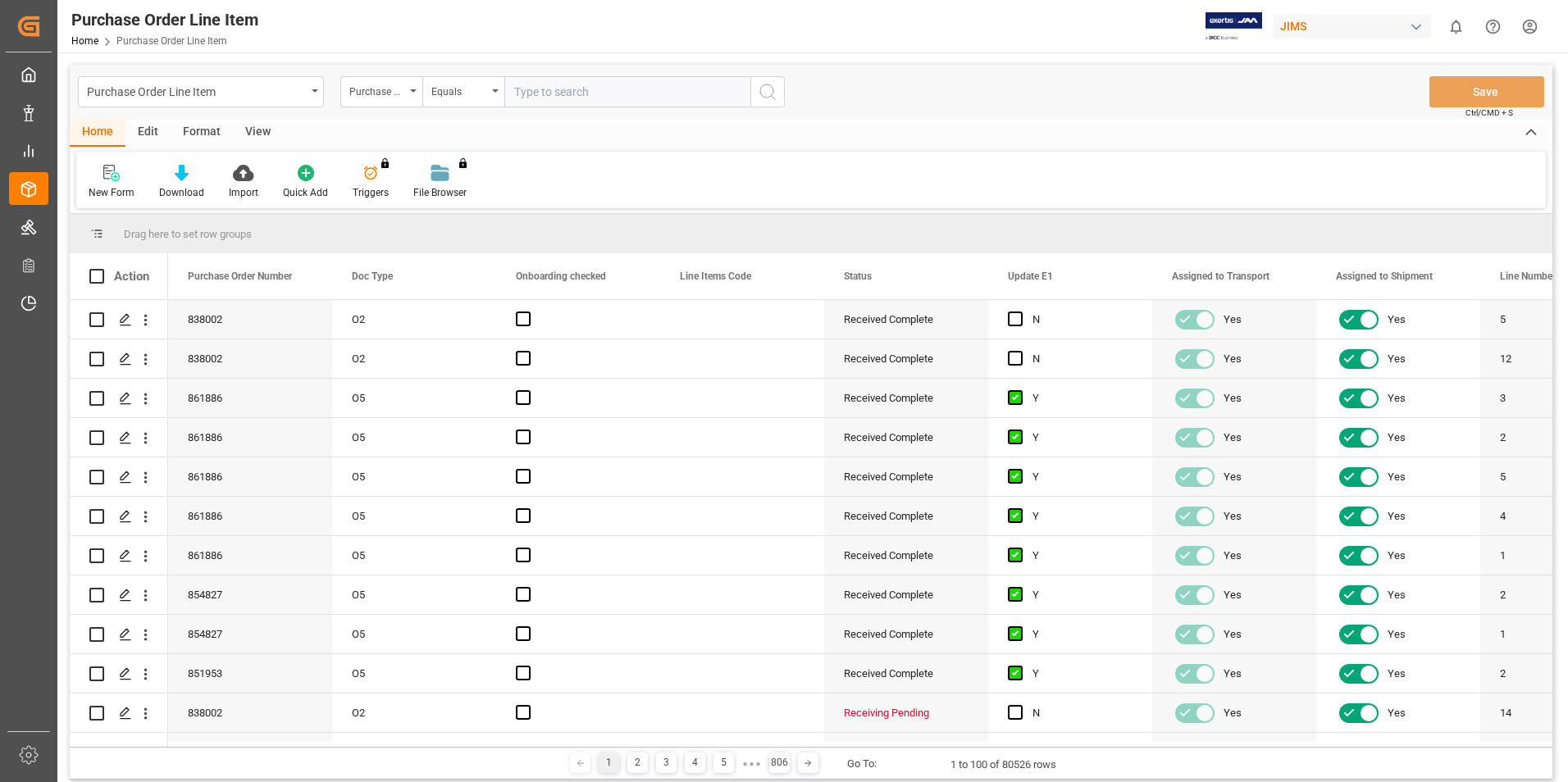
click at [535, 91] on input "text" at bounding box center [628, 91] width 246 height 31
paste input "77-9608-CN"
type input "77-9608-CN"
click at [763, 96] on circle "search button" at bounding box center [767, 91] width 13 height 13
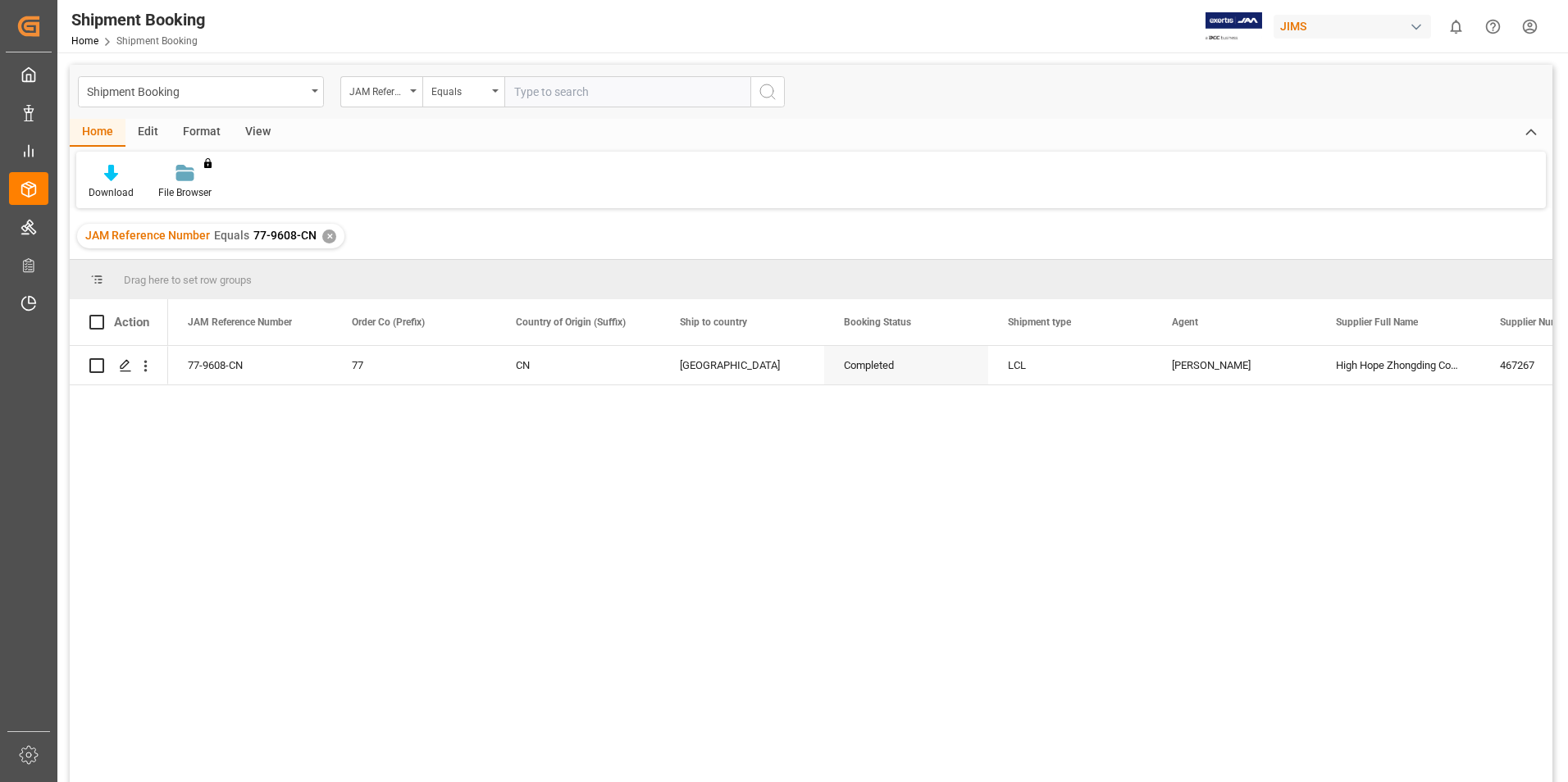
click at [328, 238] on div "✕" at bounding box center [329, 236] width 14 height 14
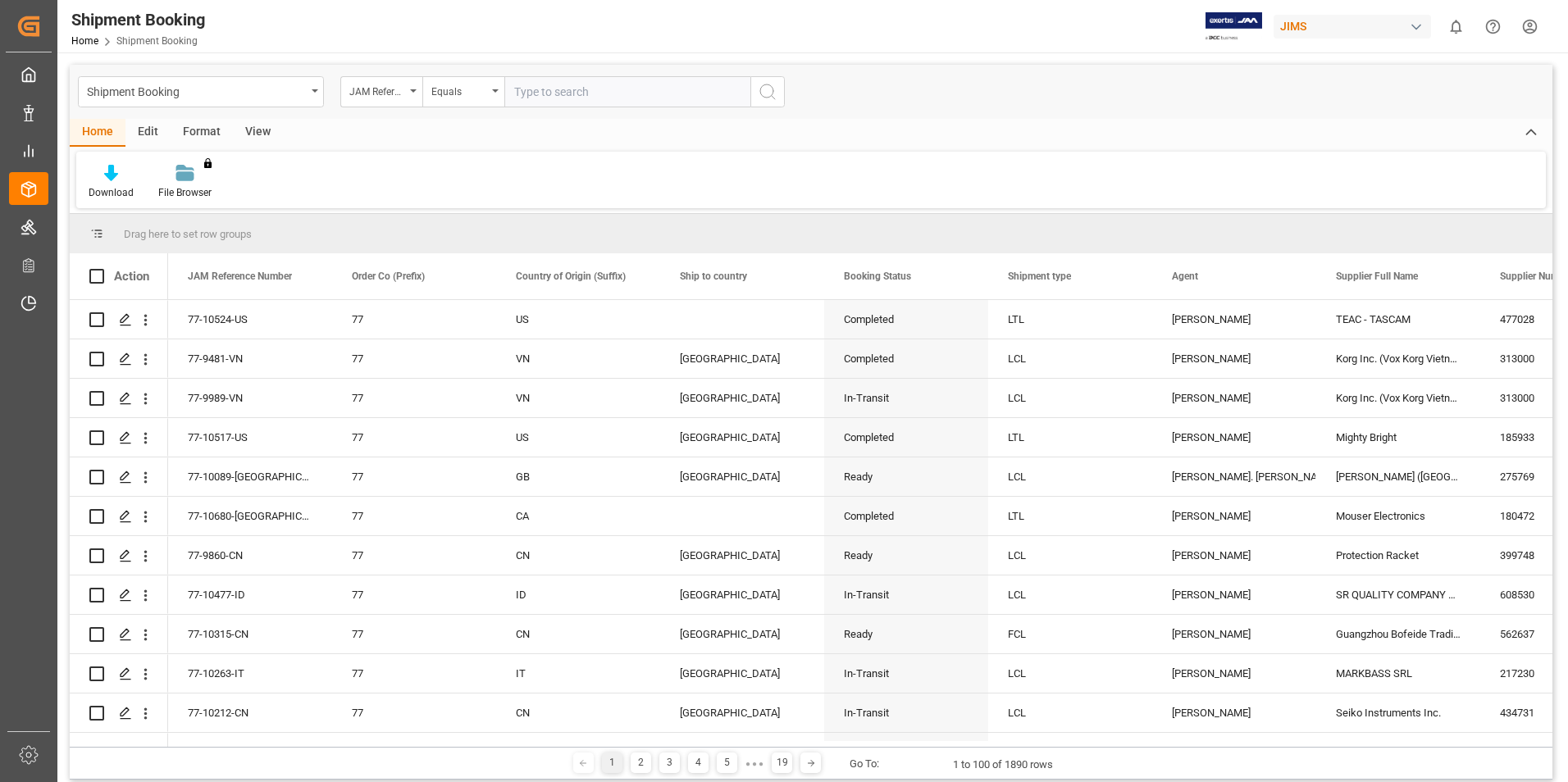
click at [541, 92] on input "text" at bounding box center [628, 91] width 246 height 31
paste input "77-10105-US"
type input "77-10105-US"
click at [761, 91] on circle "search button" at bounding box center [767, 91] width 13 height 13
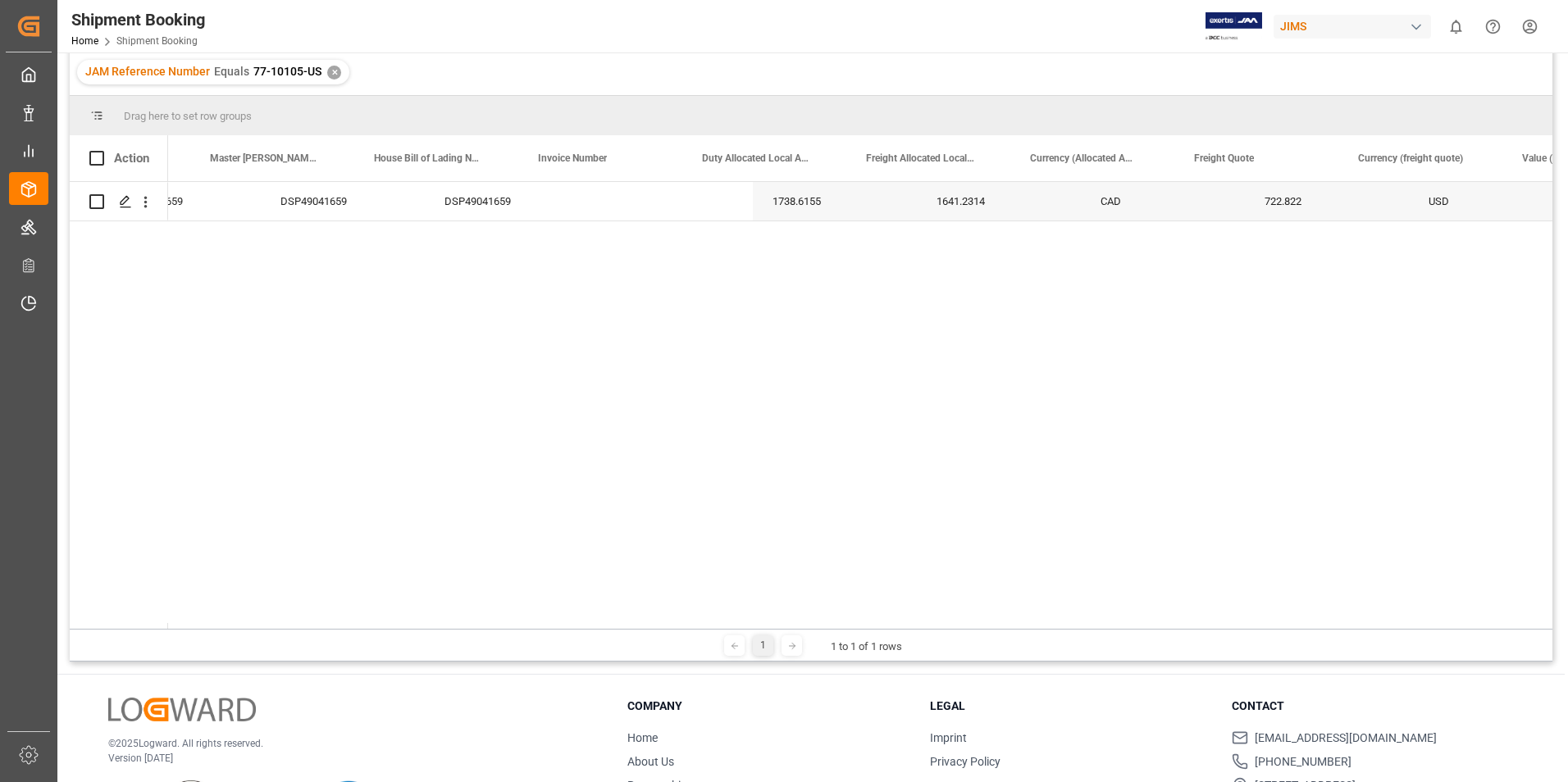
scroll to position [0, 2844]
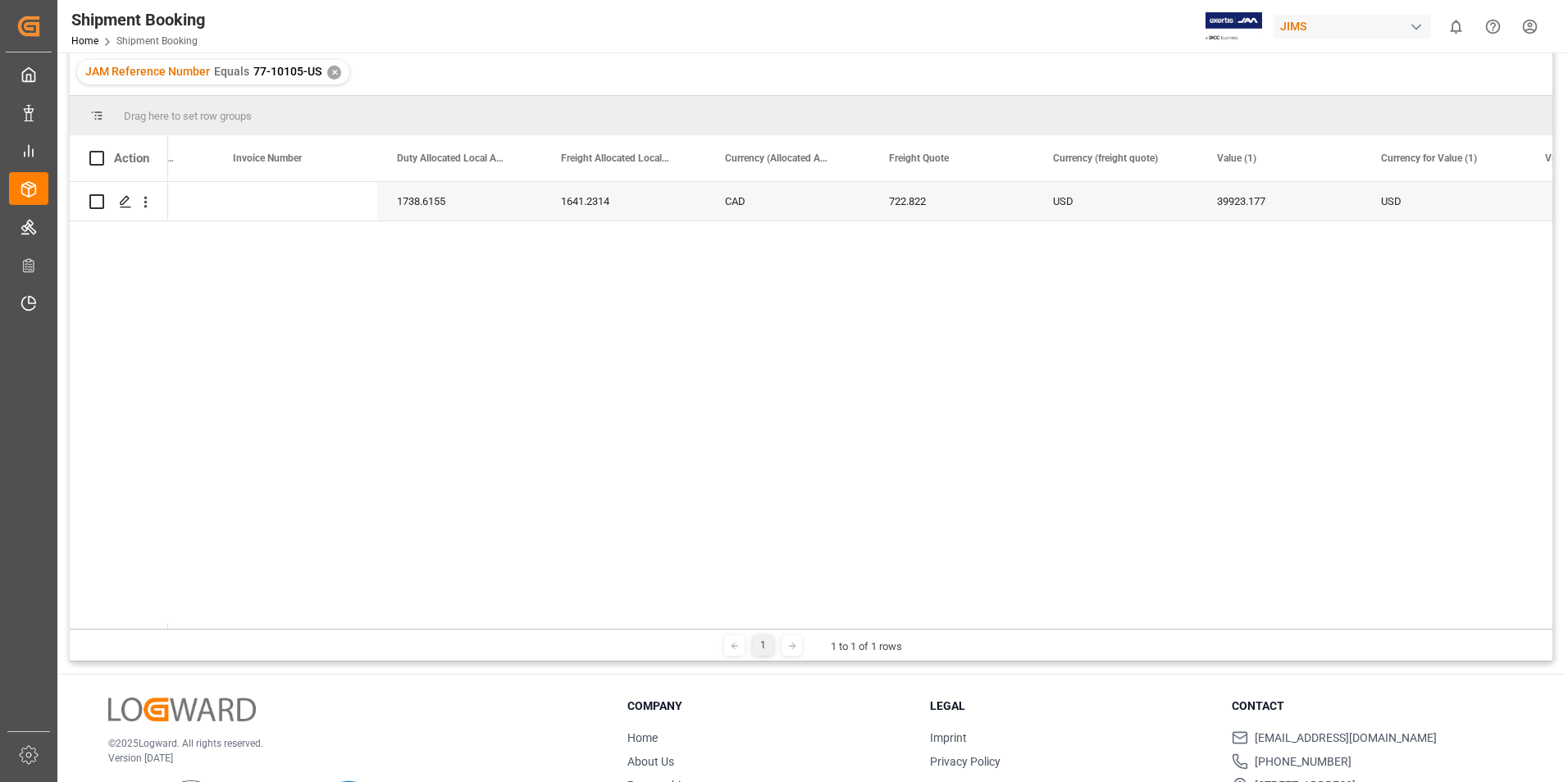
click at [333, 76] on div "✕" at bounding box center [334, 72] width 14 height 14
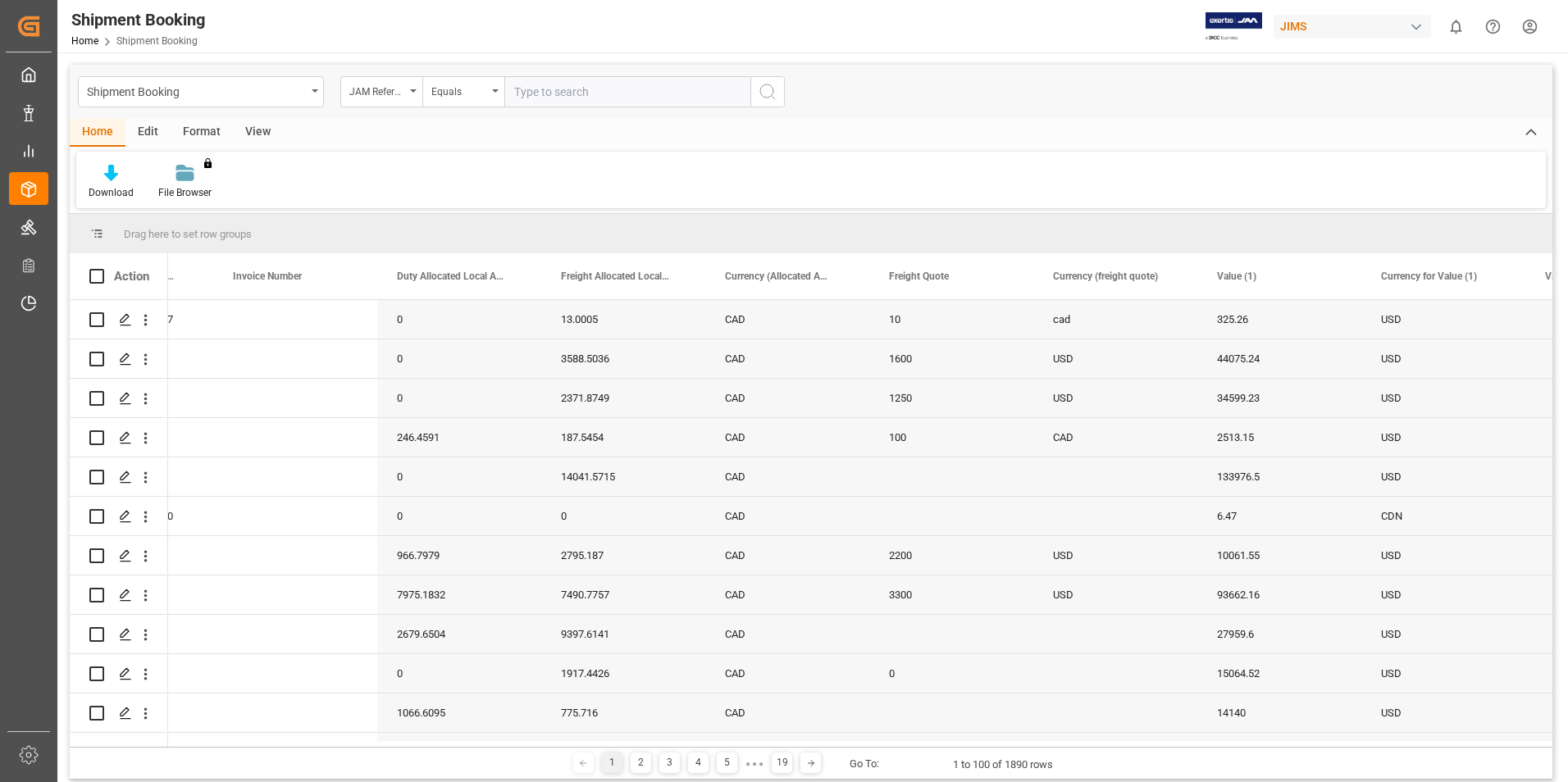
click at [555, 96] on input "text" at bounding box center [628, 91] width 246 height 31
paste input "77-10517-US"
type input "77-10517-US"
click at [770, 95] on icon "search button" at bounding box center [768, 92] width 20 height 20
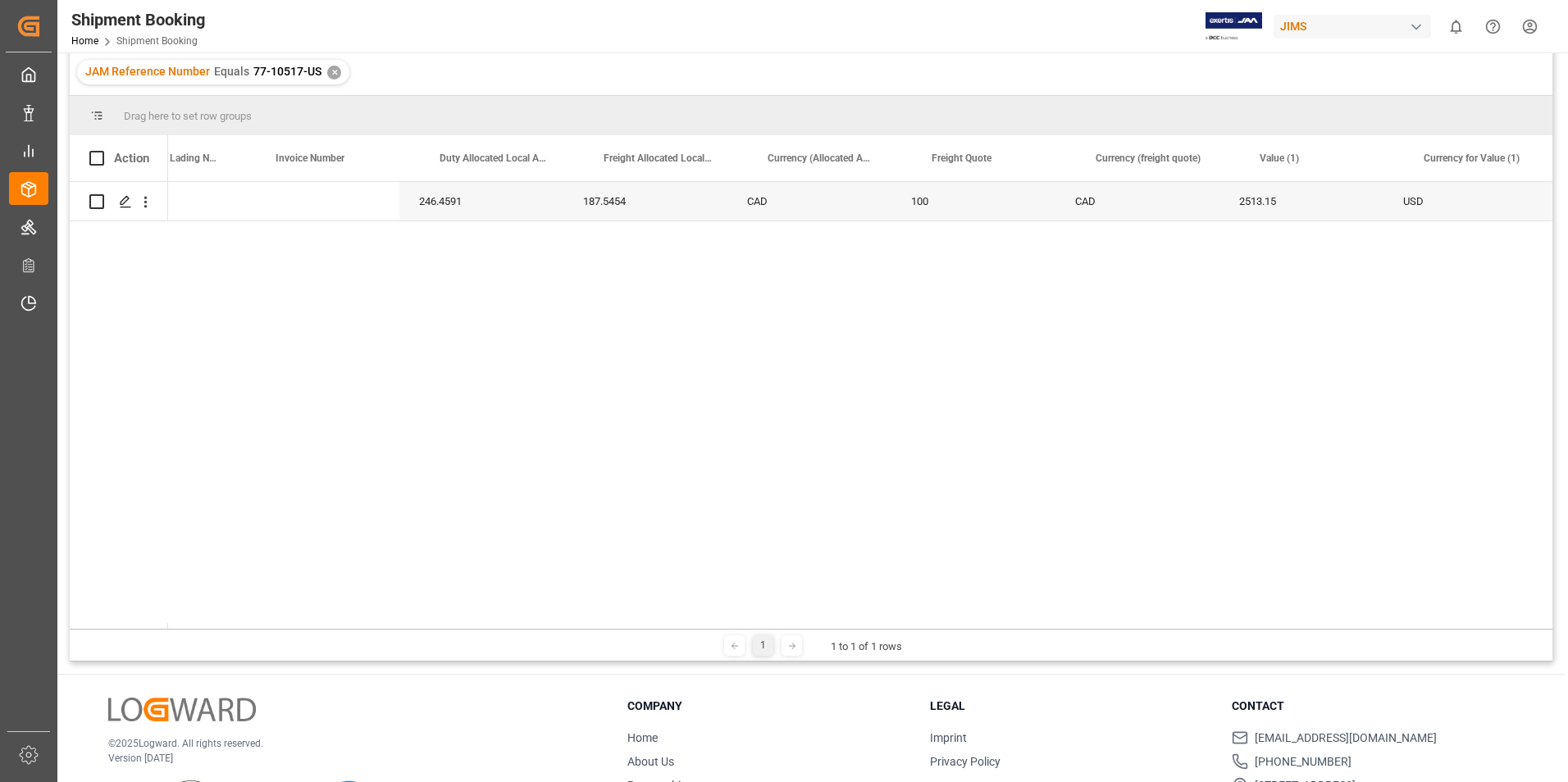
scroll to position [0, 3021]
click at [336, 76] on div "✕" at bounding box center [334, 72] width 14 height 14
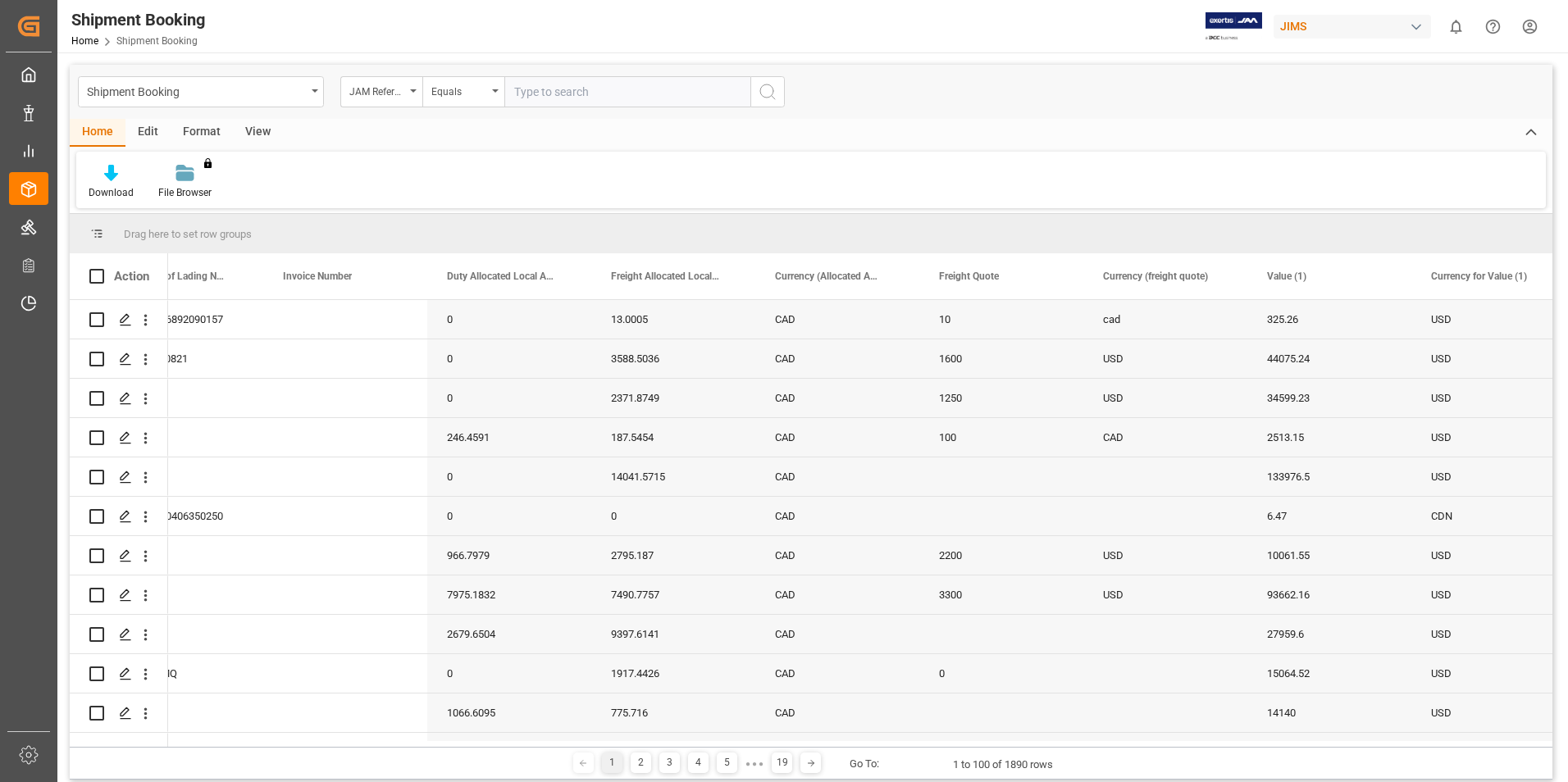
click at [539, 91] on input "text" at bounding box center [628, 91] width 246 height 31
paste input "77-10105-US"
type input "77-10105-US"
click at [763, 94] on icon "search button" at bounding box center [768, 92] width 20 height 20
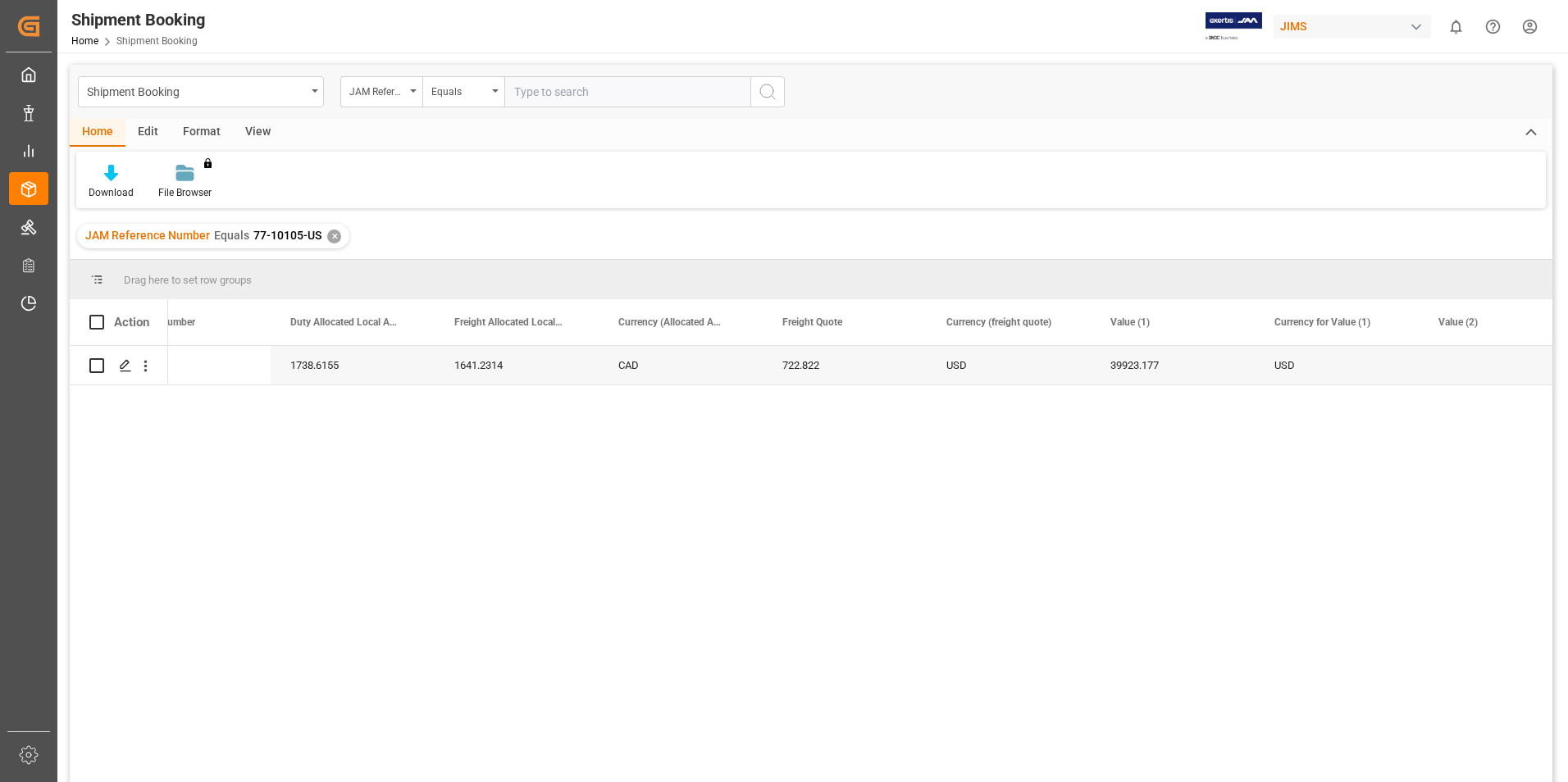
click at [331, 240] on div "✕" at bounding box center [334, 236] width 14 height 14
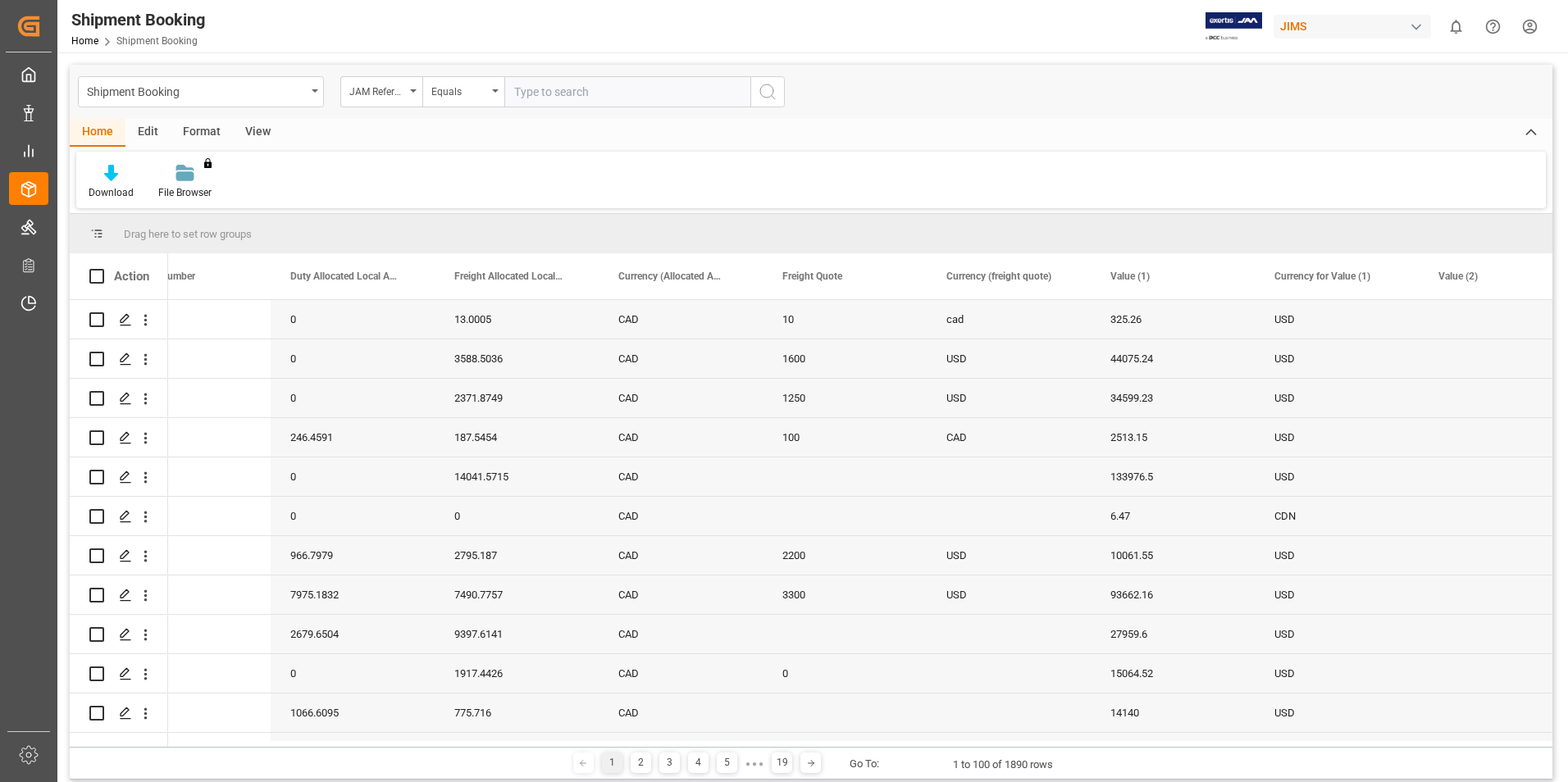
click at [551, 91] on input "text" at bounding box center [628, 91] width 246 height 31
paste input "77-9120-TW"
type input "77-9120-TW"
click at [762, 92] on icon "search button" at bounding box center [768, 92] width 20 height 20
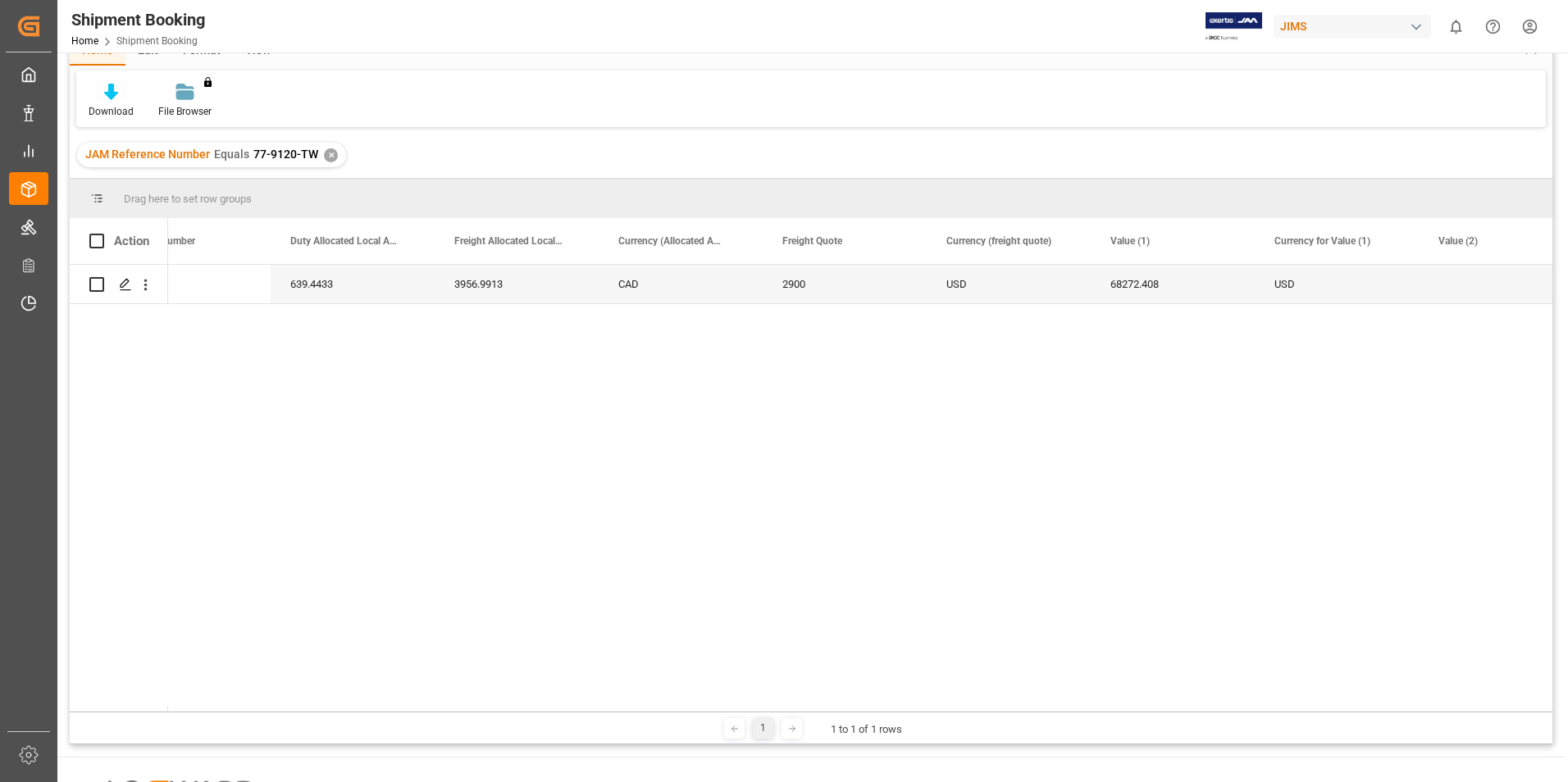
scroll to position [82, 0]
click at [327, 155] on div "✕" at bounding box center [331, 155] width 14 height 14
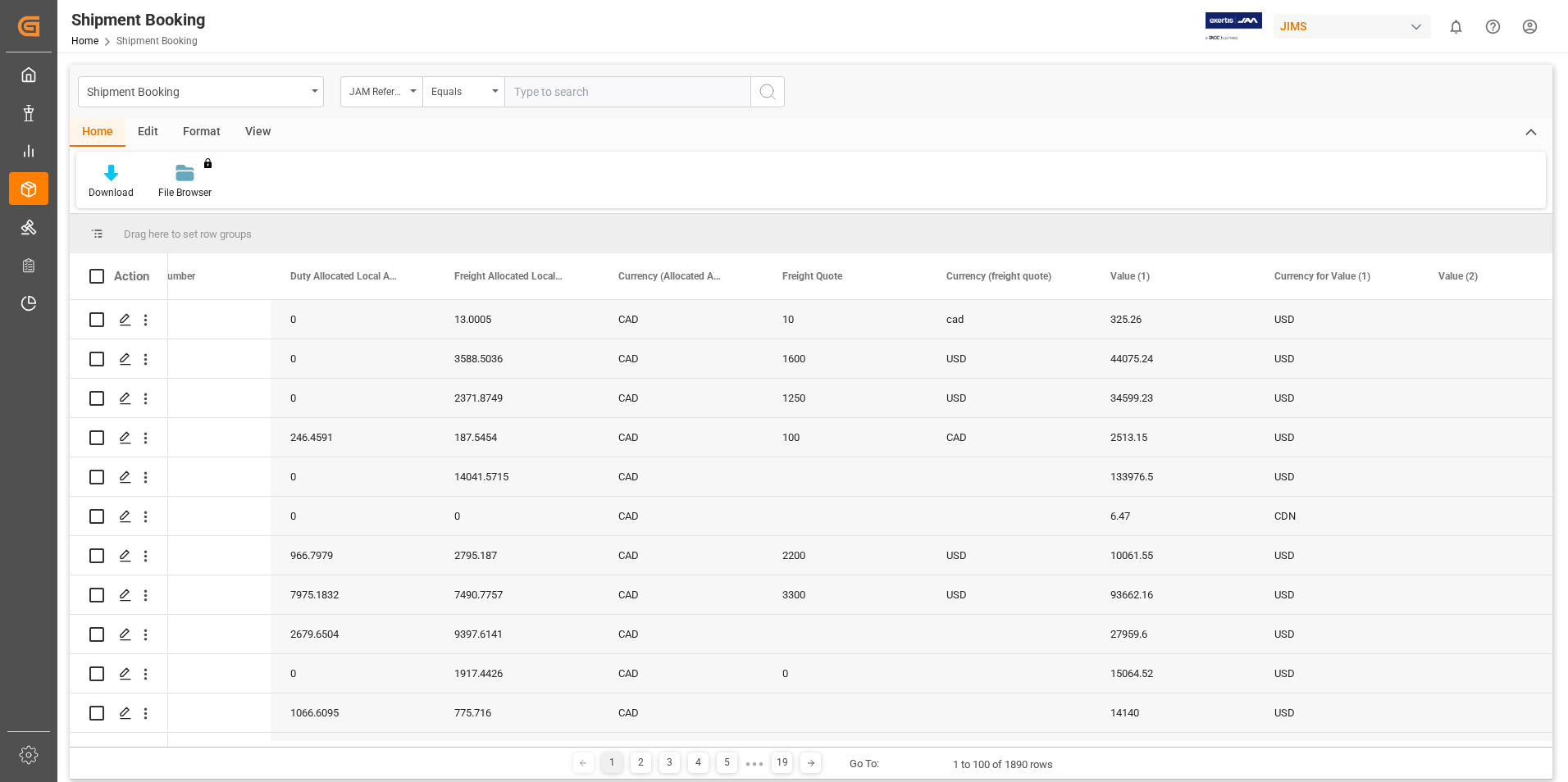
click at [548, 95] on input "text" at bounding box center [628, 91] width 246 height 31
paste input "77-10105-US"
type input "77-10105-US"
click at [762, 100] on icon "search button" at bounding box center [768, 92] width 20 height 20
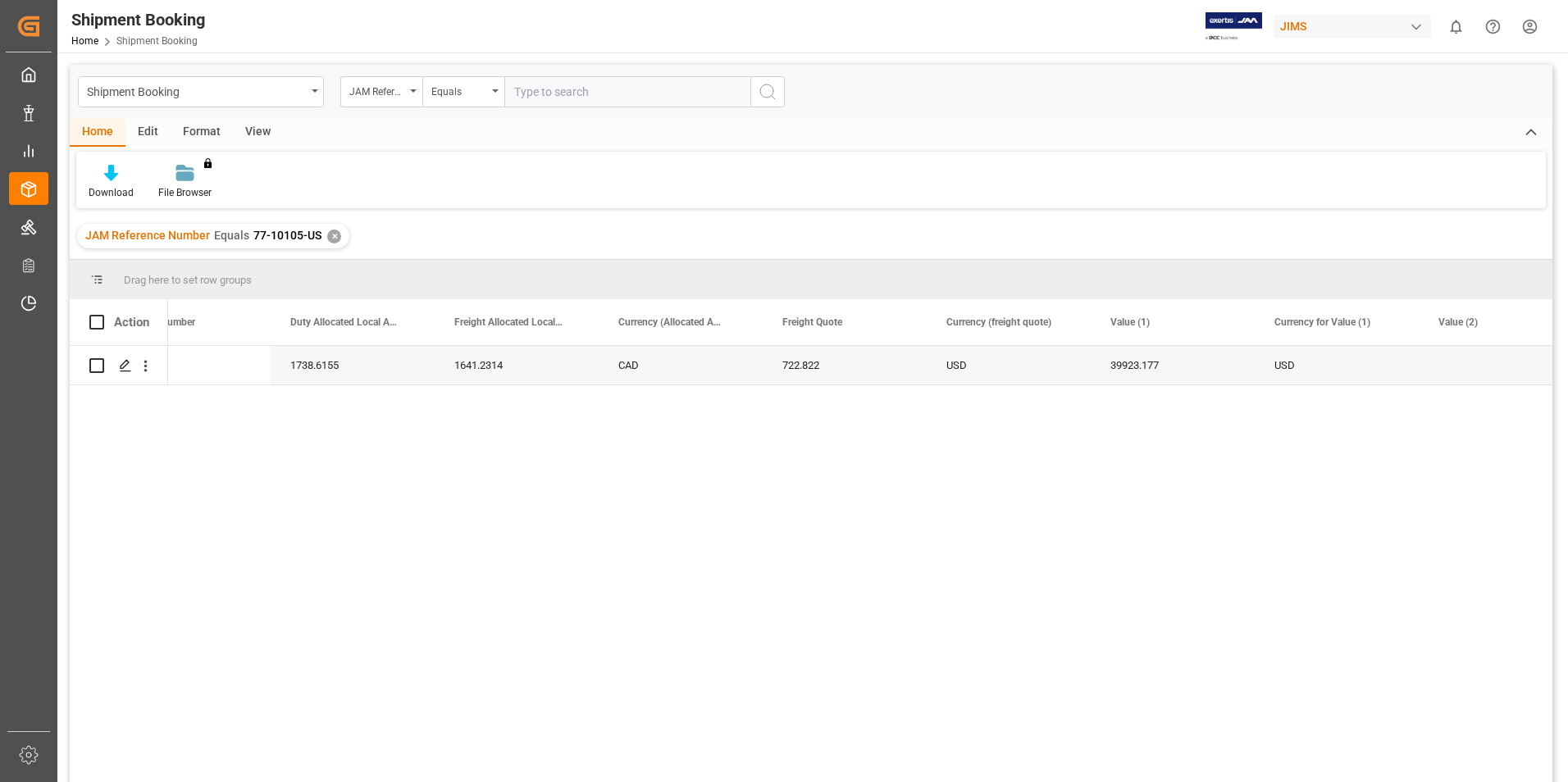
click at [328, 241] on div "✕" at bounding box center [334, 236] width 14 height 14
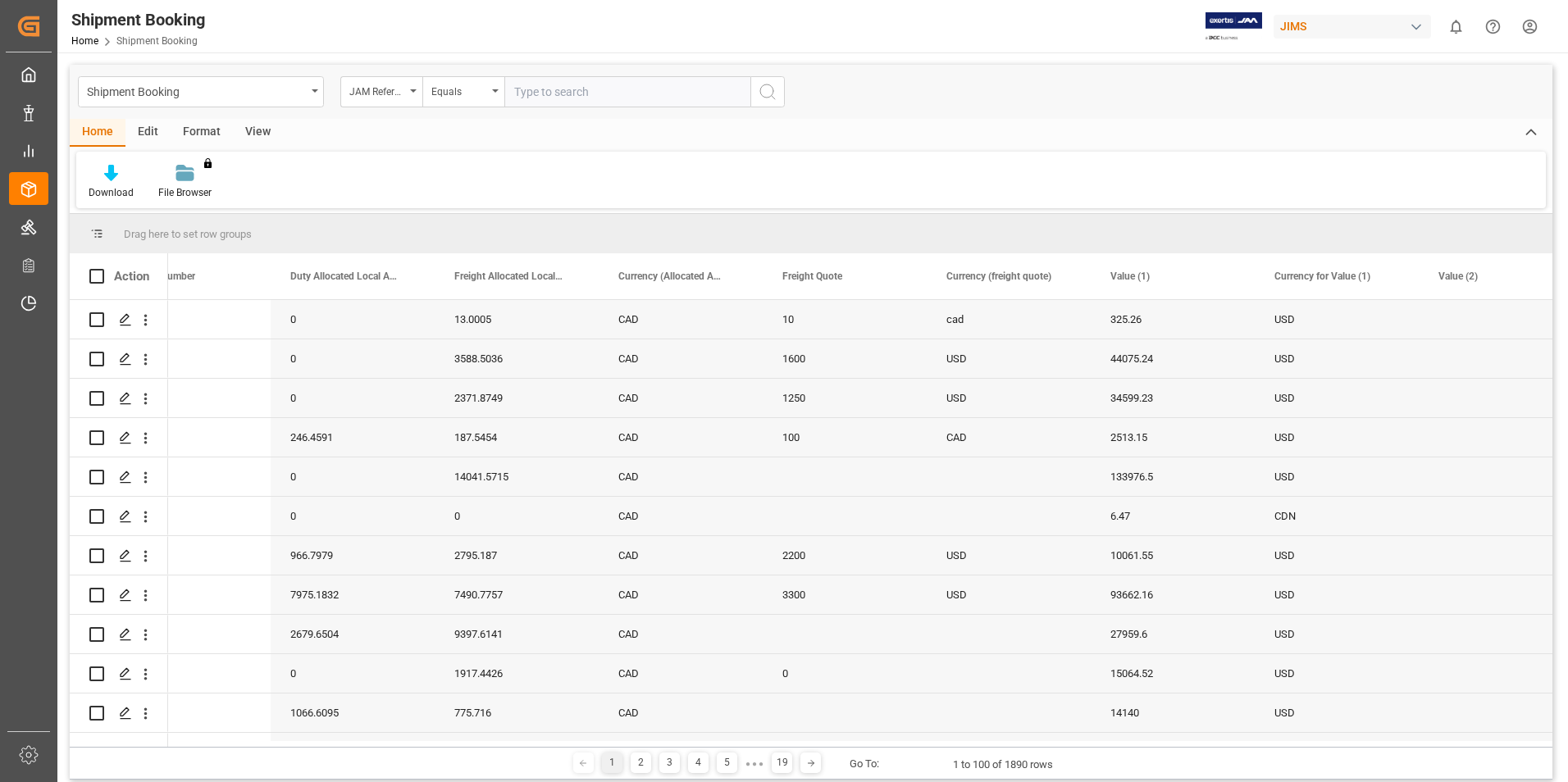
click at [537, 93] on input "text" at bounding box center [628, 91] width 246 height 31
paste input "77-9401-CN"
type input "77-9401-CN"
click at [777, 93] on button "search button" at bounding box center [767, 91] width 34 height 31
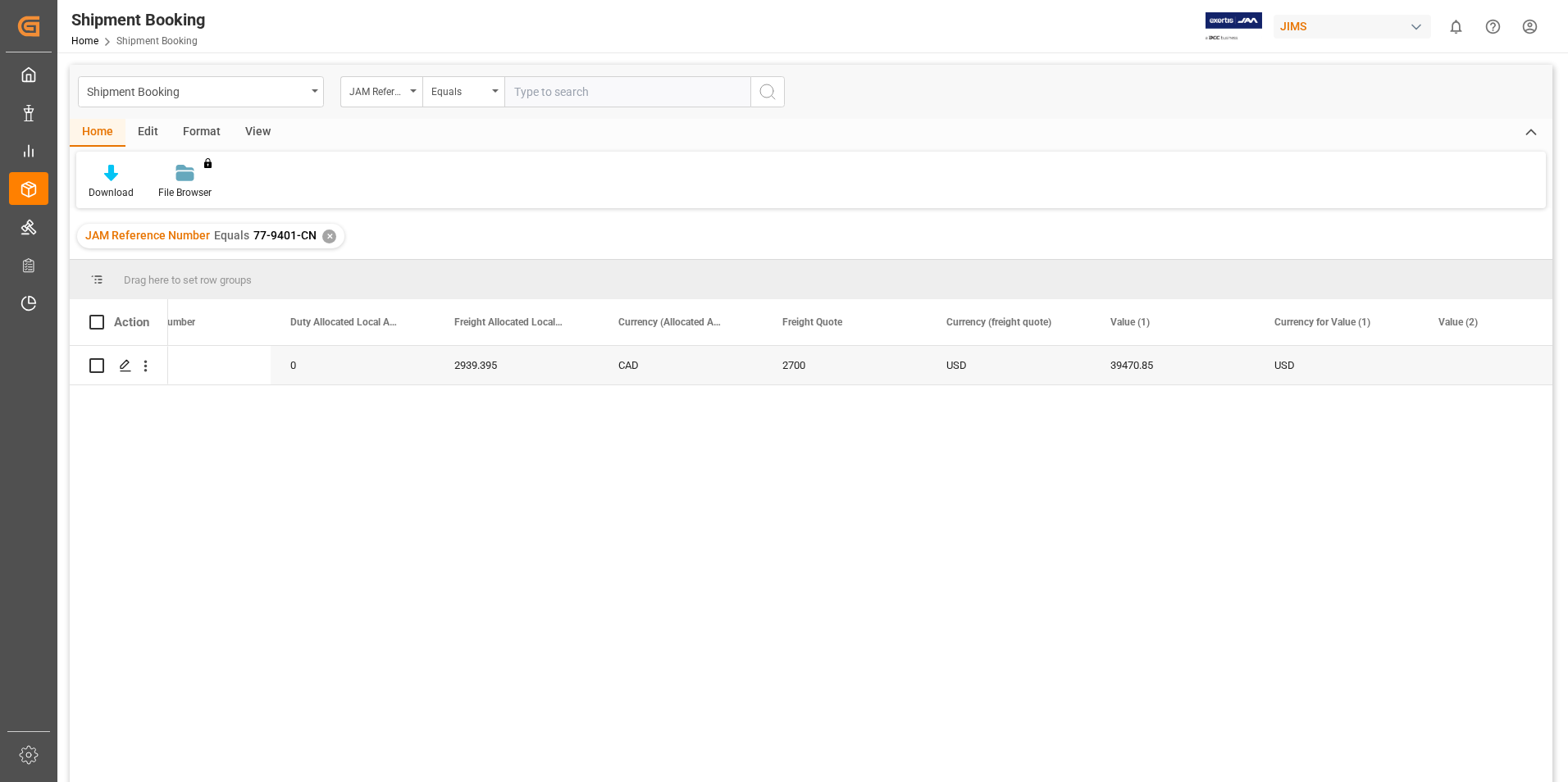
click at [324, 239] on div "✕" at bounding box center [329, 236] width 14 height 14
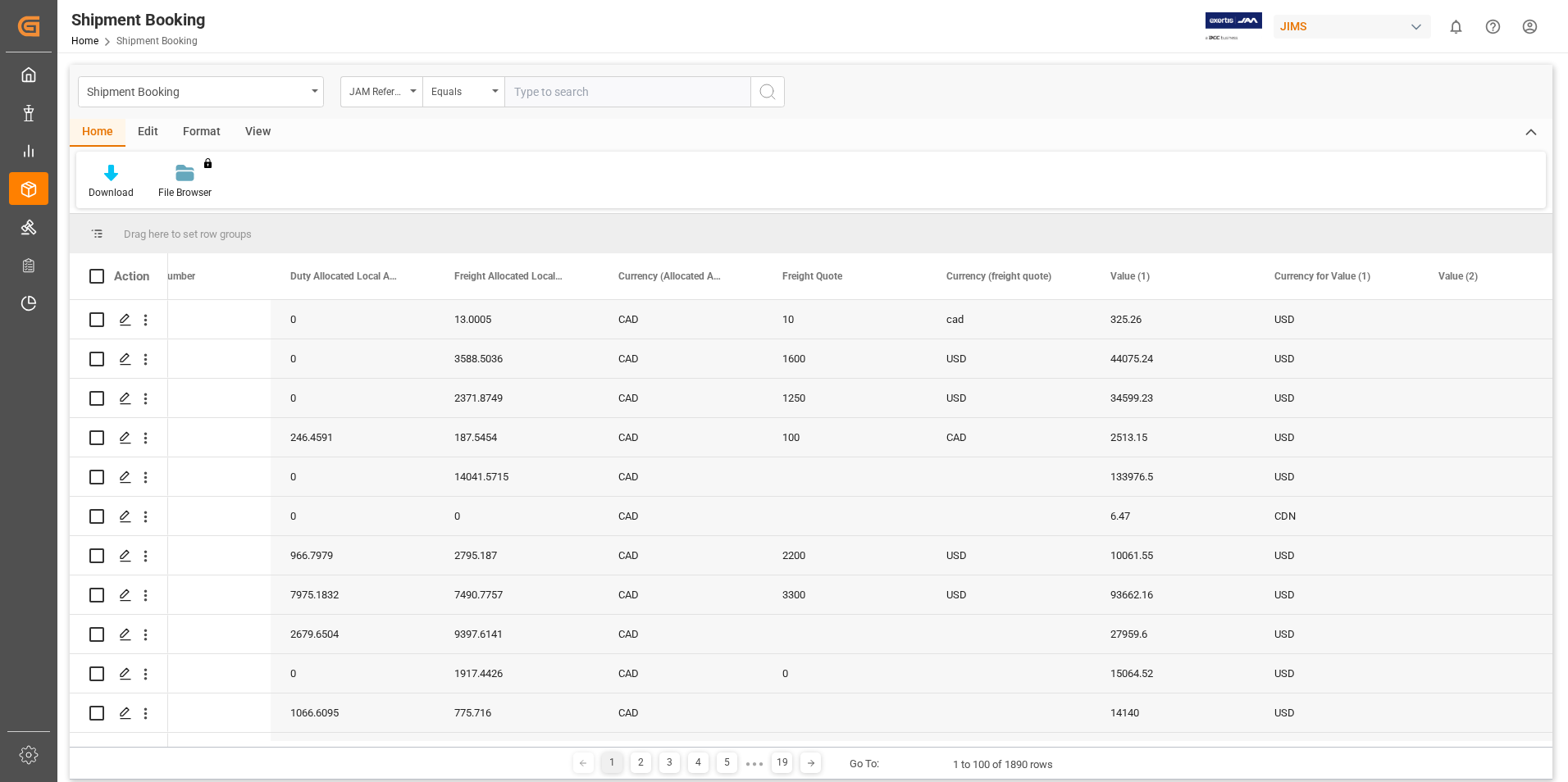
drag, startPoint x: 539, startPoint y: 90, endPoint x: 788, endPoint y: 105, distance: 249.5
click at [548, 90] on input "text" at bounding box center [628, 91] width 246 height 31
paste input "77-10105-US"
type input "77-10105-US"
click at [764, 91] on icon "search button" at bounding box center [768, 92] width 20 height 20
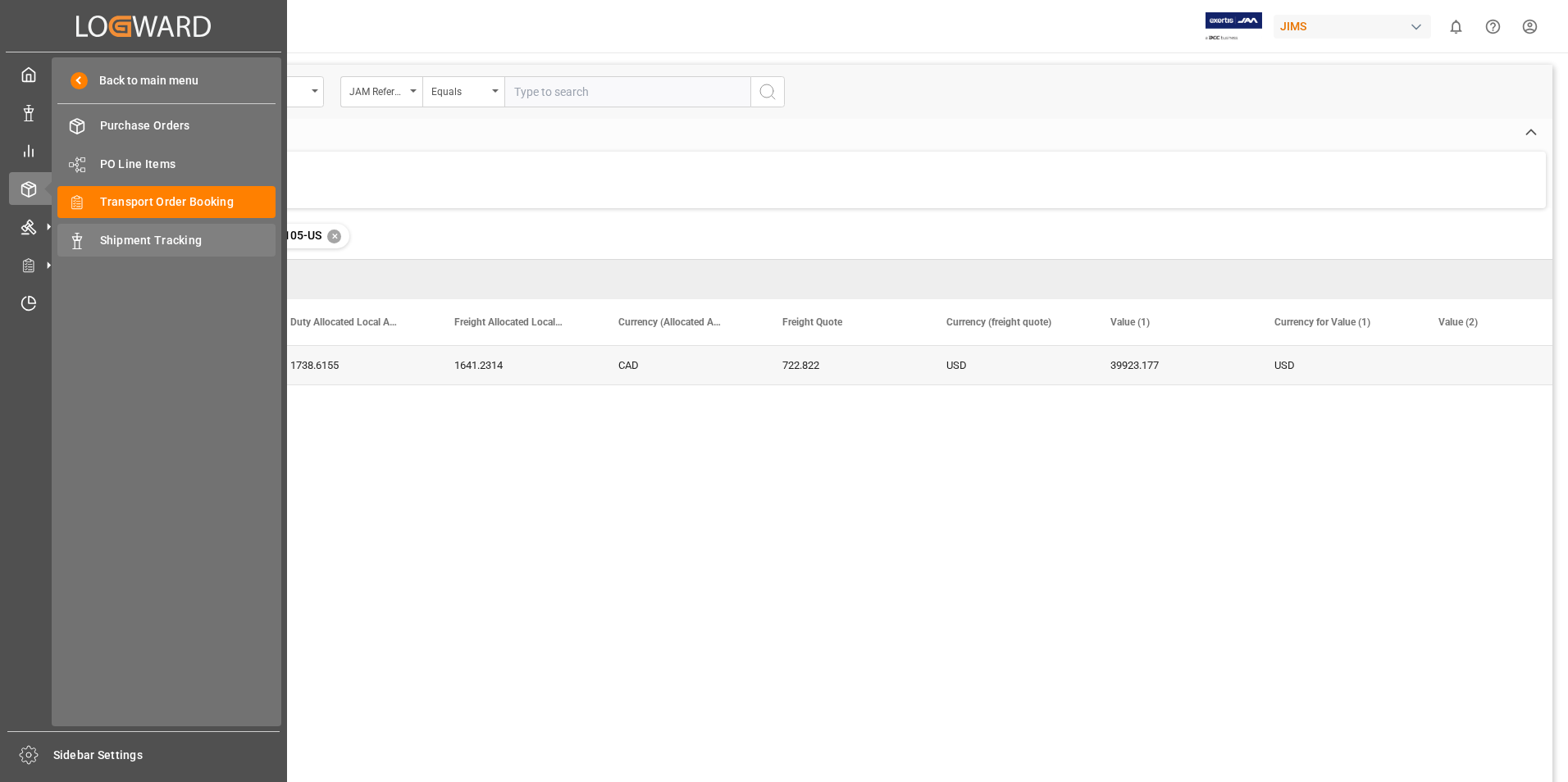
click at [144, 250] on div "Shipment Tracking Shipment Tracking" at bounding box center [166, 239] width 218 height 32
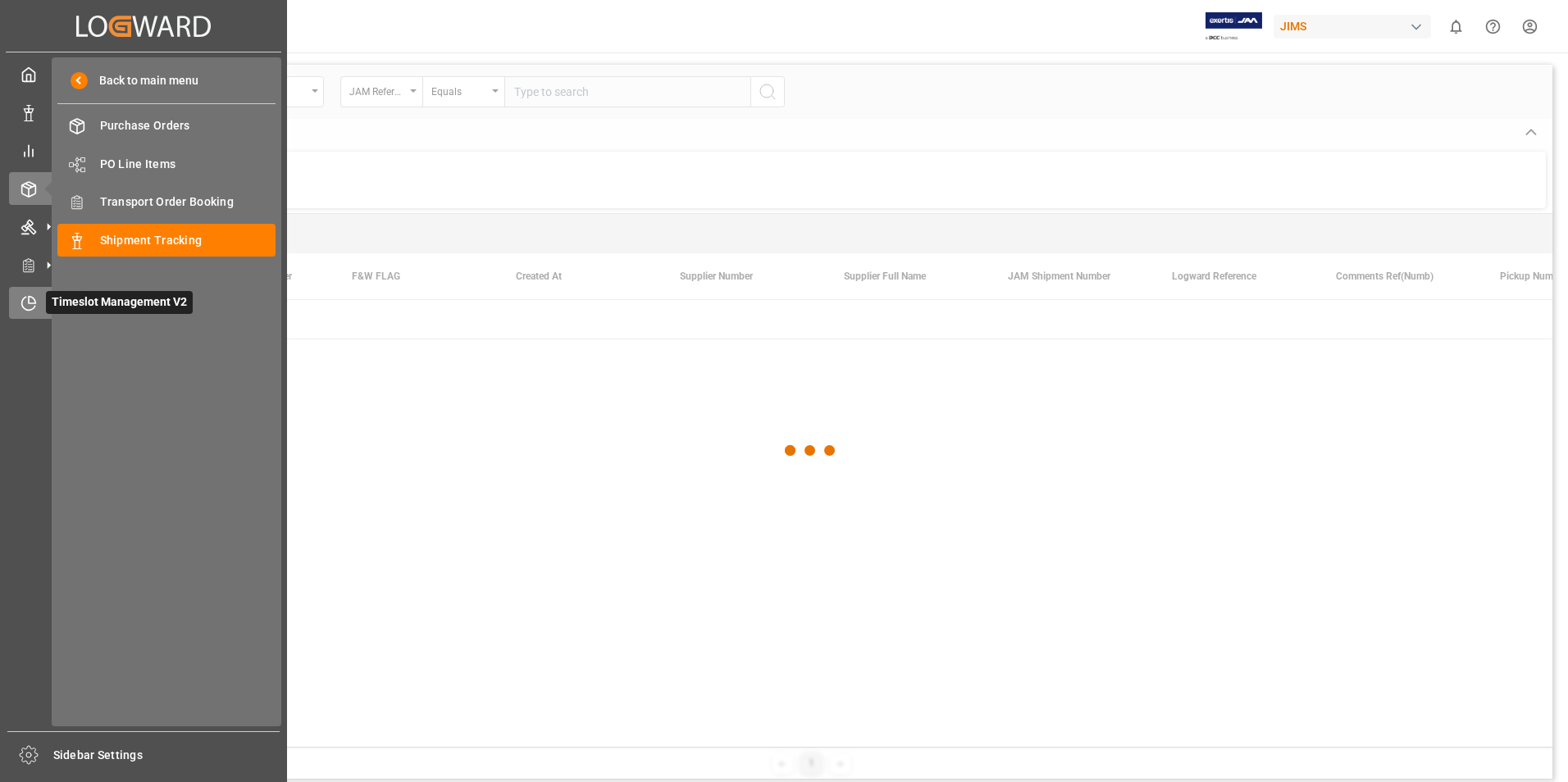
click at [33, 300] on icon at bounding box center [29, 303] width 17 height 17
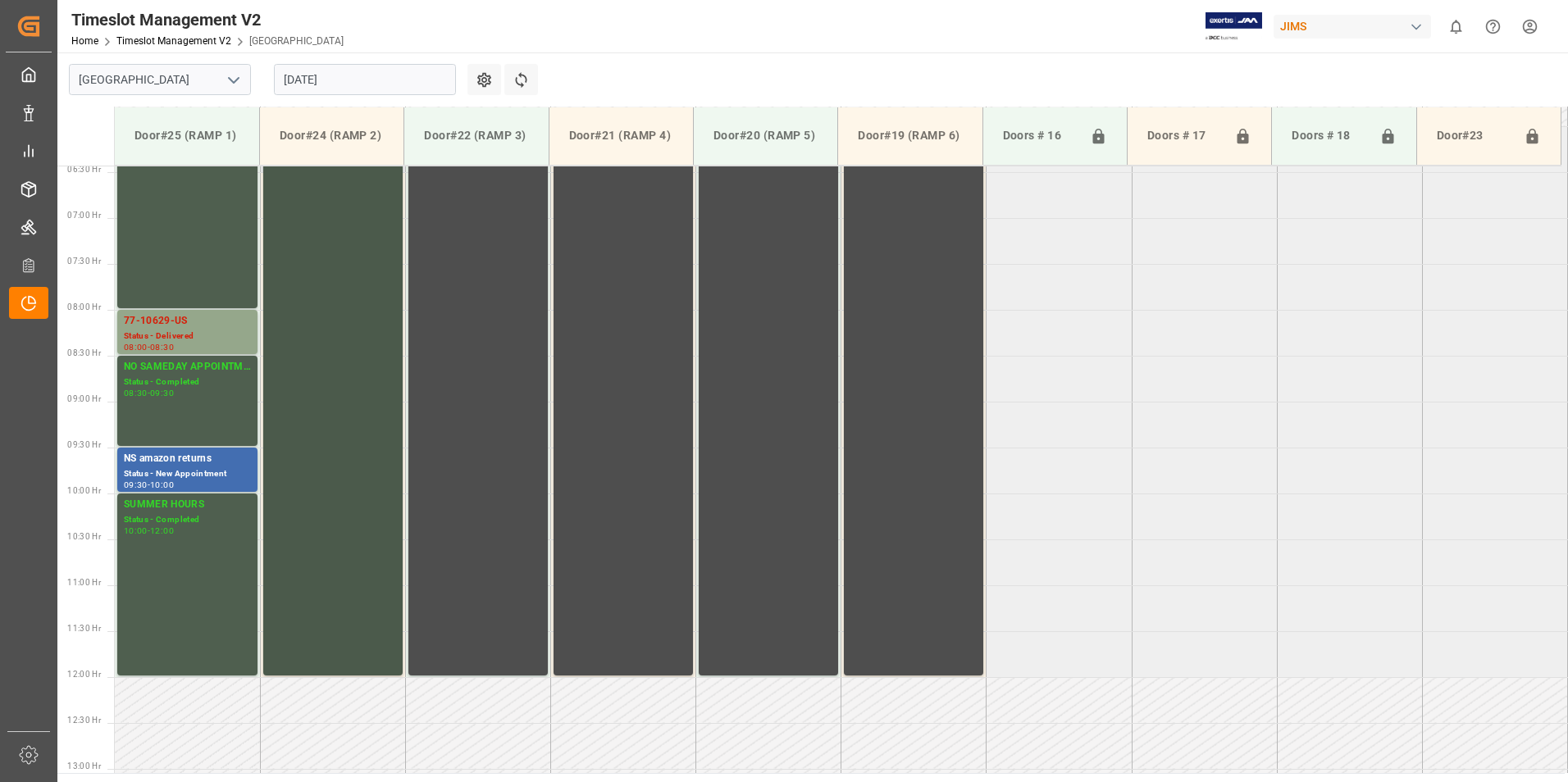
scroll to position [561, 0]
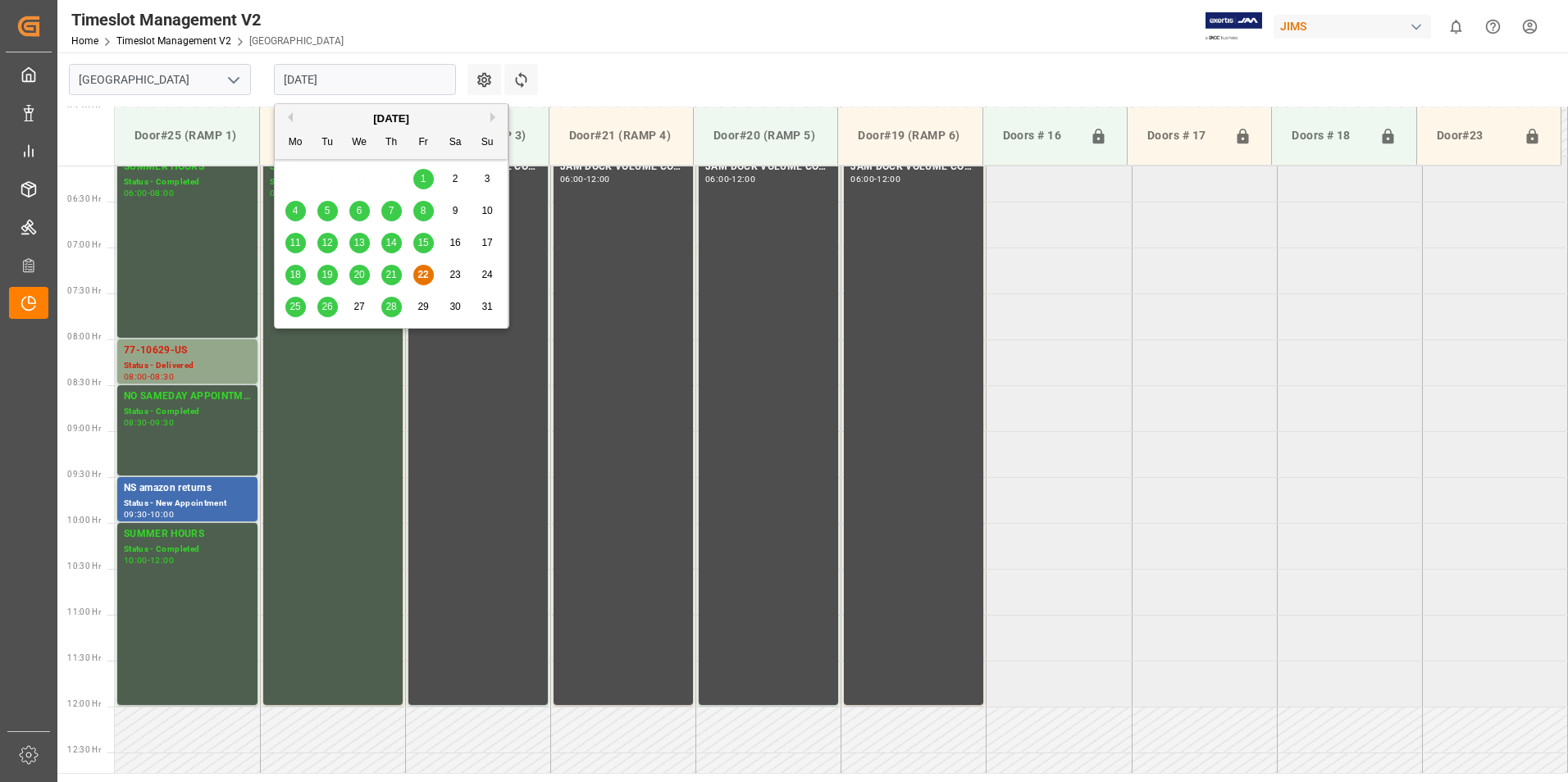
click at [335, 75] on input "[DATE]" at bounding box center [365, 79] width 182 height 31
click at [293, 312] on span "25" at bounding box center [294, 307] width 11 height 12
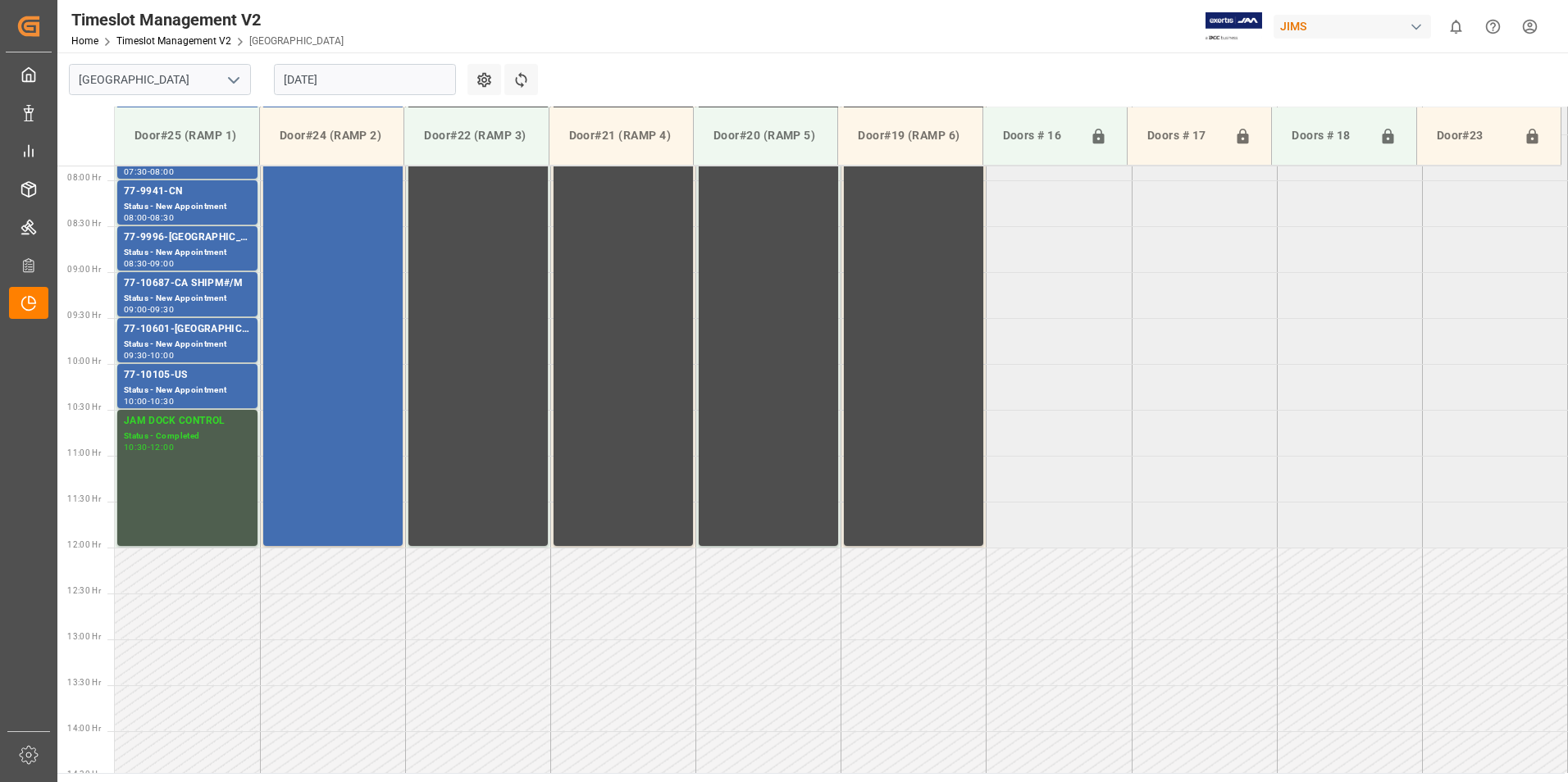
scroll to position [725, 0]
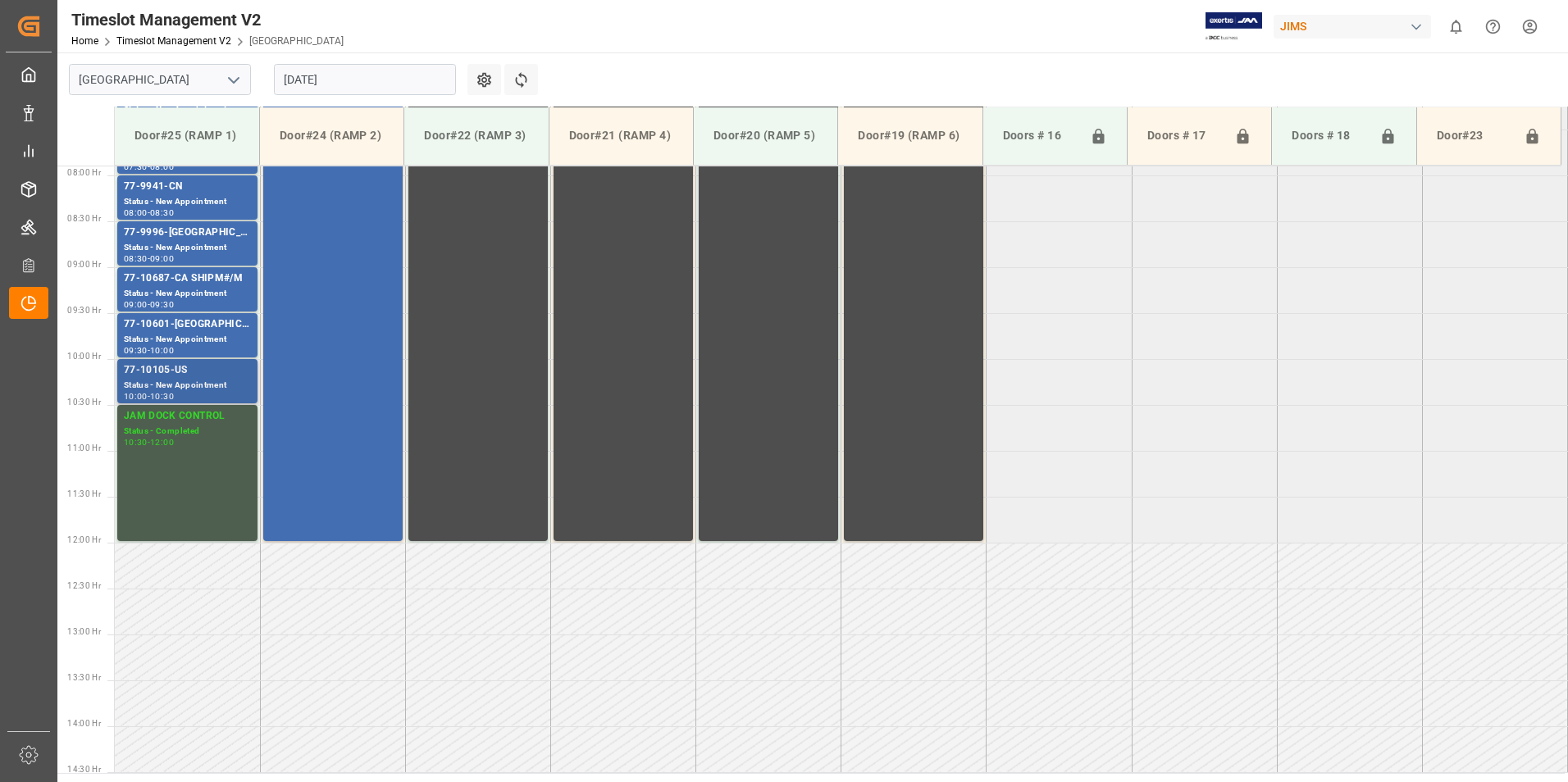
click at [177, 383] on div "Status - New Appointment" at bounding box center [187, 386] width 127 height 14
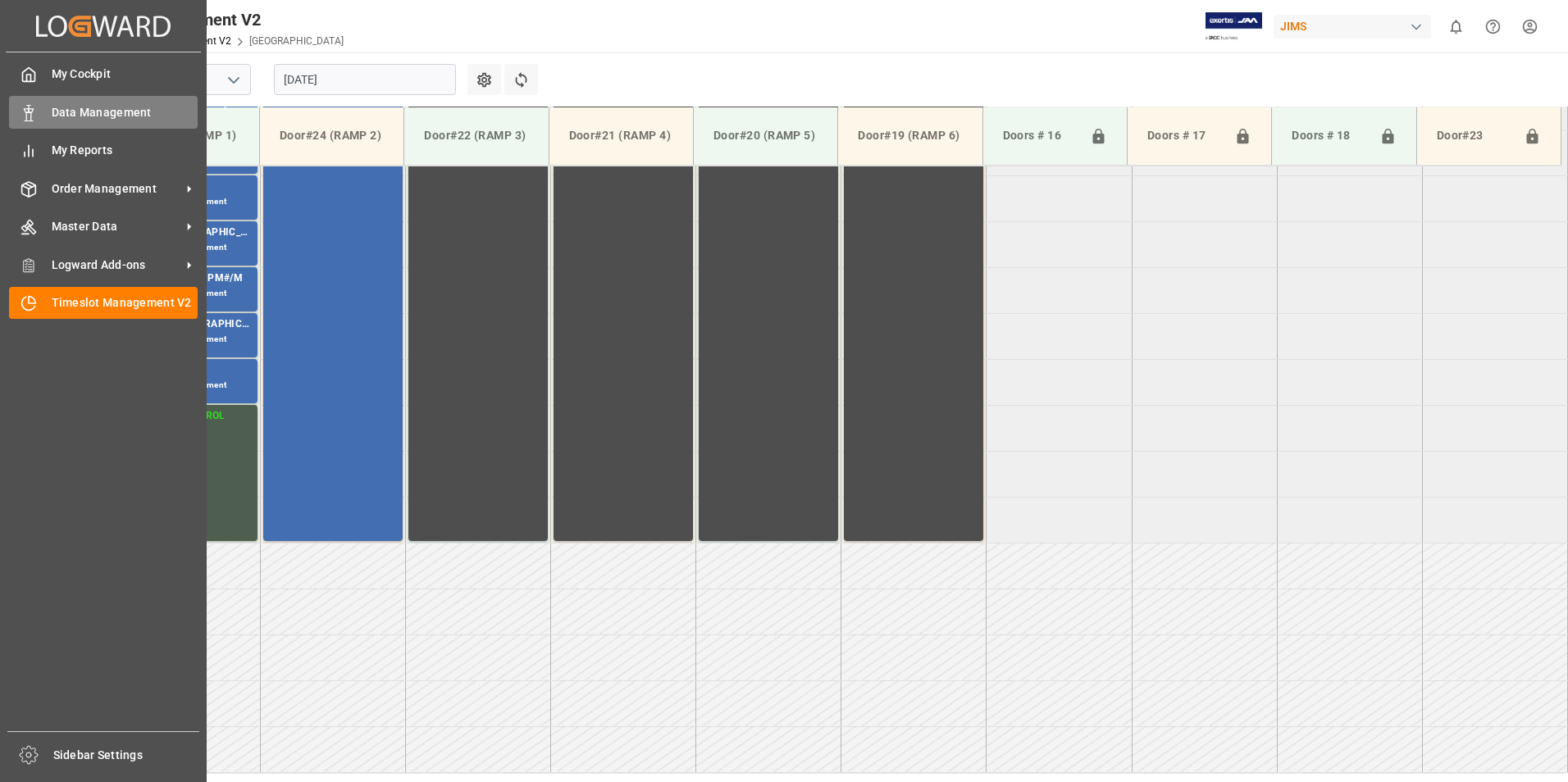
click at [99, 112] on span "Data Management" at bounding box center [125, 112] width 147 height 17
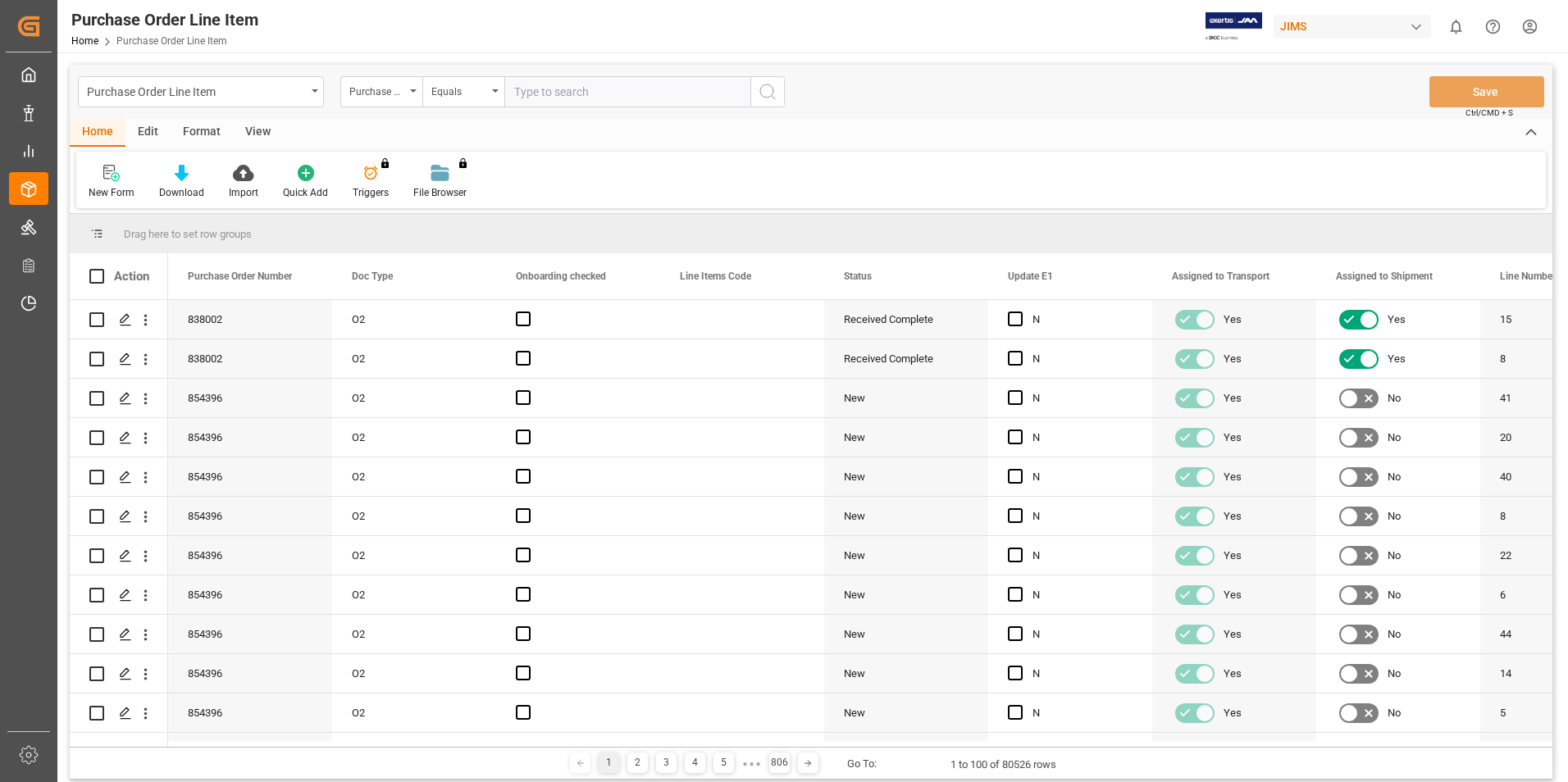
click at [538, 90] on input "text" at bounding box center [628, 91] width 246 height 31
type input "77-9996-[GEOGRAPHIC_DATA]"
click at [762, 95] on icon "search button" at bounding box center [768, 92] width 20 height 20
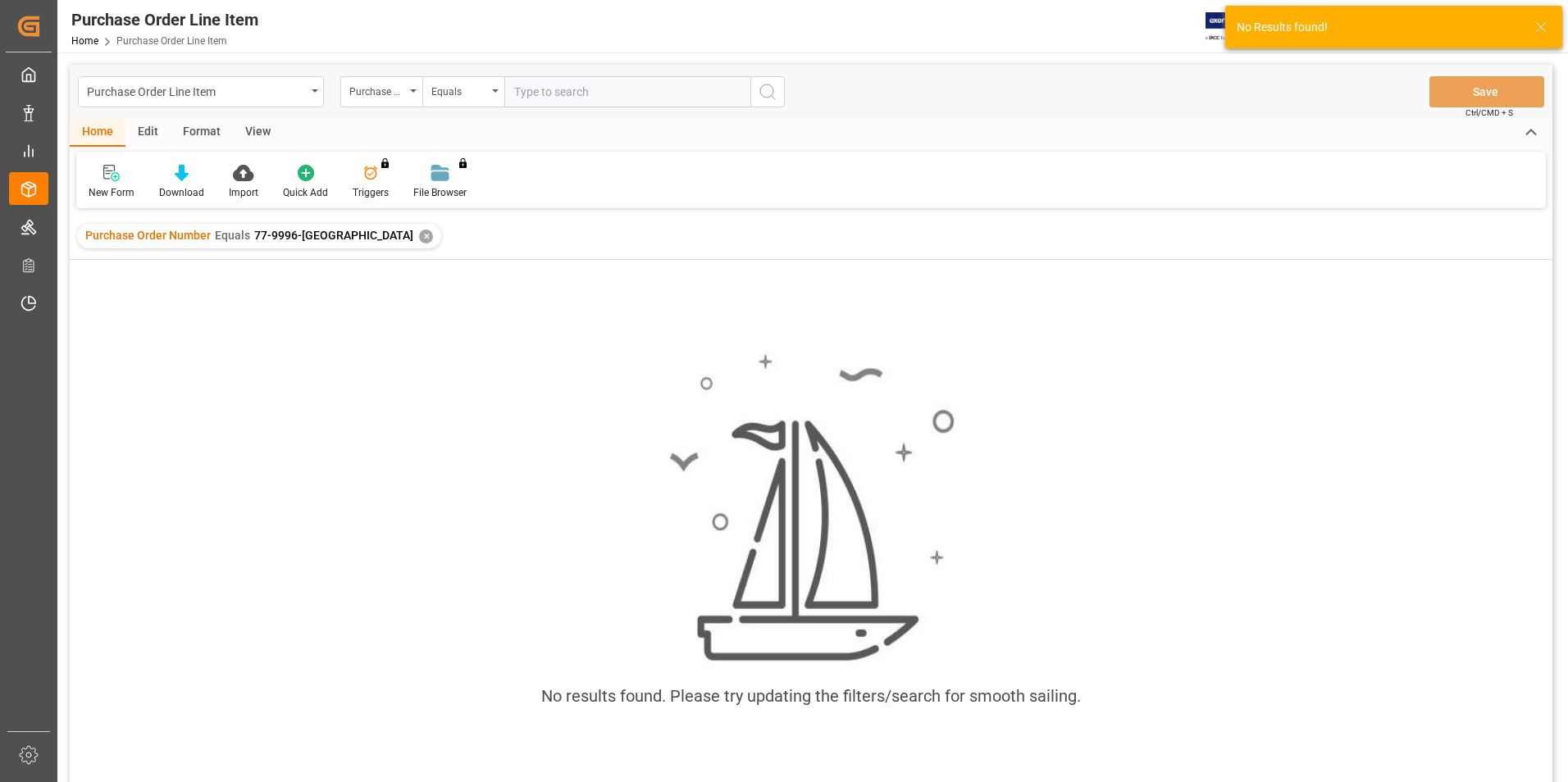
click at [419, 239] on div "✕" at bounding box center [426, 236] width 14 height 14
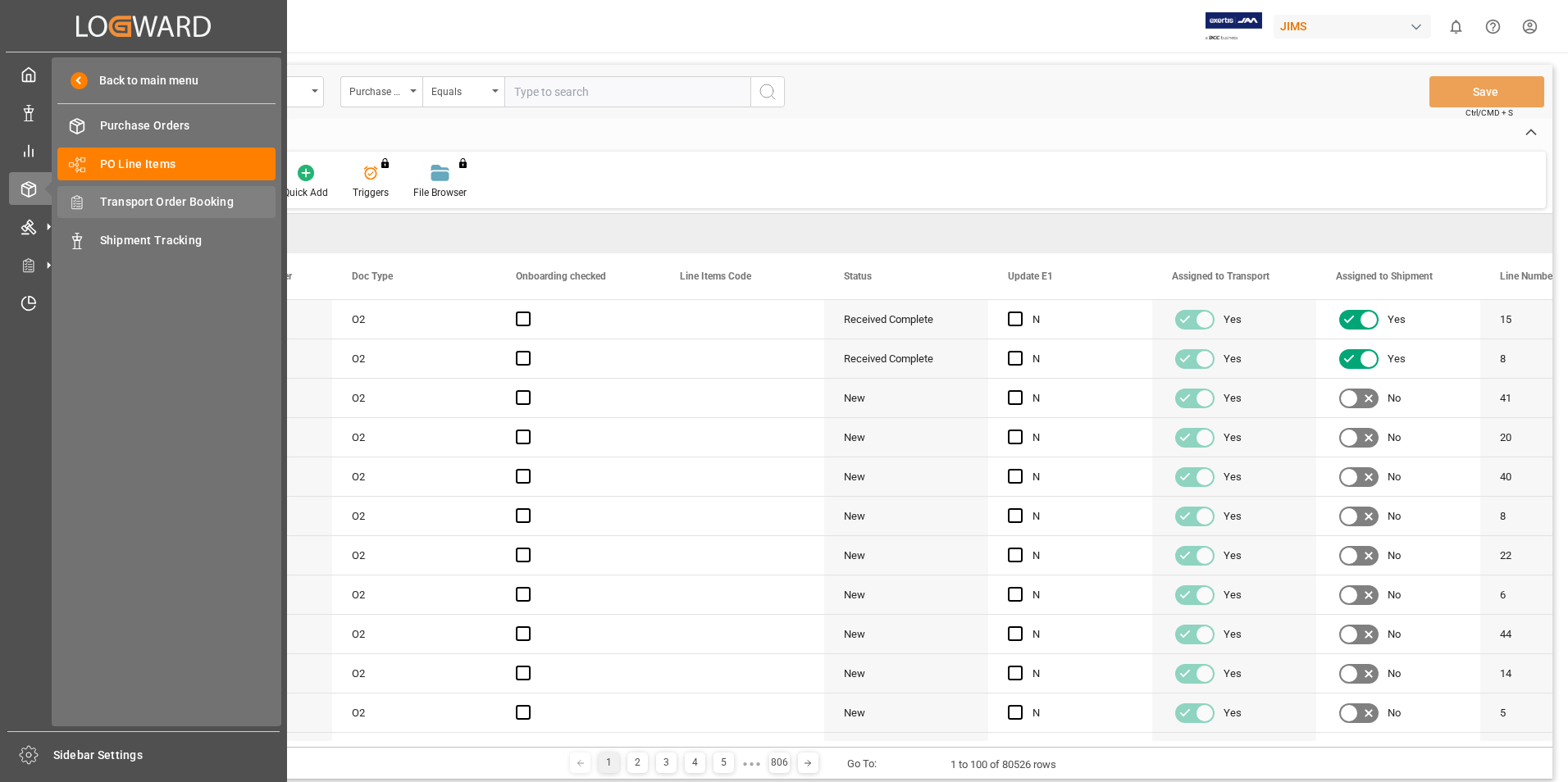
click at [138, 207] on span "Transport Order Booking" at bounding box center [188, 202] width 176 height 17
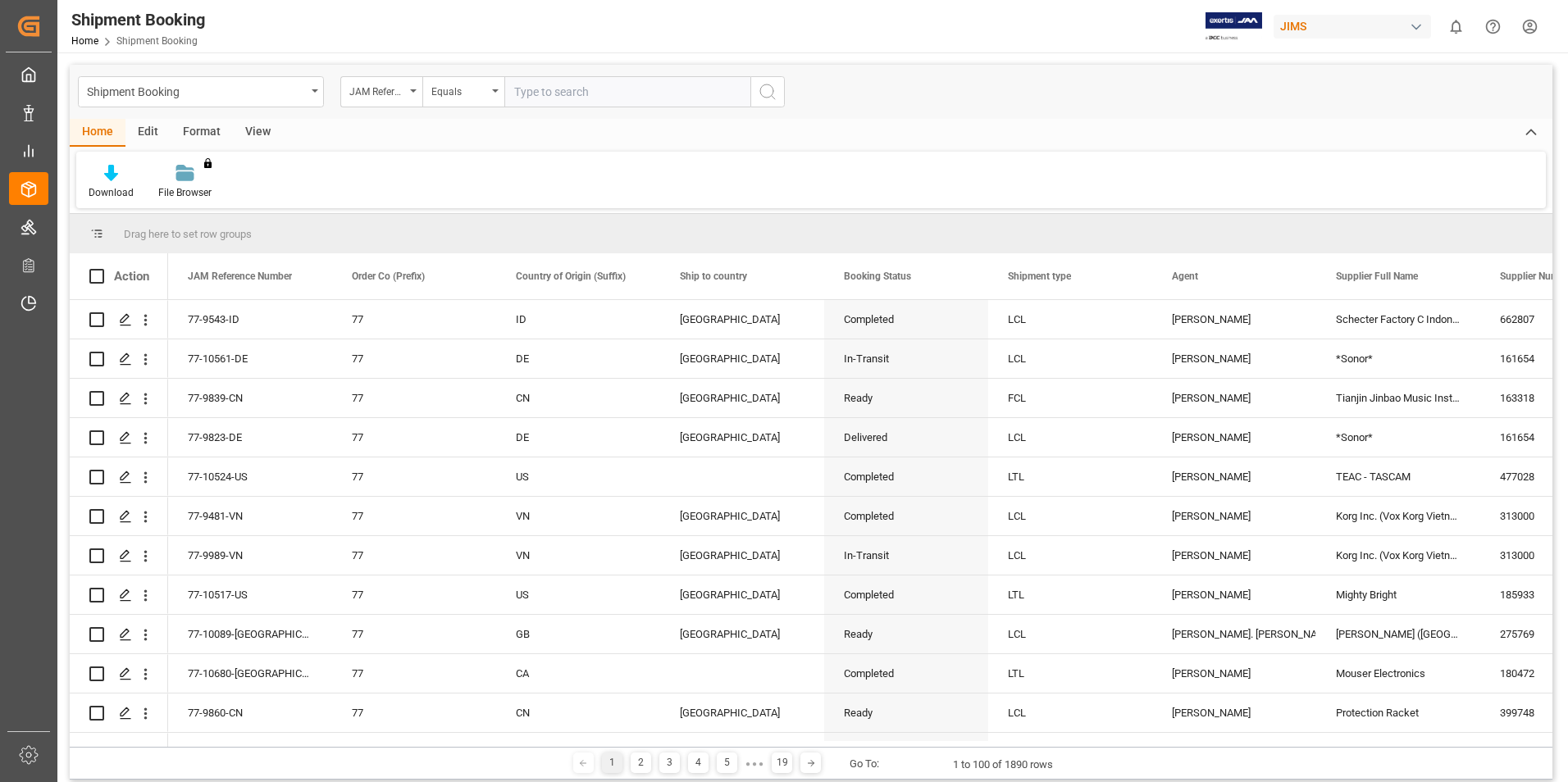
click at [556, 92] on input "text" at bounding box center [628, 91] width 246 height 31
paste input "77-9996-[GEOGRAPHIC_DATA]"
type input "77-9996-[GEOGRAPHIC_DATA]"
click at [763, 98] on icon "search button" at bounding box center [768, 92] width 20 height 20
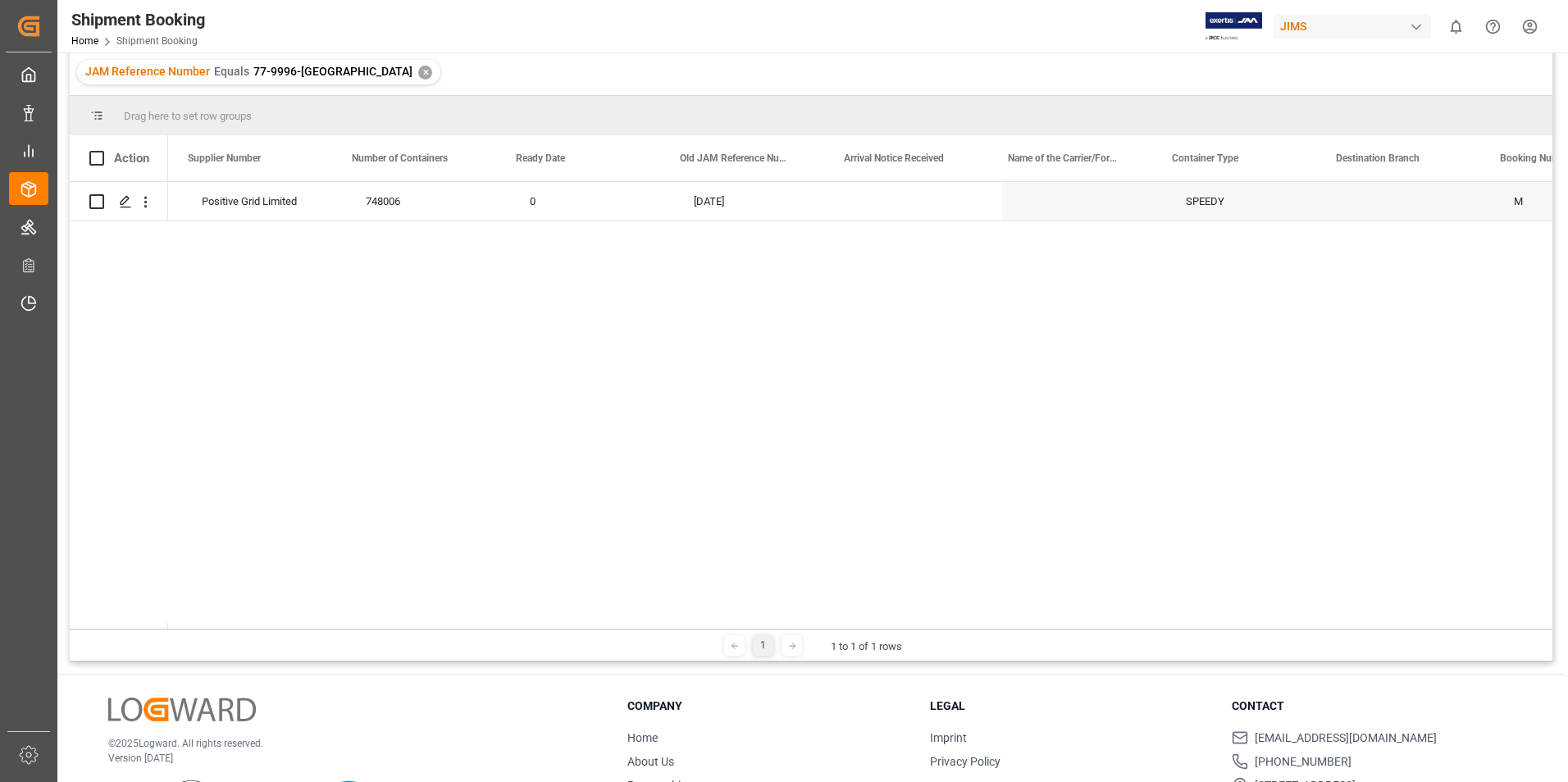
scroll to position [0, 2455]
click at [418, 78] on div "✕" at bounding box center [425, 72] width 14 height 14
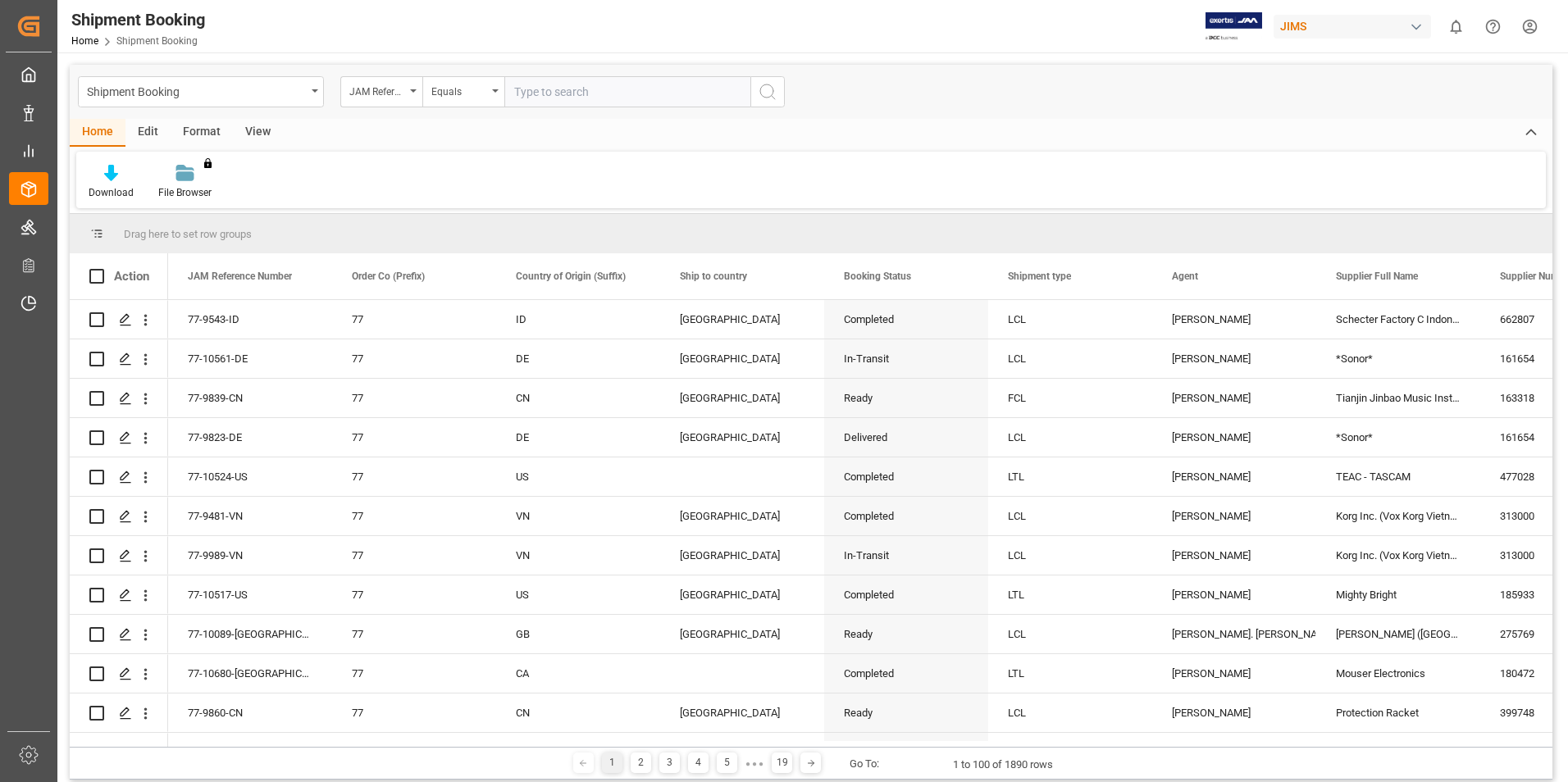
click at [558, 89] on input "text" at bounding box center [628, 91] width 246 height 31
paste input "77-10105-US"
type input "77-10105-US"
click at [766, 94] on icon "search button" at bounding box center [768, 92] width 20 height 20
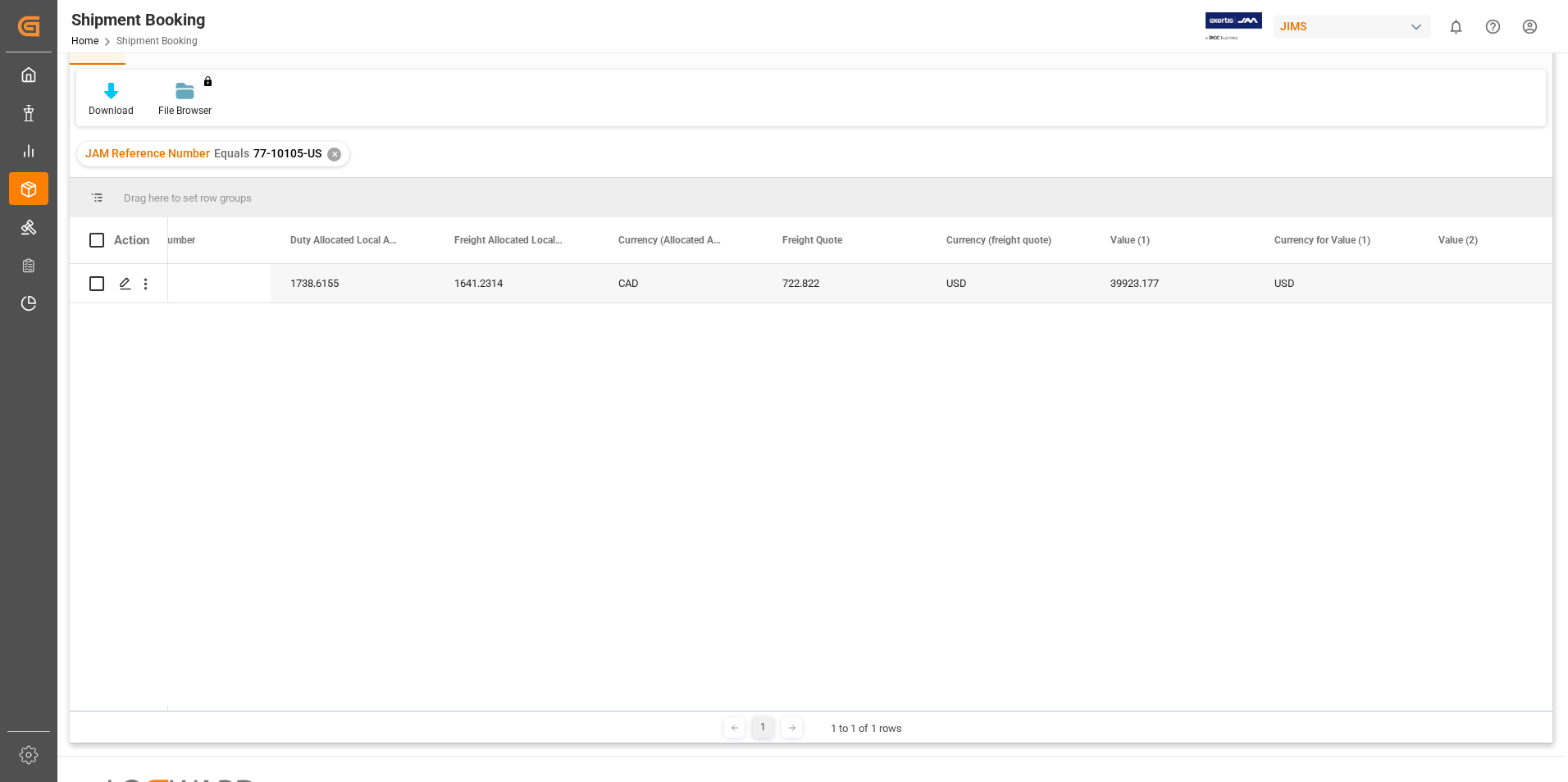
click at [328, 155] on div "✕" at bounding box center [334, 155] width 14 height 14
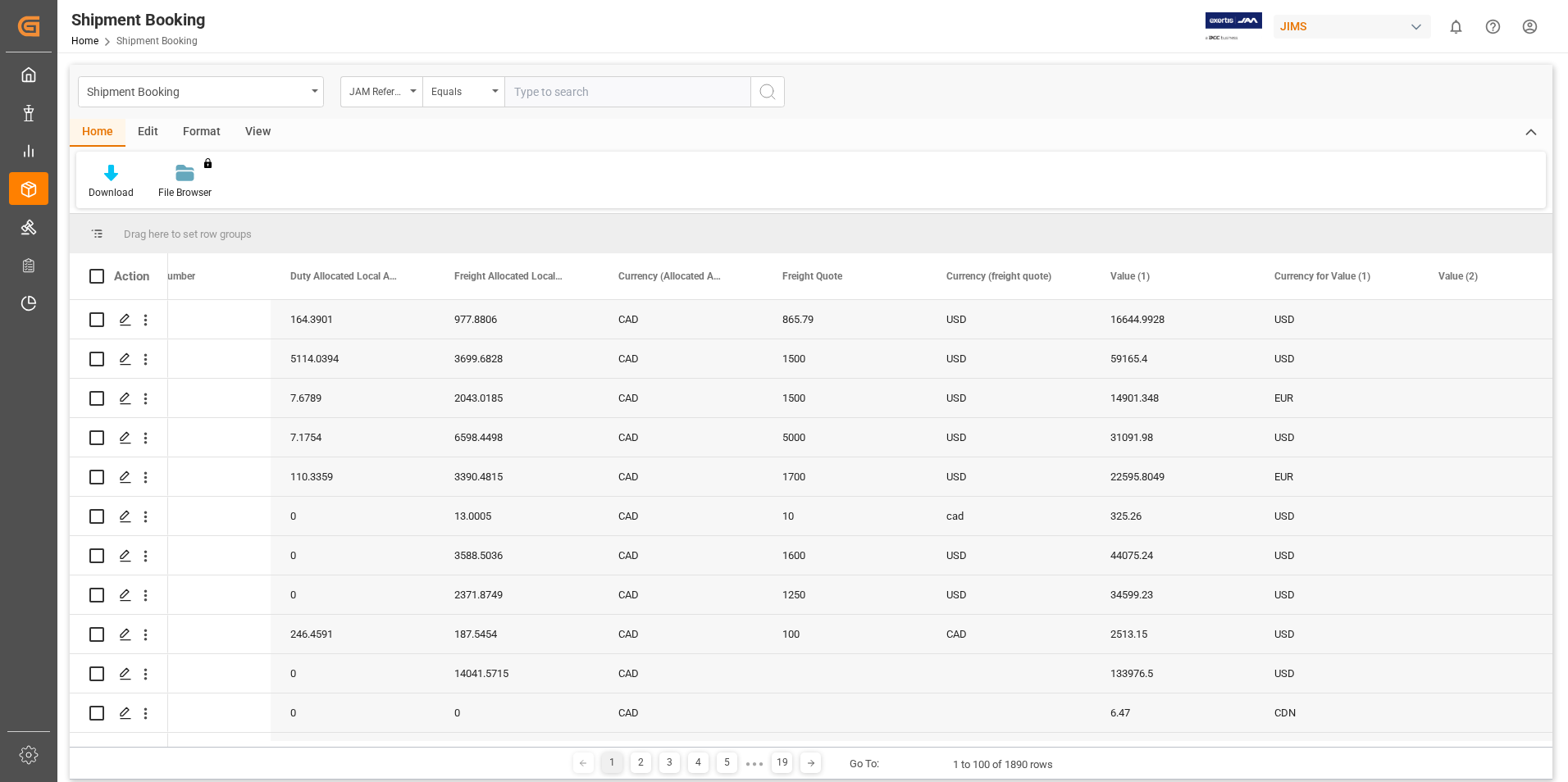
click at [560, 91] on input "text" at bounding box center [628, 91] width 246 height 31
paste input "77-9608-CN"
type input "77-9608-CN"
click at [767, 95] on icon "search button" at bounding box center [768, 92] width 20 height 20
